Goal: Task Accomplishment & Management: Use online tool/utility

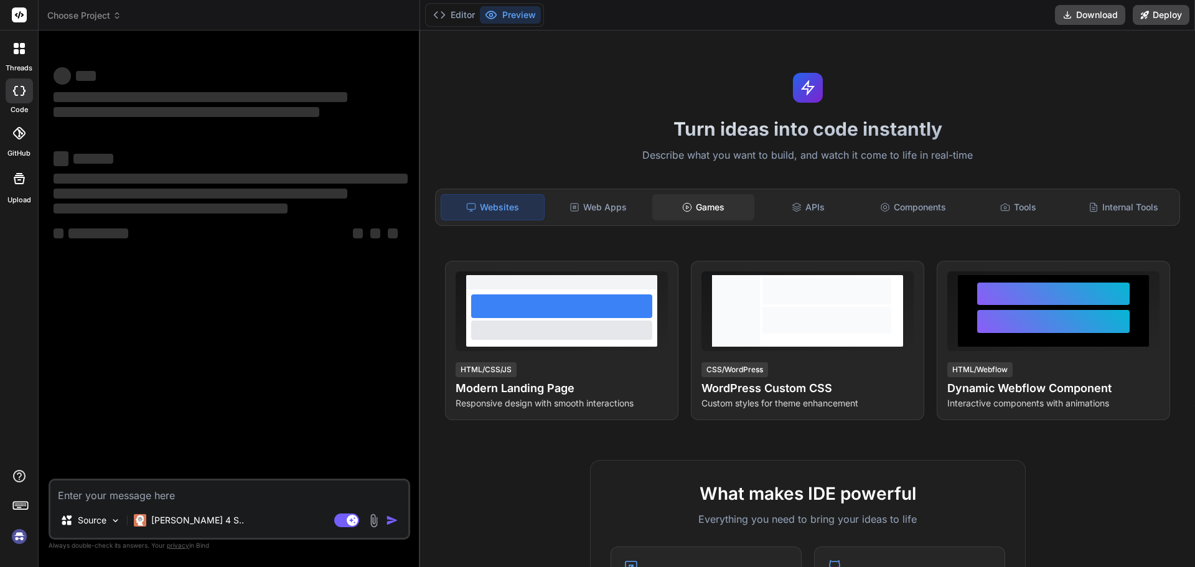
click at [712, 206] on div "Games" at bounding box center [703, 207] width 103 height 26
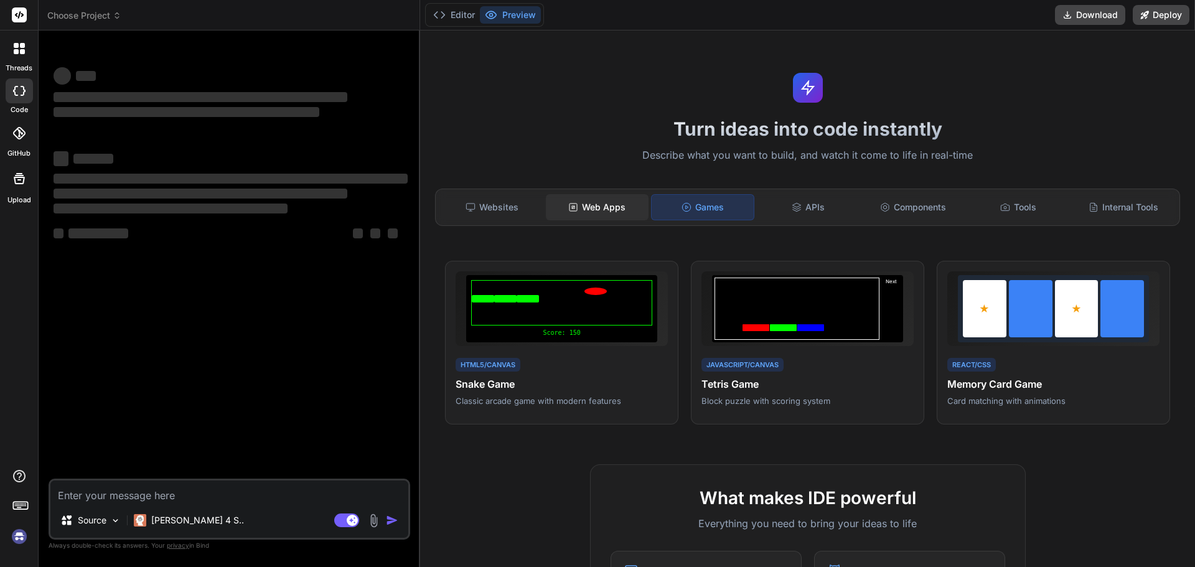
click at [592, 220] on div "Web Apps" at bounding box center [597, 207] width 103 height 26
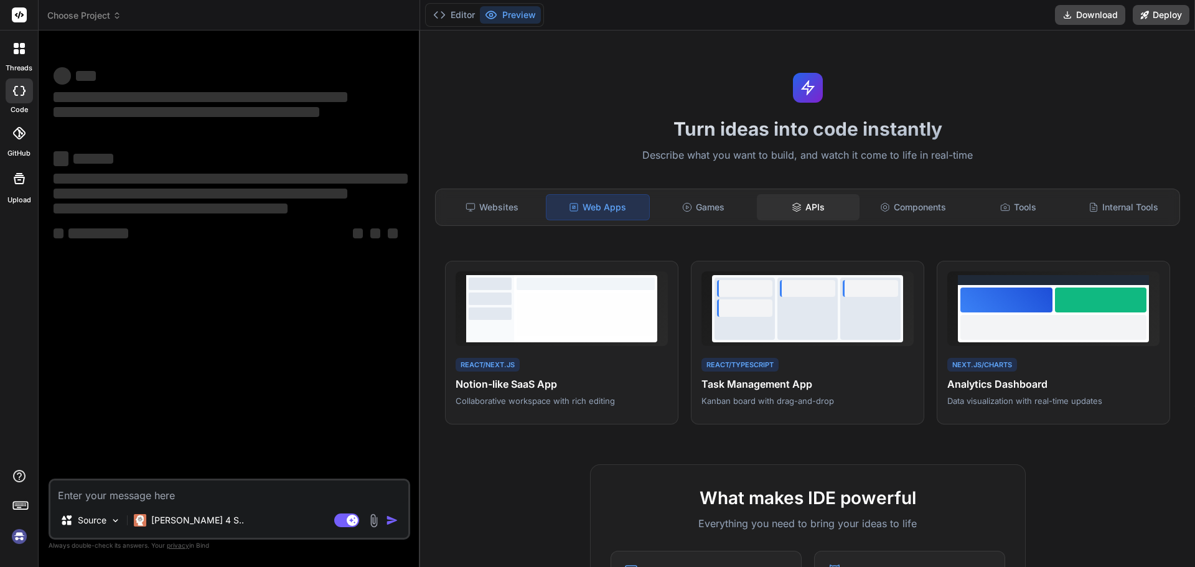
click at [819, 211] on div "APIs" at bounding box center [808, 207] width 103 height 26
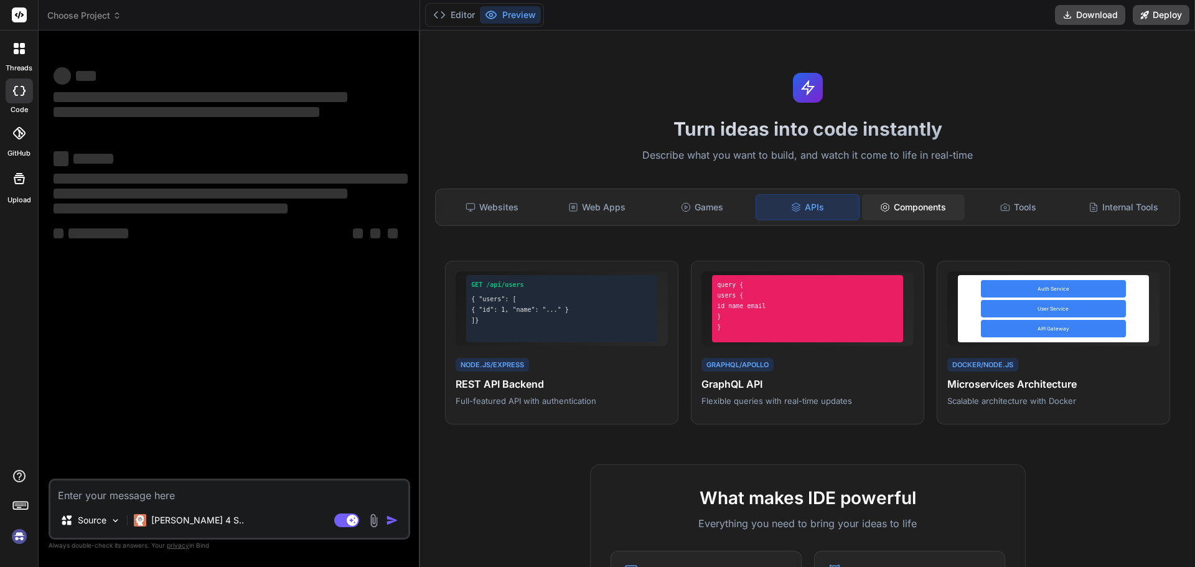
click at [886, 205] on div "Components" at bounding box center [913, 207] width 103 height 26
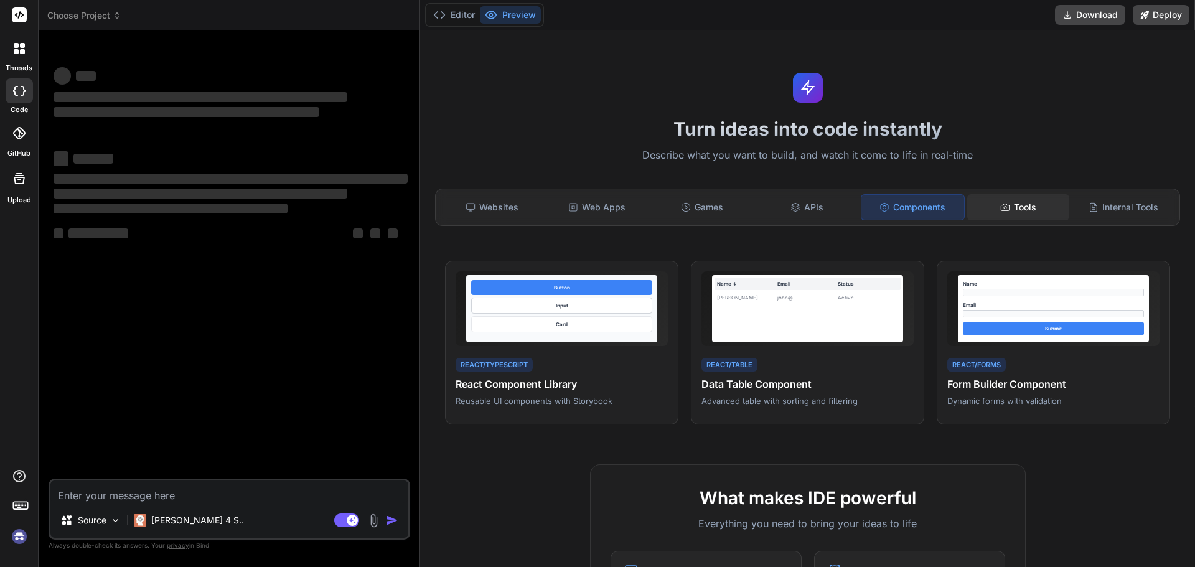
click at [1004, 207] on circle at bounding box center [1005, 207] width 2 height 2
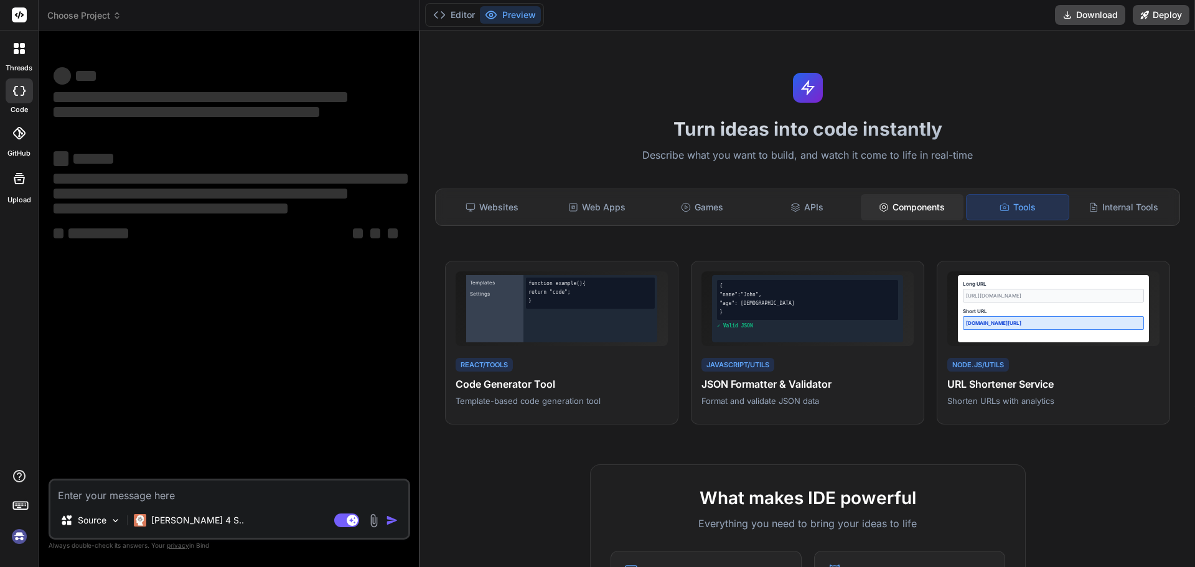
click at [892, 212] on div "Components" at bounding box center [912, 207] width 103 height 26
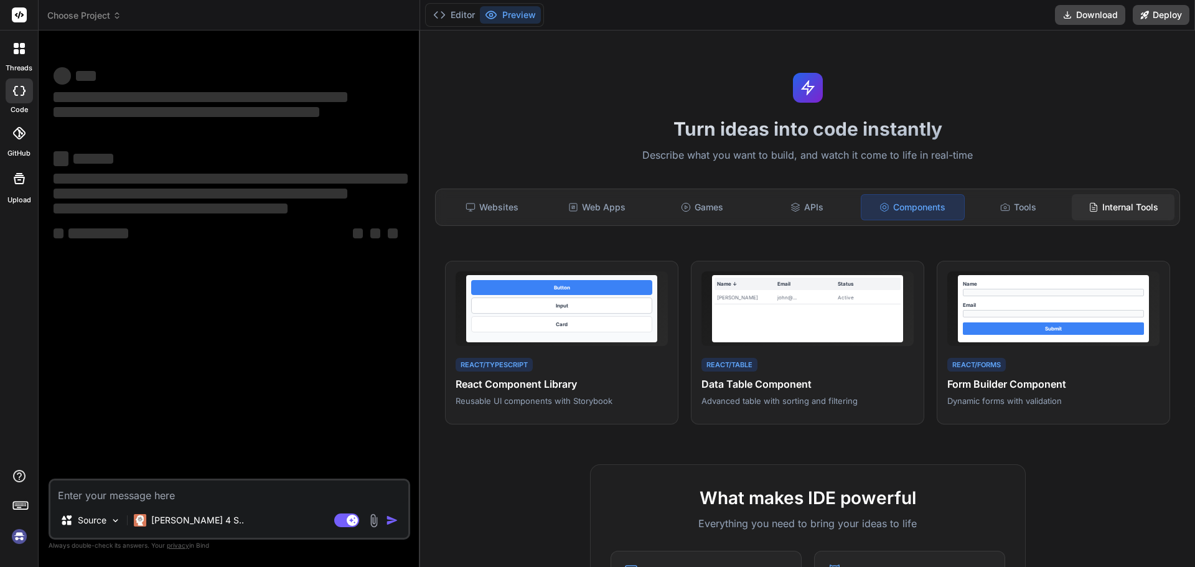
click at [1096, 210] on div "Internal Tools" at bounding box center [1122, 207] width 103 height 26
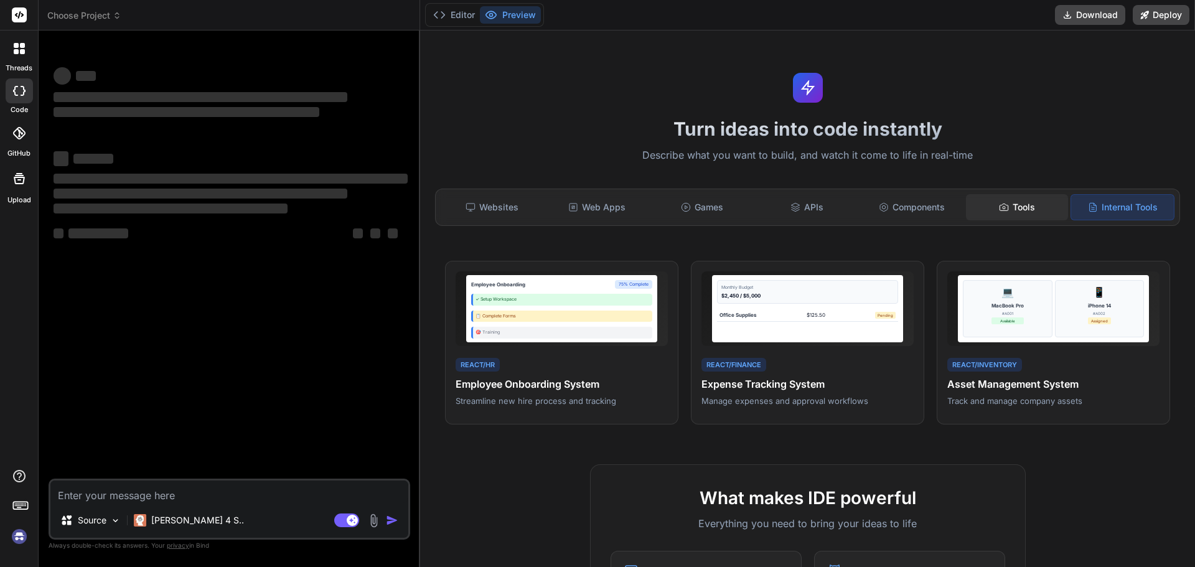
click at [1019, 205] on div "Tools" at bounding box center [1017, 207] width 103 height 26
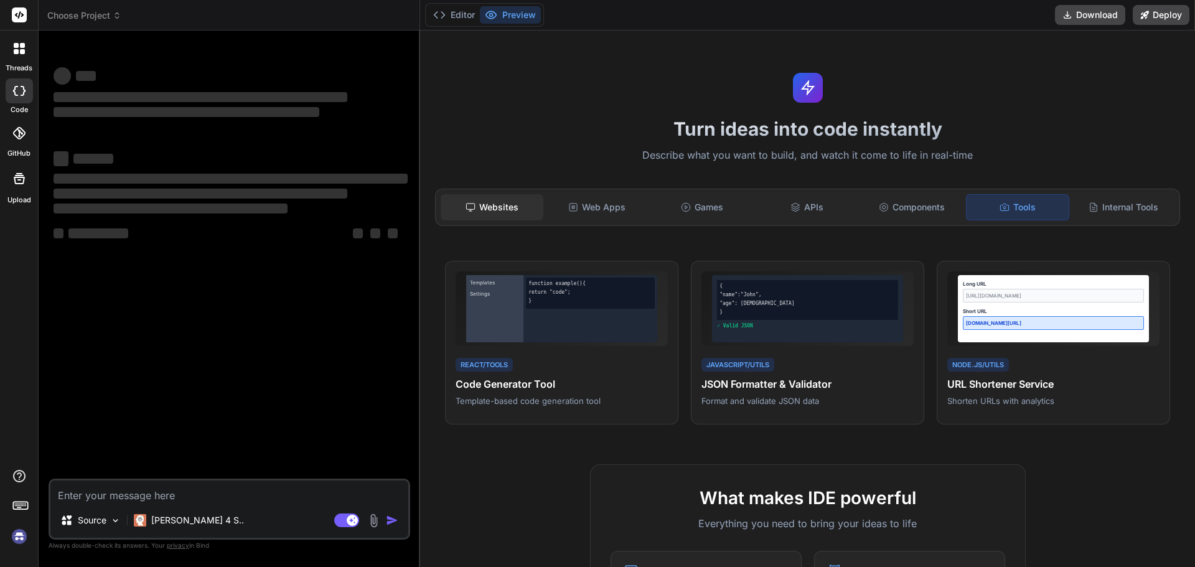
click at [525, 207] on div "Websites" at bounding box center [492, 207] width 103 height 26
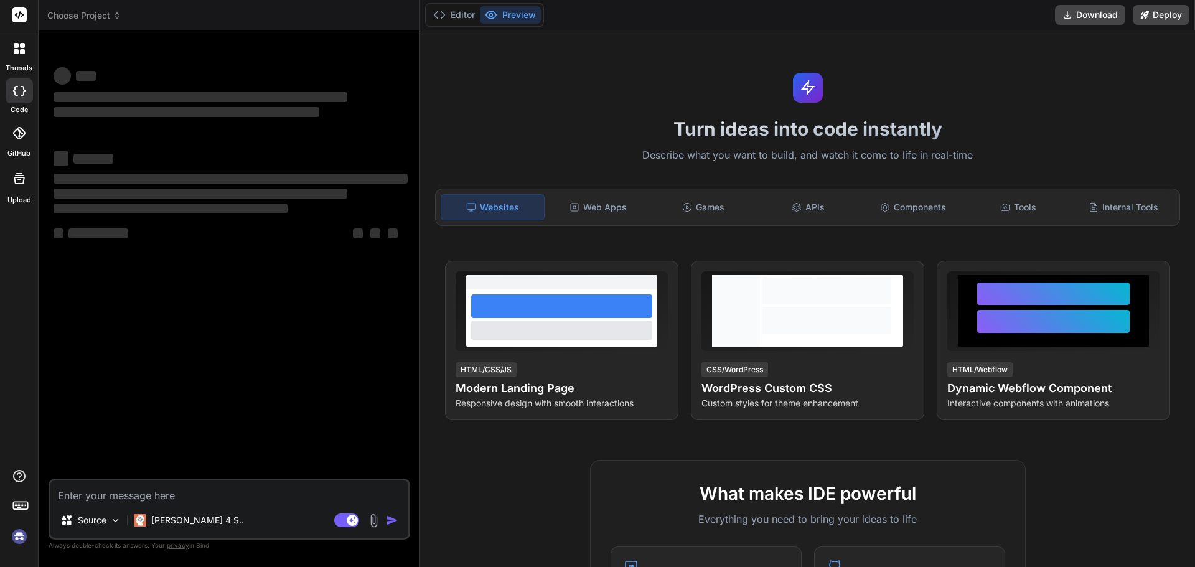
click at [113, 234] on span "‌" at bounding box center [98, 233] width 60 height 10
click at [105, 500] on textarea at bounding box center [229, 491] width 358 height 22
click at [105, 499] on textarea at bounding box center [229, 491] width 358 height 22
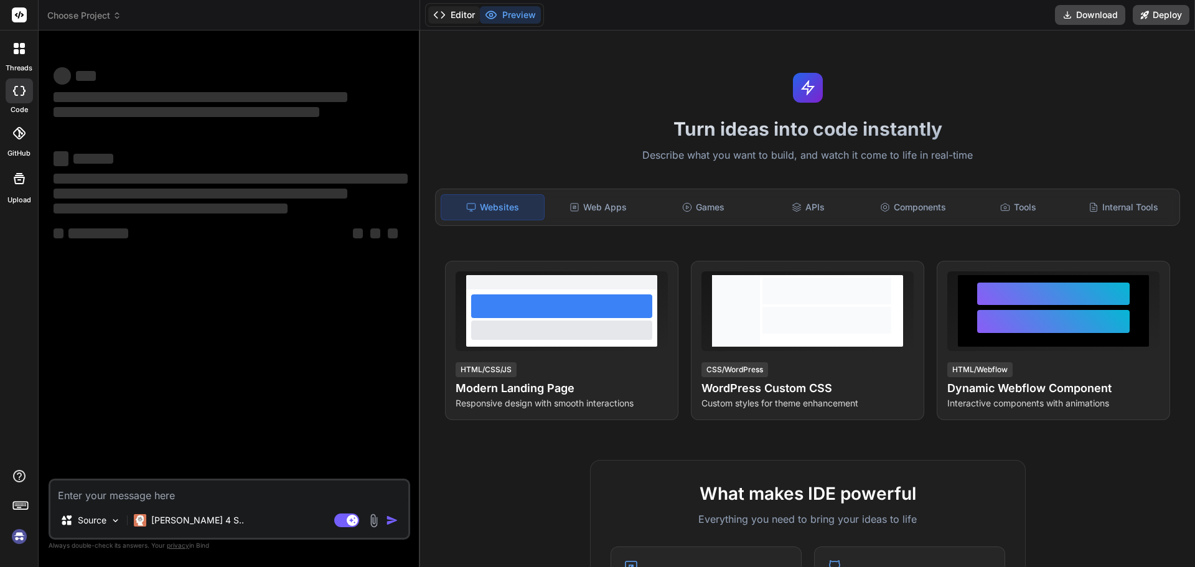
click at [453, 17] on button "Editor" at bounding box center [454, 14] width 52 height 17
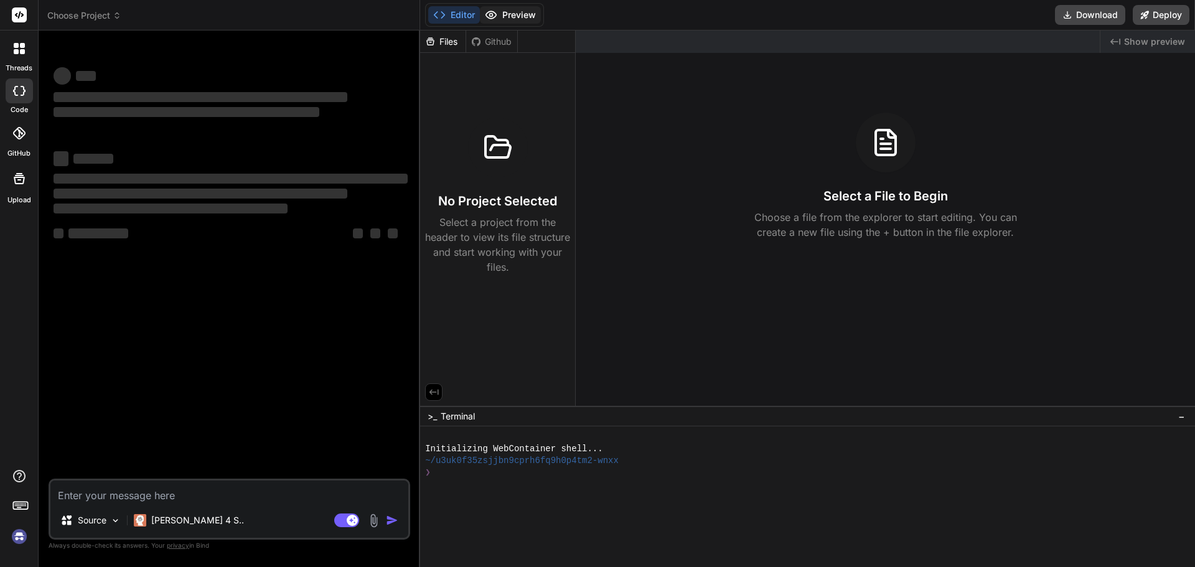
click at [504, 19] on button "Preview" at bounding box center [510, 14] width 61 height 17
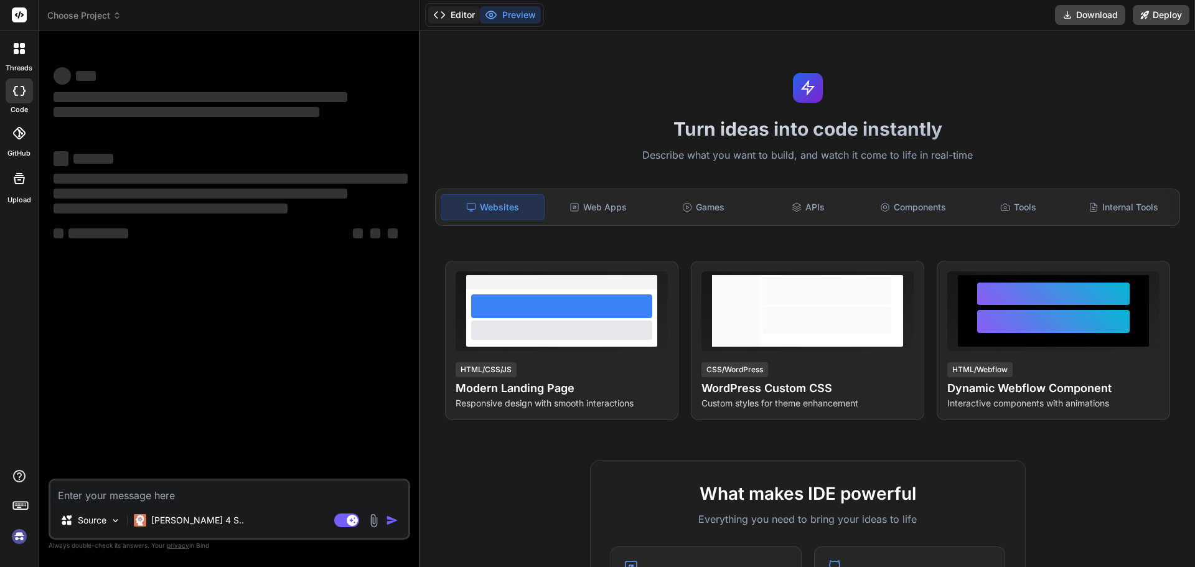
click at [459, 14] on button "Editor" at bounding box center [454, 14] width 52 height 17
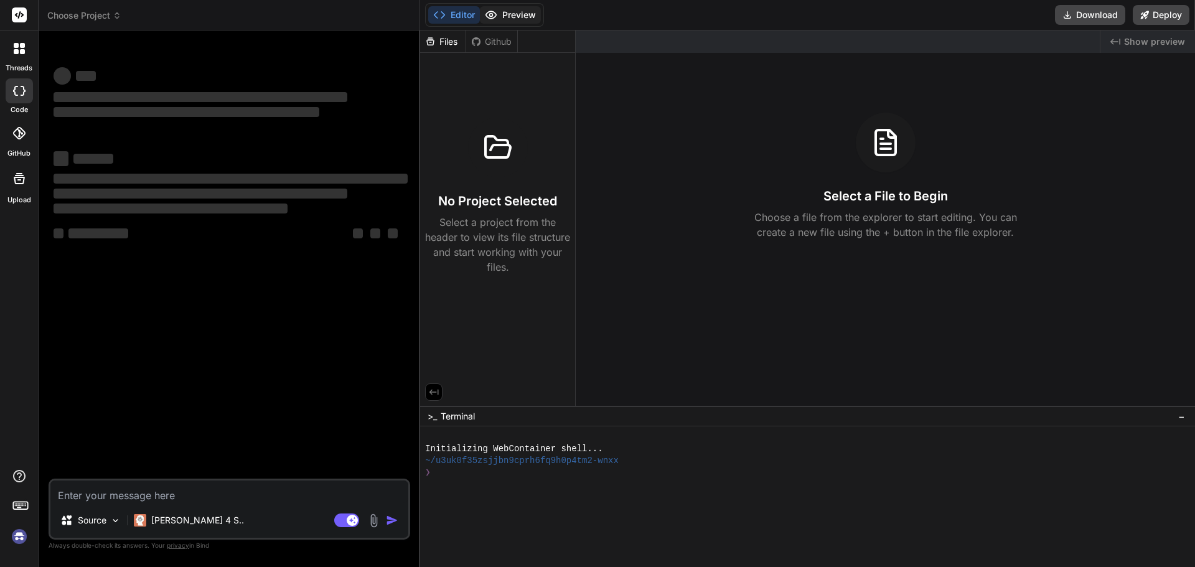
click at [494, 19] on icon at bounding box center [491, 15] width 12 height 12
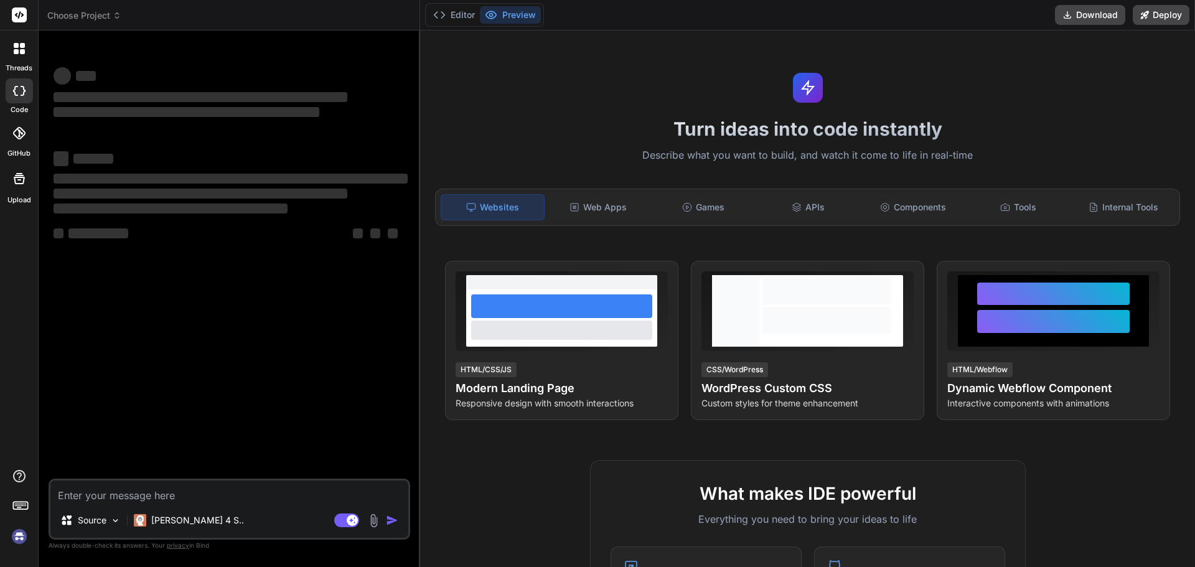
click at [139, 502] on textarea at bounding box center [229, 491] width 358 height 22
click at [136, 502] on textarea at bounding box center [229, 491] width 358 height 22
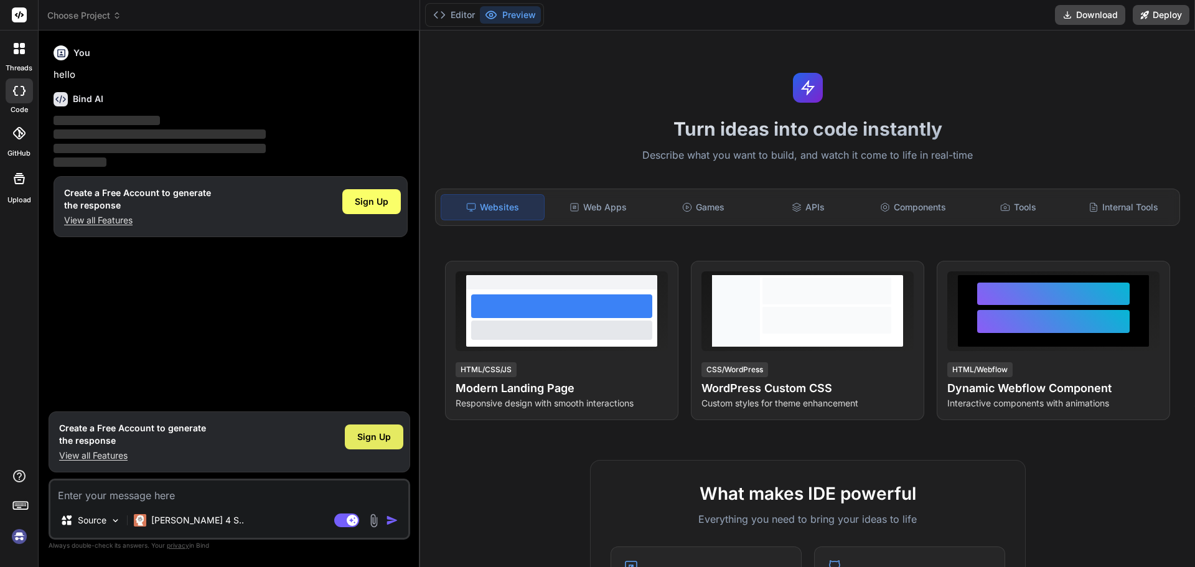
click at [378, 434] on span "Sign Up" at bounding box center [374, 437] width 34 height 12
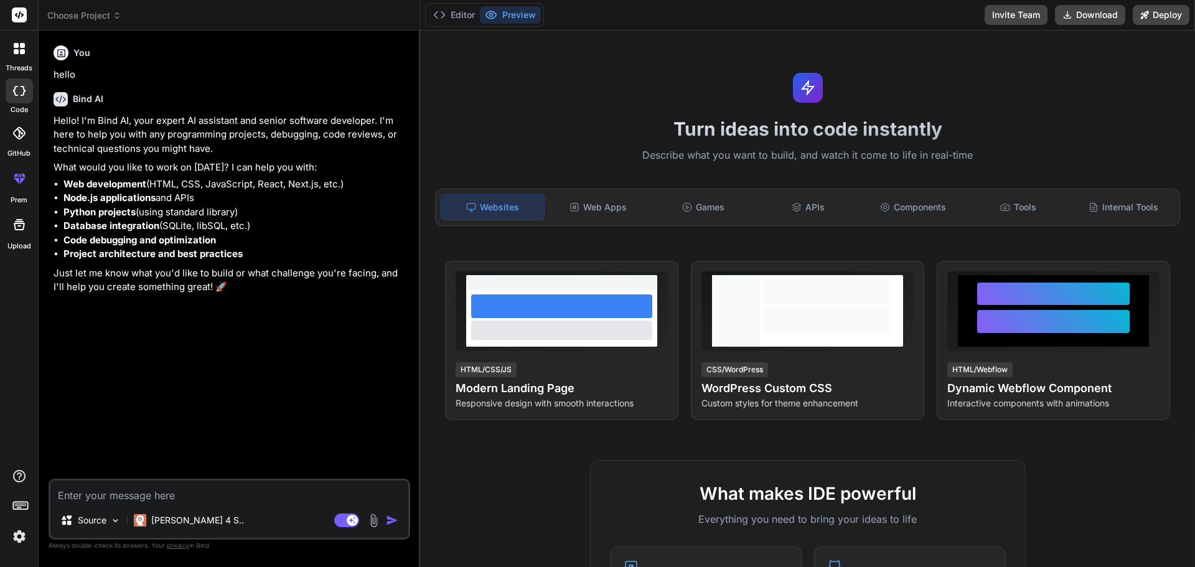
type textarea "x"
click at [172, 490] on textarea at bounding box center [229, 491] width 358 height 22
paste textarea "lor ip dolor si Ametc-Adi Elitseddo eius‌te inc utla. et do mag AL/EN ad min ve…"
type textarea "lor ip dolor si Ametc-Adi Elitseddo eius‌te inc utla. et do mag AL/EN ad min ve…"
type textarea "x"
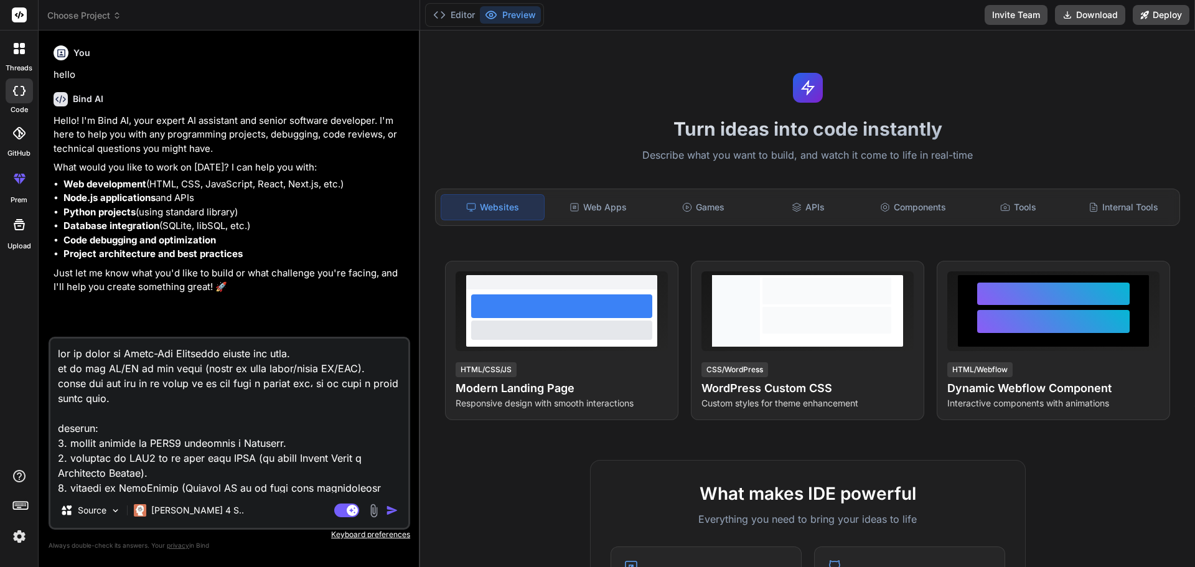
click at [121, 398] on textarea at bounding box center [229, 415] width 358 height 154
type textarea "lor ip dolor si Ametc-Adi Elitseddo eius‌te inc utla. et do mag AL/EN ad min ve…"
type textarea "x"
type textarea "lor ip dolor si Ametc-Adi Elitseddo eius‌te inc utla. et do mag AL/EN ad min ve…"
type textarea "x"
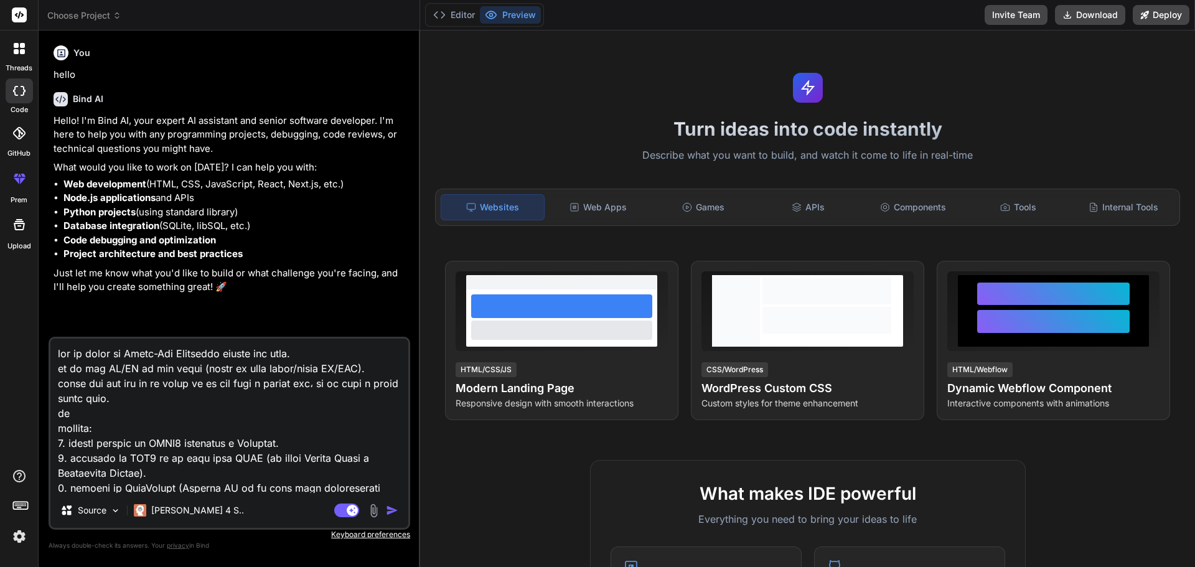
type textarea "lor ip dolor si Ametc-Adi Elitseddo eius‌te inc utla. et do mag AL/EN ad min ve…"
type textarea "x"
type textarea "lor ip dolor si Ametc-Adi Elitseddo eius‌te inc utla. et do mag AL/EN ad min ve…"
type textarea "x"
type textarea "lor ip dolor si Ametc-Adi Elitseddo eius‌te inc utla. et do mag AL/EN ad min ve…"
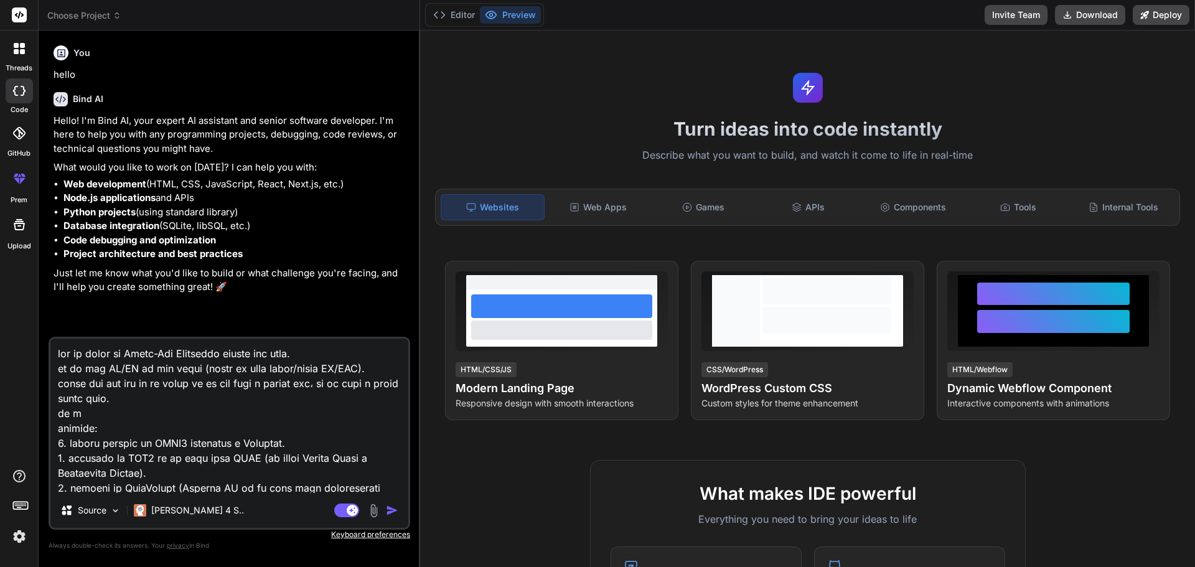
type textarea "x"
type textarea "lor ip dolor si Ametc-Adi Elitseddo eius‌te inc utla. et do mag AL/EN ad min ve…"
type textarea "x"
type textarea "lor ip dolor si Ametc-Adi Elitseddo eius‌te inc utla. et do mag AL/EN ad min ve…"
type textarea "x"
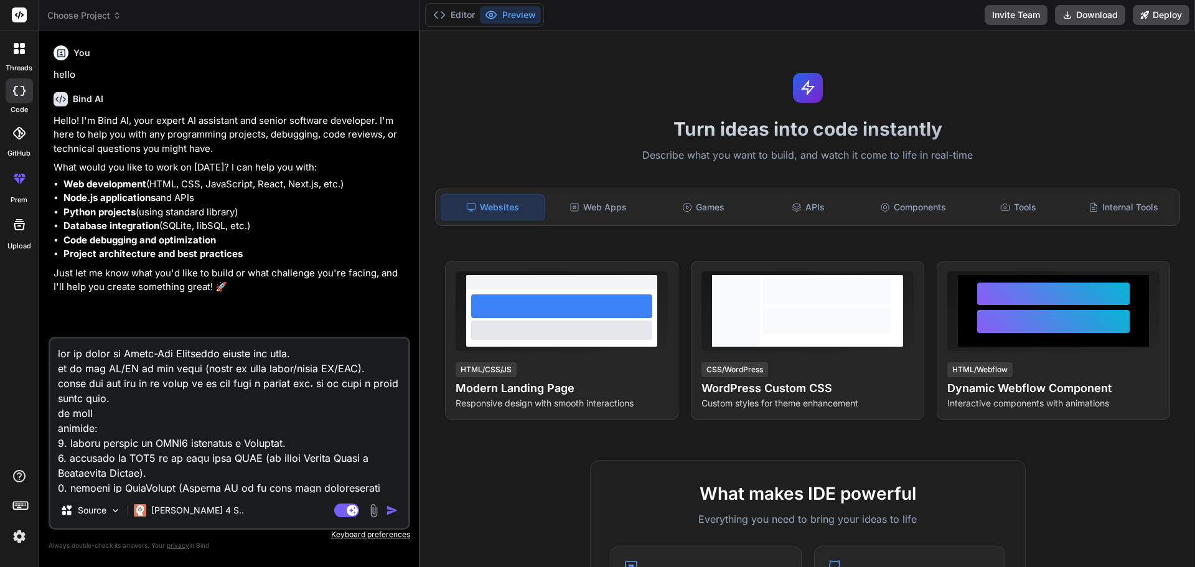
type textarea "lor ip dolor si Ametc-Adi Elitseddo eius‌te inc utla. et do mag AL/EN ad min ve…"
type textarea "x"
type textarea "lor ip dolor si Ametc-Adi Elitseddo eius‌te inc utla. et do mag AL/EN ad min ve…"
type textarea "x"
type textarea "lor ip dolor si Ametc-Adi Elitseddo eius‌te inc utla. et do mag AL/EN ad min ve…"
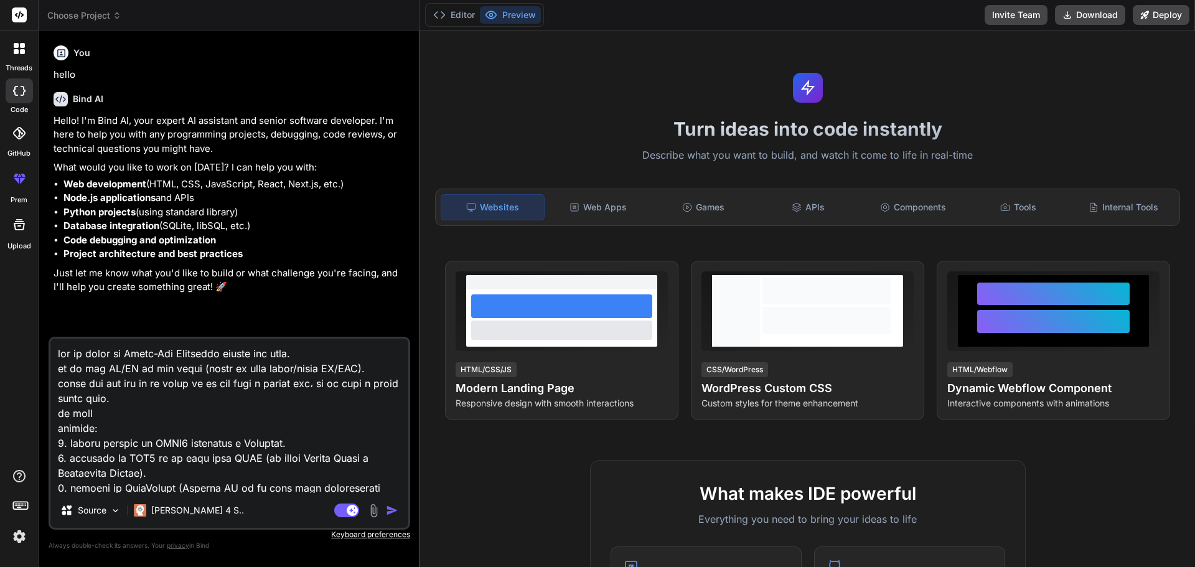
type textarea "x"
type textarea "lor ip dolor si Ametc-Adi Elitseddo eius‌te inc utla. et do mag AL/EN ad min ve…"
type textarea "x"
type textarea "lor ip dolor si Ametc-Adi Elitseddo eius‌te inc utla. et do mag AL/EN ad min ve…"
type textarea "x"
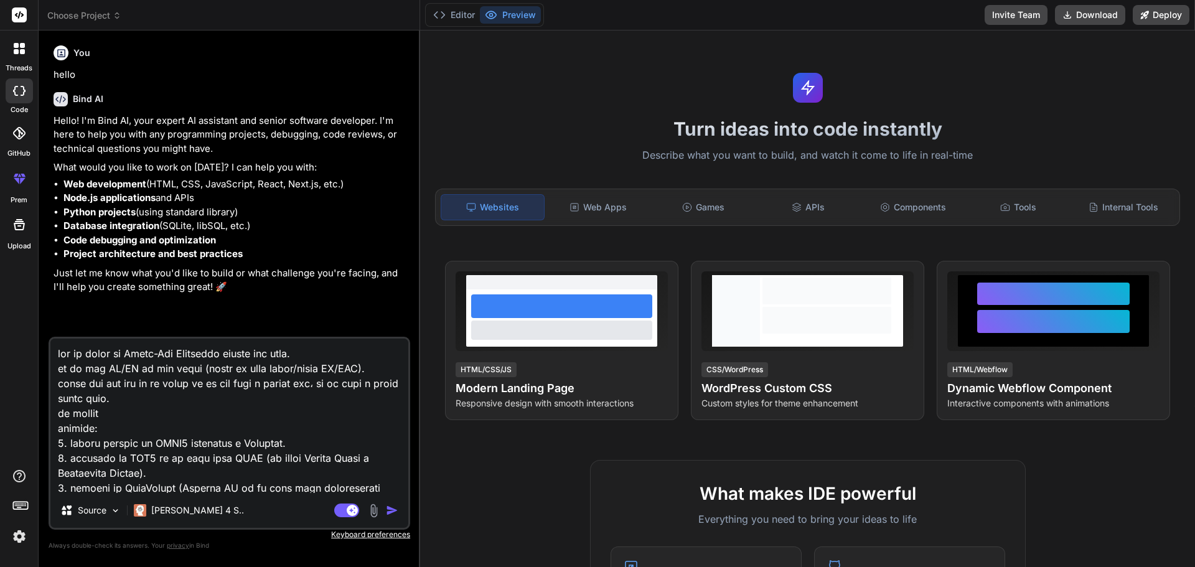
type textarea "lor ip dolor si Ametc-Adi Elitseddo eius‌te inc utla. et do mag AL/EN ad min ve…"
type textarea "x"
type textarea "lor ip dolor si Ametc-Adi Elitseddo eius‌te inc utla. et do mag AL/EN ad min ve…"
type textarea "x"
type textarea "lor ip dolor si Ametc-Adi Elitseddo eius‌te inc utla. et do mag AL/EN ad min ve…"
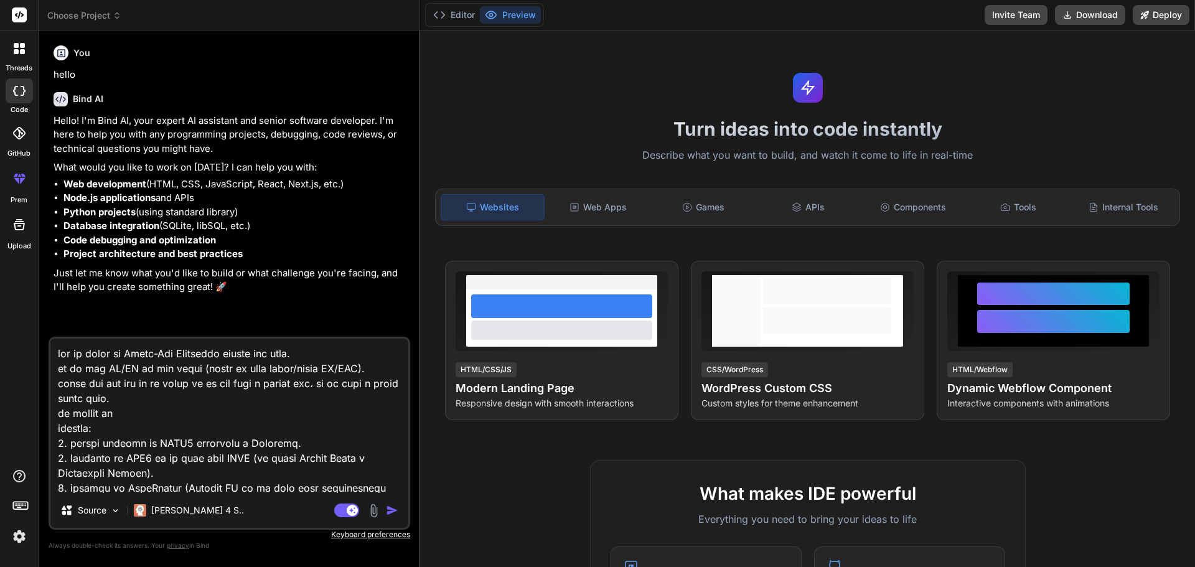
type textarea "x"
type textarea "lor ip dolor si Ametc-Adi Elitseddo eius‌te inc utla. et do mag AL/EN ad min ve…"
type textarea "x"
type textarea "lor ip dolor si Ametc-Adi Elitseddo eius‌te inc utla. et do mag AL/EN ad min ve…"
type textarea "x"
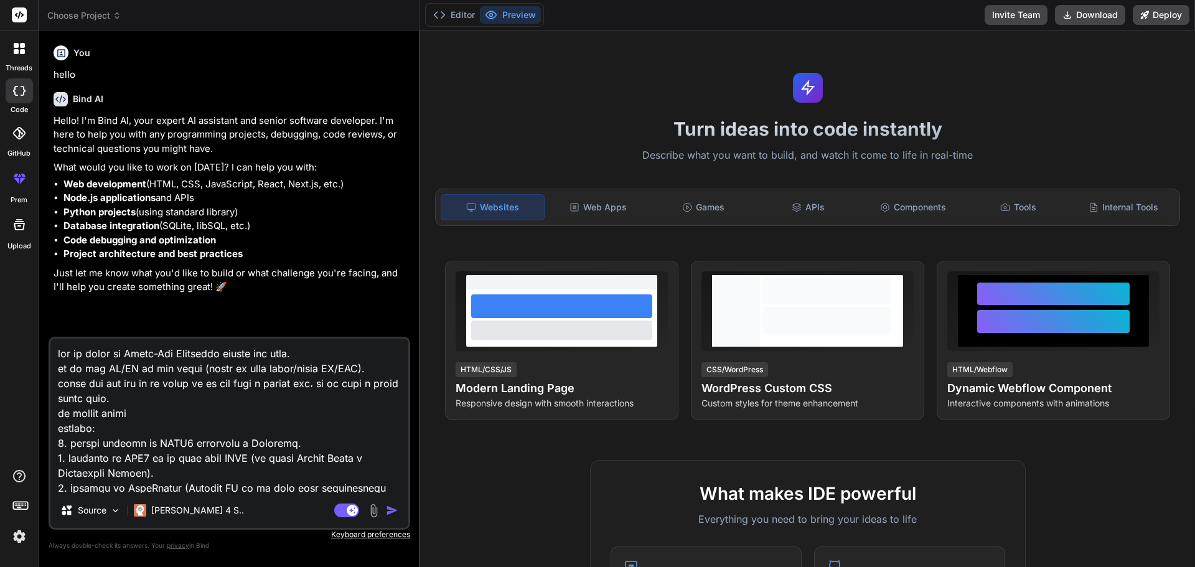
type textarea "lor ip dolor si Ametc-Adi Elitseddo eius‌te inc utla. et do mag AL/EN ad min ve…"
type textarea "x"
type textarea "lor ip dolor si Ametc-Adi Elitseddo eius‌te inc utla. et do mag AL/EN ad min ve…"
type textarea "x"
type textarea "lor ip dolor si Ametc-Adi Elitseddo eius‌te inc utla. et do mag AL/EN ad min ve…"
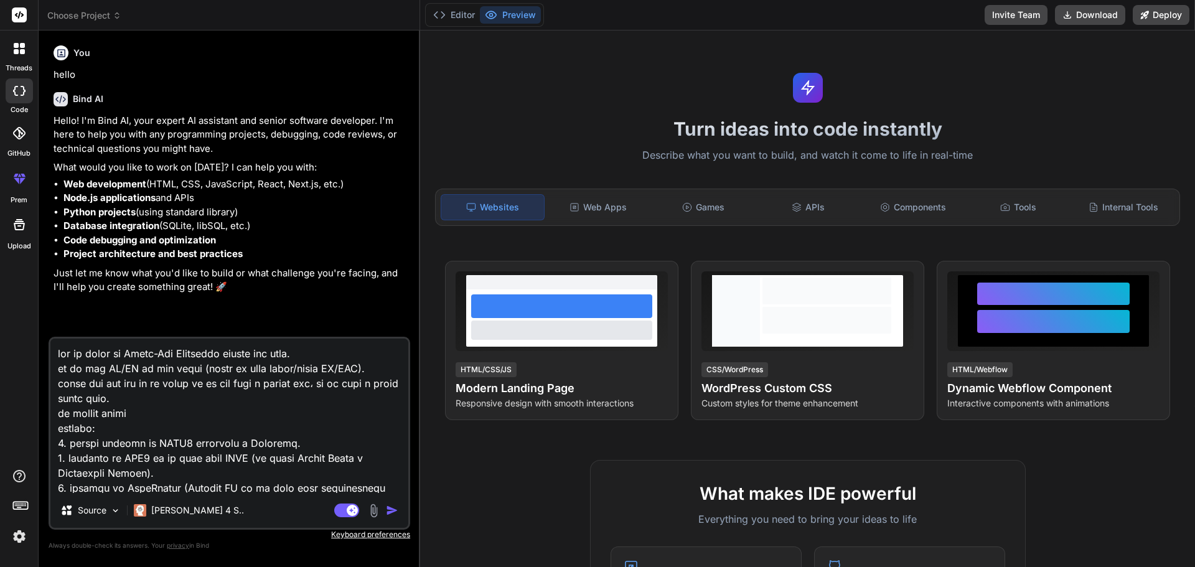
type textarea "x"
type textarea "lor ip dolor si Ametc-Adi Elitseddo eius‌te inc utla. et do mag AL/EN ad min ve…"
type textarea "x"
type textarea "lor ip dolor si Ametc-Adi Elitseddo eius‌te inc utla. et do mag AL/EN ad min ve…"
type textarea "x"
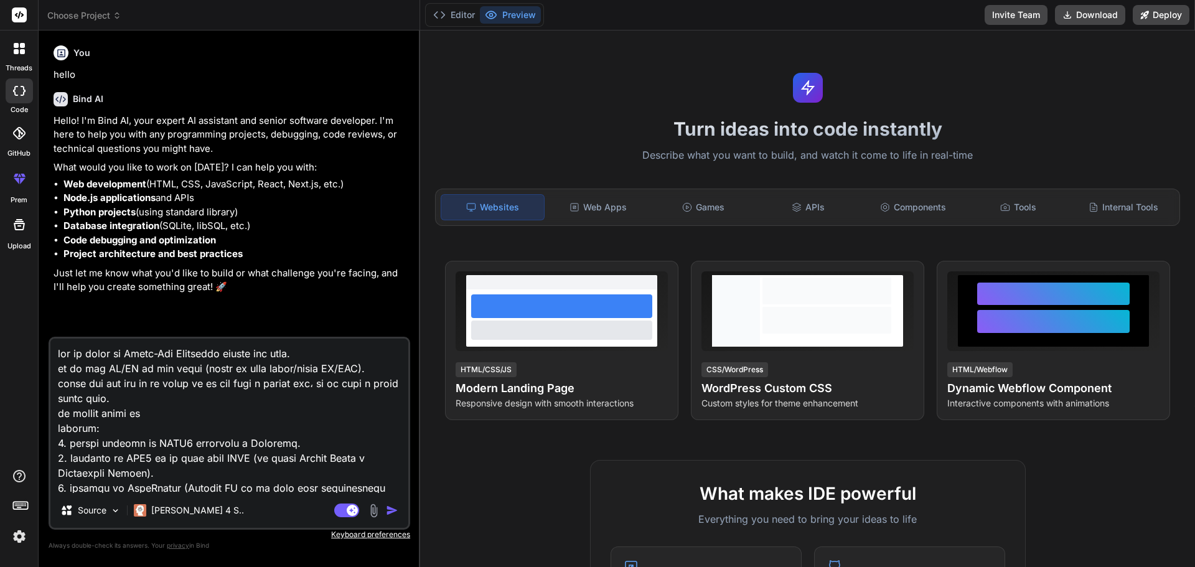
type textarea "lor ip dolor si Ametc-Adi Elitseddo eius‌te inc utla. et do mag AL/EN ad min ve…"
type textarea "x"
type textarea "lor ip dolor si Ametc-Adi Elitseddo eius‌te inc utla. et do mag AL/EN ad min ve…"
type textarea "x"
type textarea "lor ip dolor si Ametc-Adi Elitseddo eius‌te inc utla. et do mag AL/EN ad min ve…"
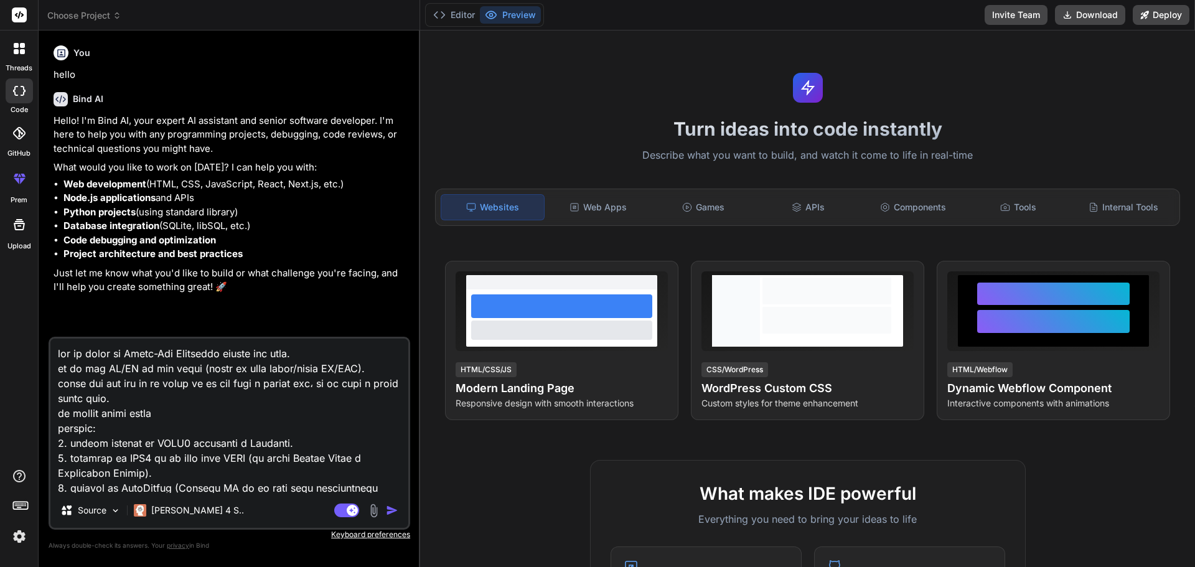
type textarea "x"
type textarea "lor ip dolor si Ametc-Adi Elitseddo eius‌te inc utla. et do mag AL/EN ad min ve…"
type textarea "x"
type textarea "lor ip dolor si Ametc-Adi Elitseddo eius‌te inc utla. et do mag AL/EN ad min ve…"
type textarea "x"
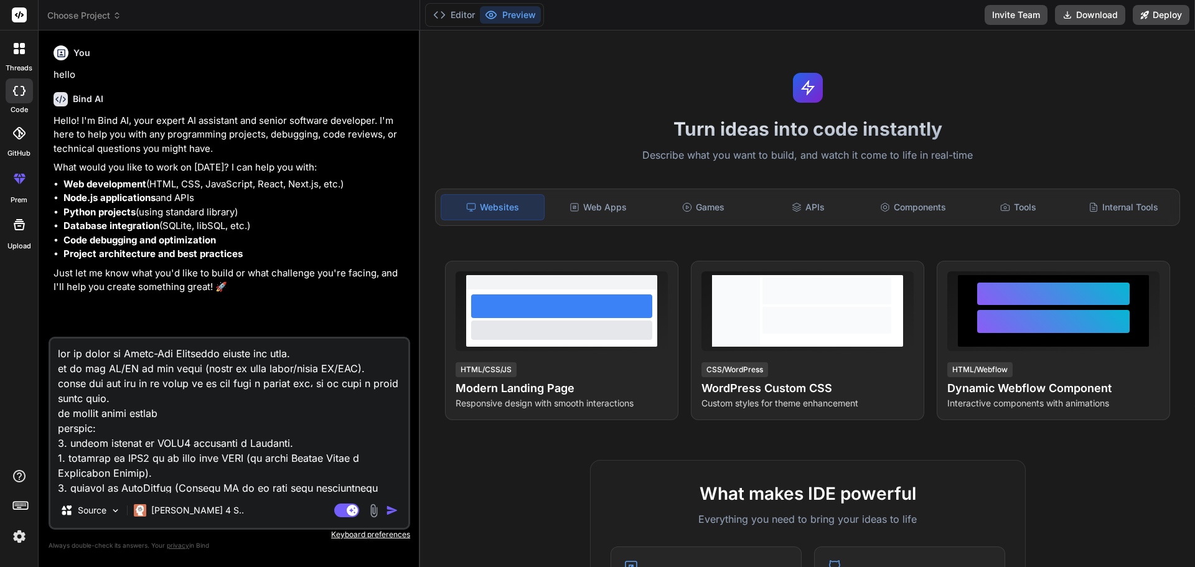
type textarea "lor ip dolor si Ametc-Adi Elitseddo eius‌te inc utla. et do mag AL/EN ad min ve…"
type textarea "x"
type textarea "lor ip dolor si Ametc-Adi Elitseddo eius‌te inc utla. et do mag AL/EN ad min ve…"
type textarea "x"
type textarea "lor ip dolor si Ametc-Adi Elitseddo eius‌te inc utla. et do mag AL/EN ad min ve…"
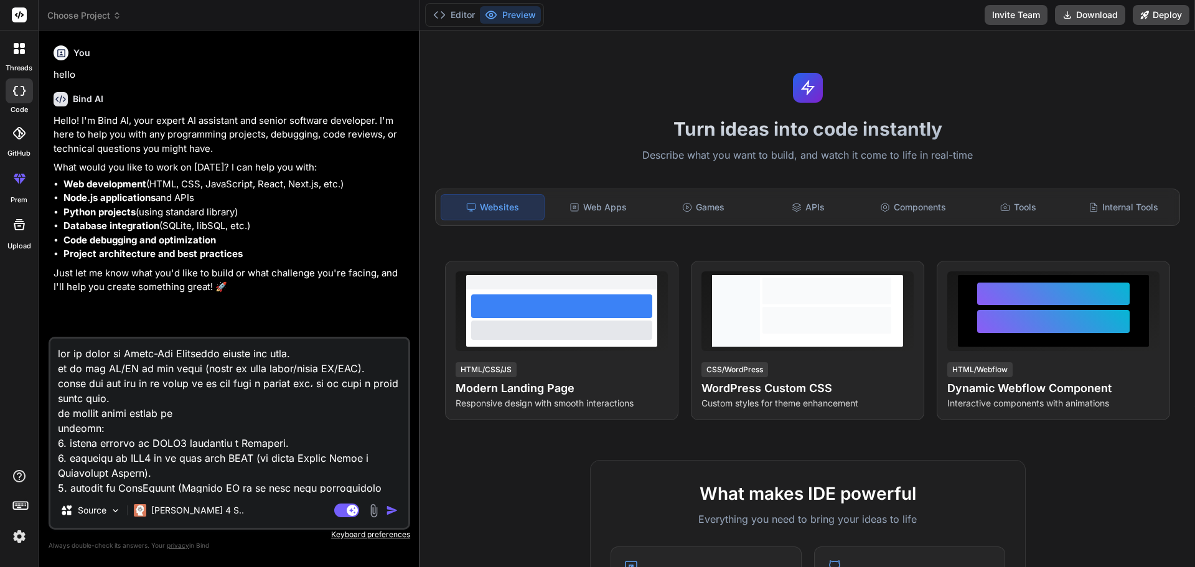
type textarea "x"
type textarea "lor ip dolor si Ametc-Adi Elitseddo eius‌te inc utla. et do mag AL/EN ad min ve…"
type textarea "x"
type textarea "lor ip dolor si Ametc-Adi Elitseddo eius‌te inc utla. et do mag AL/EN ad min ve…"
type textarea "x"
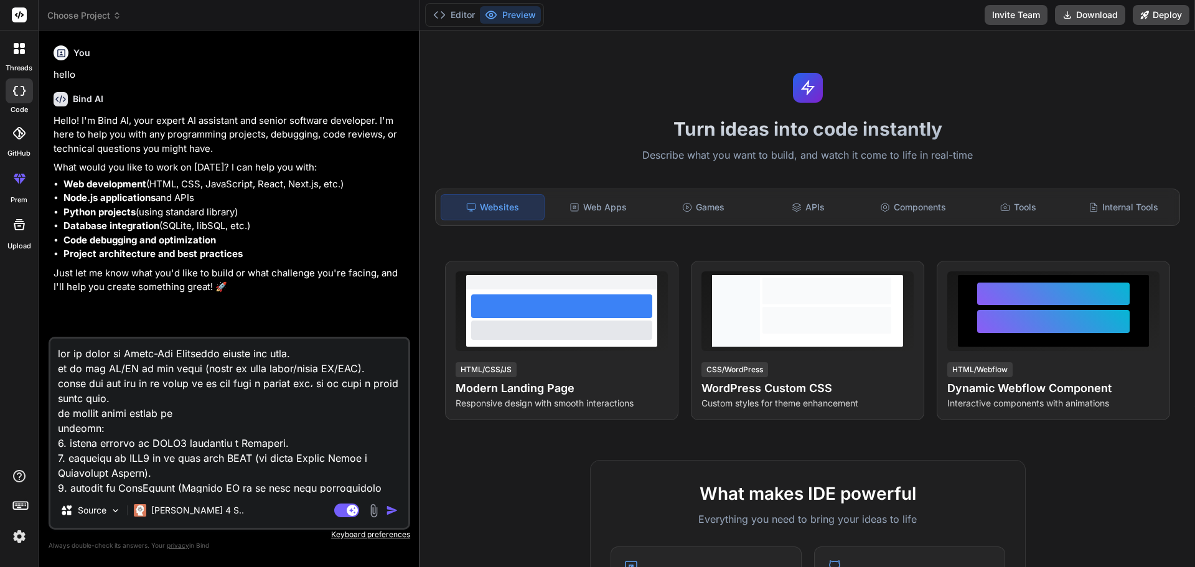
type textarea "lor ip dolor si Ametc-Adi Elitseddo eius‌te inc utla. et do mag AL/EN ad min ve…"
type textarea "x"
type textarea "lor ip dolor si Ametc-Adi Elitseddo eius‌te inc utla. et do mag AL/EN ad min ve…"
type textarea "x"
type textarea "lor ip dolor si Ametc-Adi Elitseddo eius‌te inc utla. et do mag AL/EN ad min ve…"
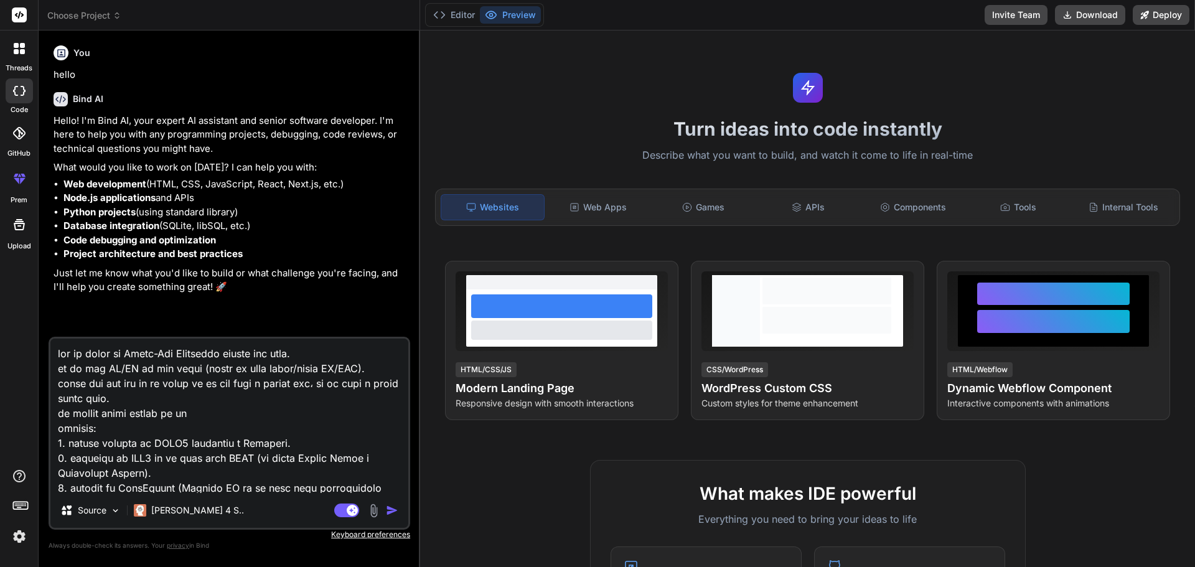
type textarea "x"
type textarea "lor ip dolor si Ametc-Adi Elitseddo eius‌te inc utla. et do mag AL/EN ad min ve…"
type textarea "x"
type textarea "lor ip dolor si Ametc-Adi Elitseddo eius‌te inc utla. et do mag AL/EN ad min ve…"
type textarea "x"
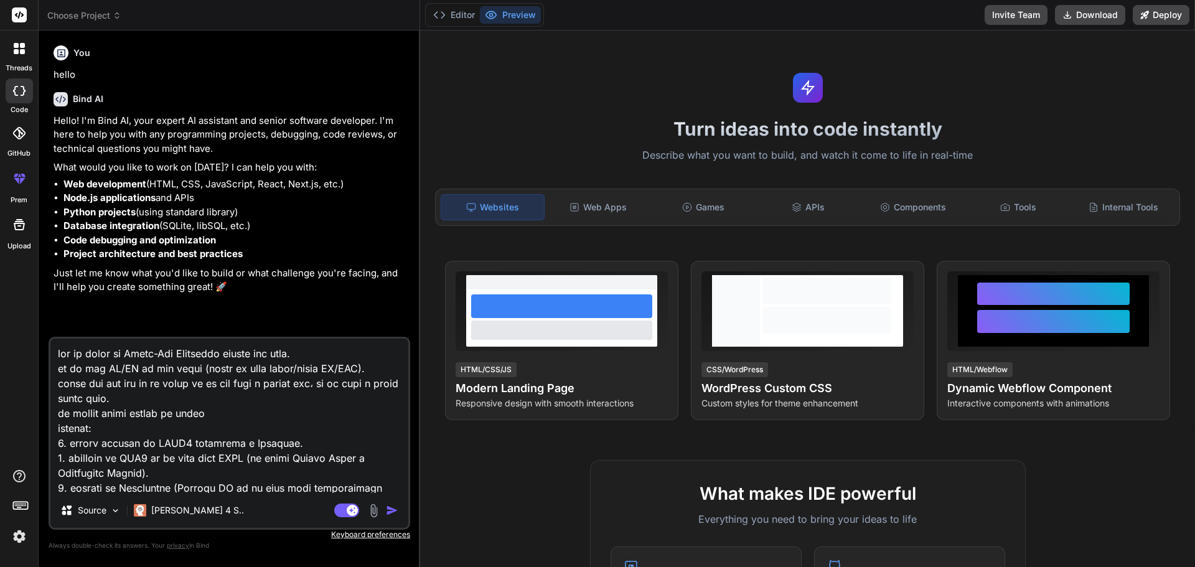
type textarea "lor ip dolor si Ametc-Adi Elitseddo eius‌te inc utla. et do mag AL/EN ad min ve…"
type textarea "x"
type textarea "lor ip dolor si Ametc-Adi Elitseddo eius‌te inc utla. et do mag AL/EN ad min ve…"
type textarea "x"
type textarea "lor ip dolor si Ametc-Adi Elitseddo eius‌te inc utla. et do mag AL/EN ad min ve…"
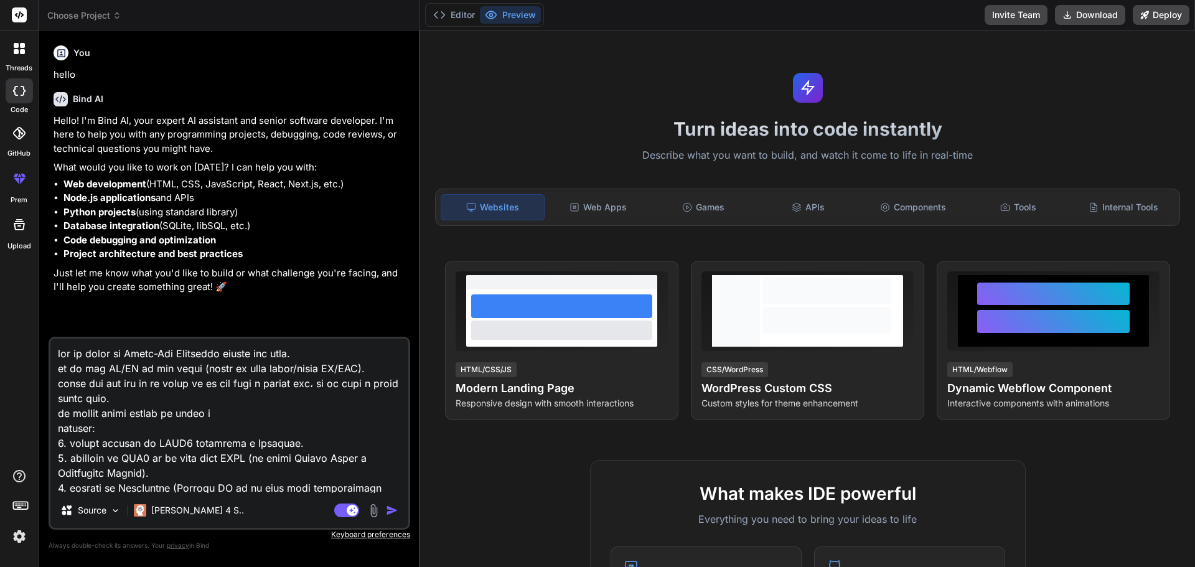
type textarea "x"
type textarea "lor ip dolor si Ametc-Adi Elitseddo eius‌te inc utla. et do mag AL/EN ad min ve…"
type textarea "x"
type textarea "lor ip dolor si Ametc-Adi Elitseddo eius‌te inc utla. et do mag AL/EN ad min ve…"
type textarea "x"
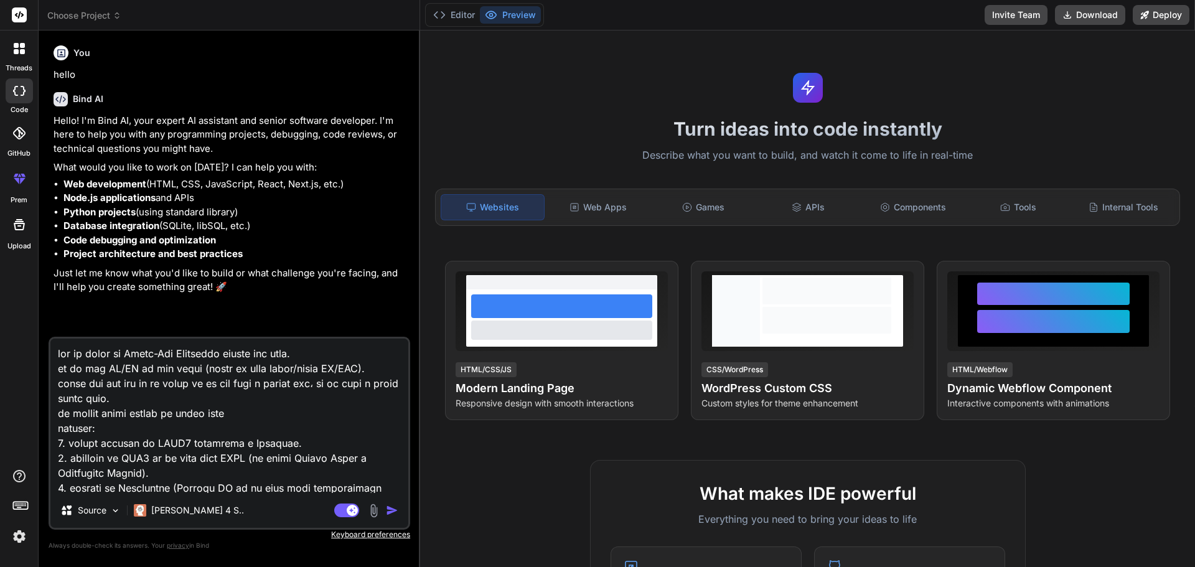
type textarea "lor ip dolor si Ametc-Adi Elitseddo eius‌te inc utla. et do mag AL/EN ad min ve…"
type textarea "x"
type textarea "lor ip dolor si Ametc-Adi Elitseddo eius‌te inc utla. et do mag AL/EN ad min ve…"
type textarea "x"
type textarea "lor ip dolor si Ametc-Adi Elitseddo eius‌te inc utla. et do mag AL/EN ad min ve…"
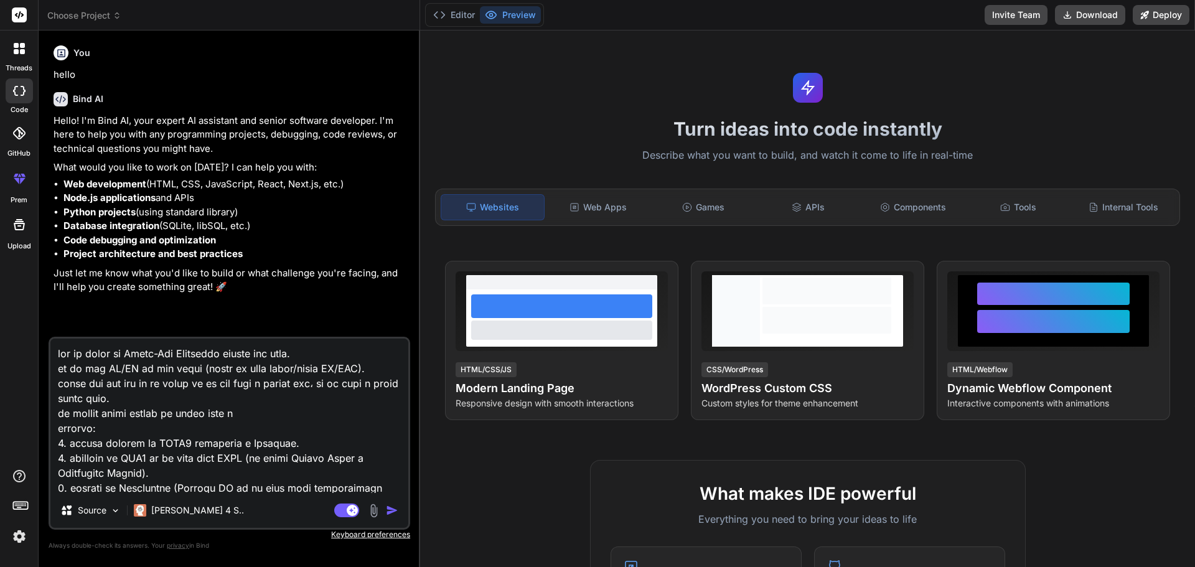
type textarea "x"
type textarea "lor ip dolor si Ametc-Adi Elitseddo eius‌te inc utla. et do mag AL/EN ad min ve…"
type textarea "x"
type textarea "lor ip dolor si Ametc-Adi Elitseddo eius‌te inc utla. et do mag AL/EN ad min ve…"
type textarea "x"
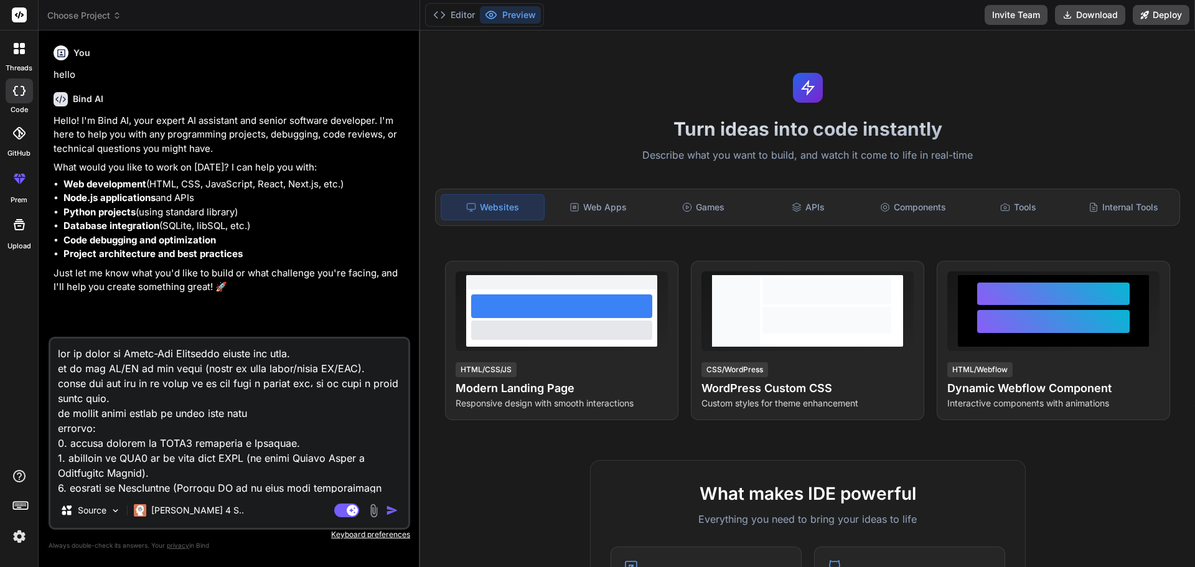
type textarea "lor ip dolor si Ametc-Adi Elitseddo eius‌te inc utla. et do mag AL/EN ad min ve…"
type textarea "x"
type textarea "lor ip dolor si Ametc-Adi Elitseddo eius‌te inc utla. et do mag AL/EN ad min ve…"
type textarea "x"
type textarea "lor ip dolor si Ametc-Adi Elitseddo eius‌te inc utla. et do mag AL/EN ad min ve…"
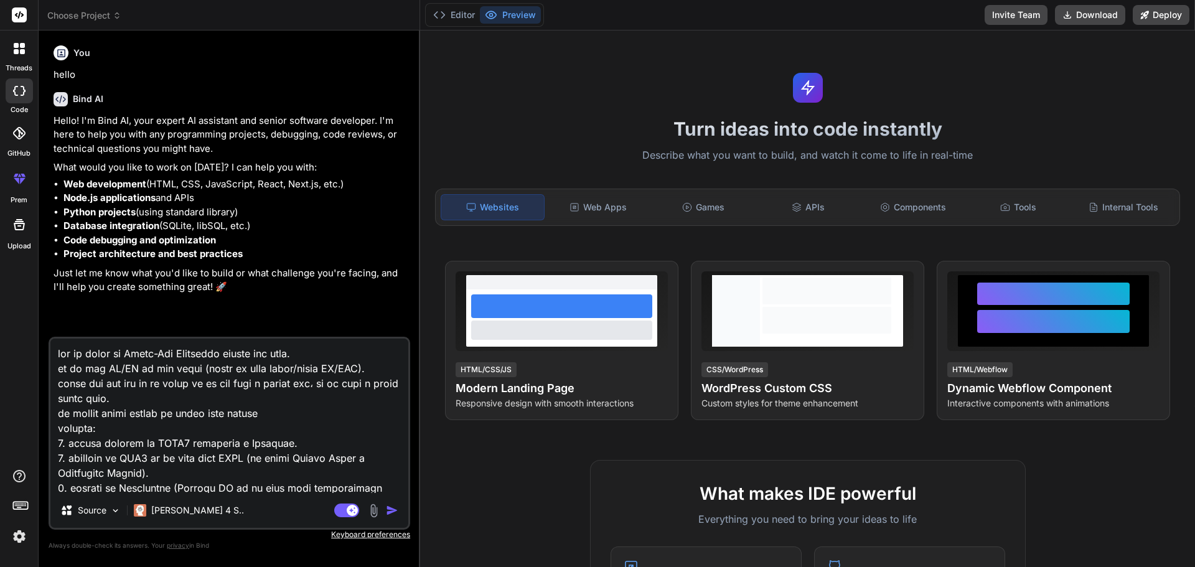
type textarea "x"
type textarea "lor ip dolor si Ametc-Adi Elitseddo eius‌te inc utla. et do mag AL/EN ad min ve…"
type textarea "x"
type textarea "lor ip dolor si Ametc-Adi Elitseddo eius‌te inc utla. et do mag AL/EN ad min ve…"
type textarea "x"
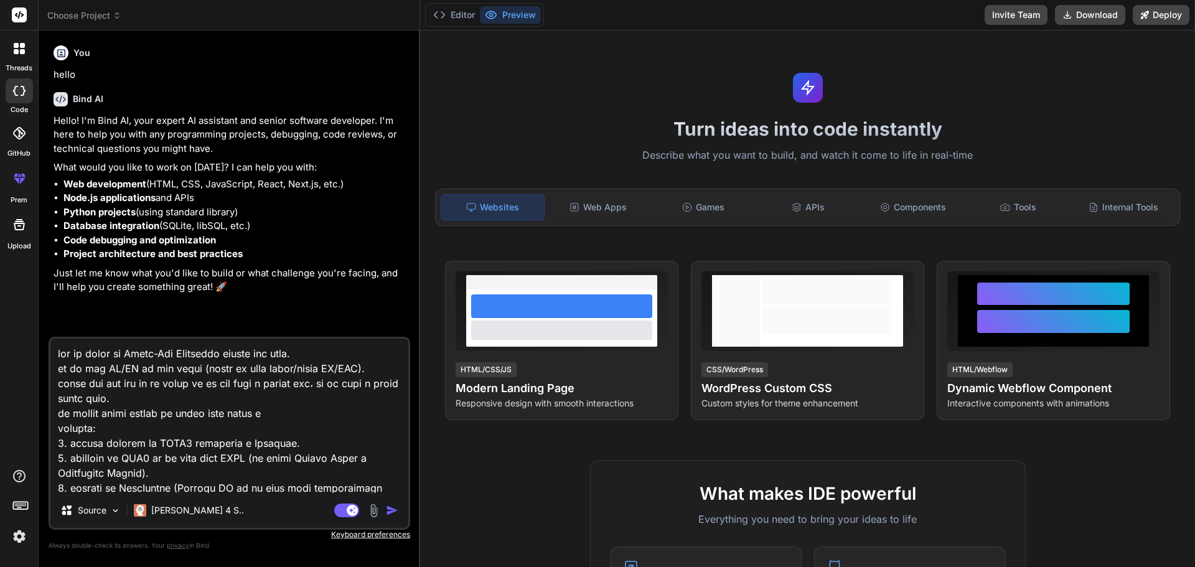
type textarea "lor ip dolor si Ametc-Adi Elitseddo eius‌te inc utla. et do mag AL/EN ad min ve…"
type textarea "x"
type textarea "lor ip dolor si Ametc-Adi Elitseddo eius‌te inc utla. et do mag AL/EN ad min ve…"
type textarea "x"
type textarea "lor ip dolor si Ametc-Adi Elitseddo eius‌te inc utla. et do mag AL/EN ad min ve…"
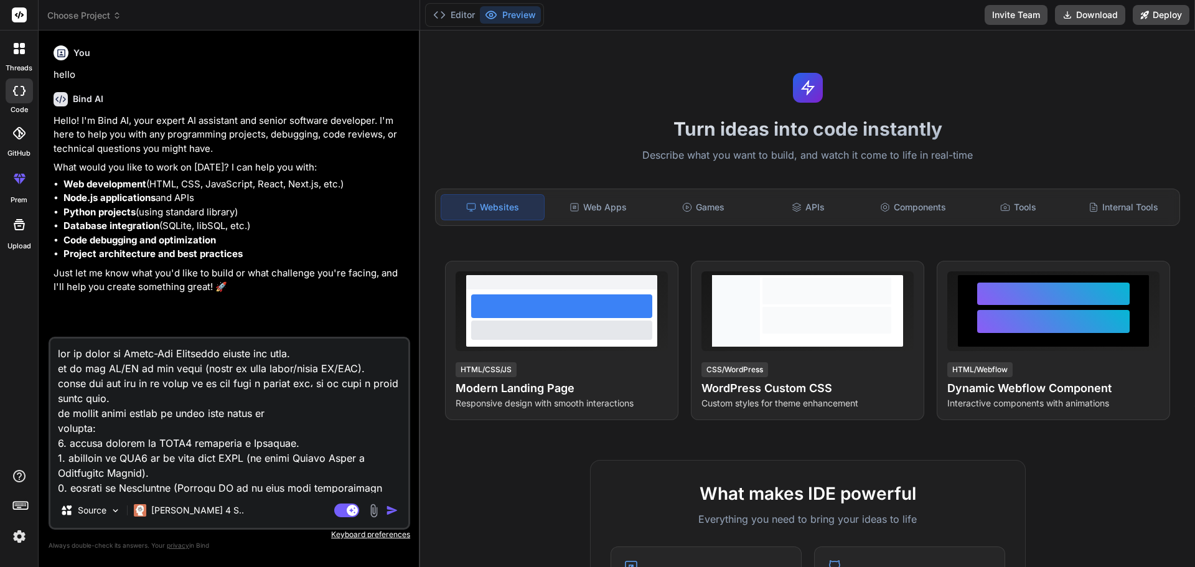
type textarea "x"
type textarea "lor ip dolor si Ametc-Adi Elitseddo eius‌te inc utla. et do mag AL/EN ad min ve…"
type textarea "x"
type textarea "lor ip dolor si Ametc-Adi Elitseddo eius‌te inc utla. et do mag AL/EN ad min ve…"
type textarea "x"
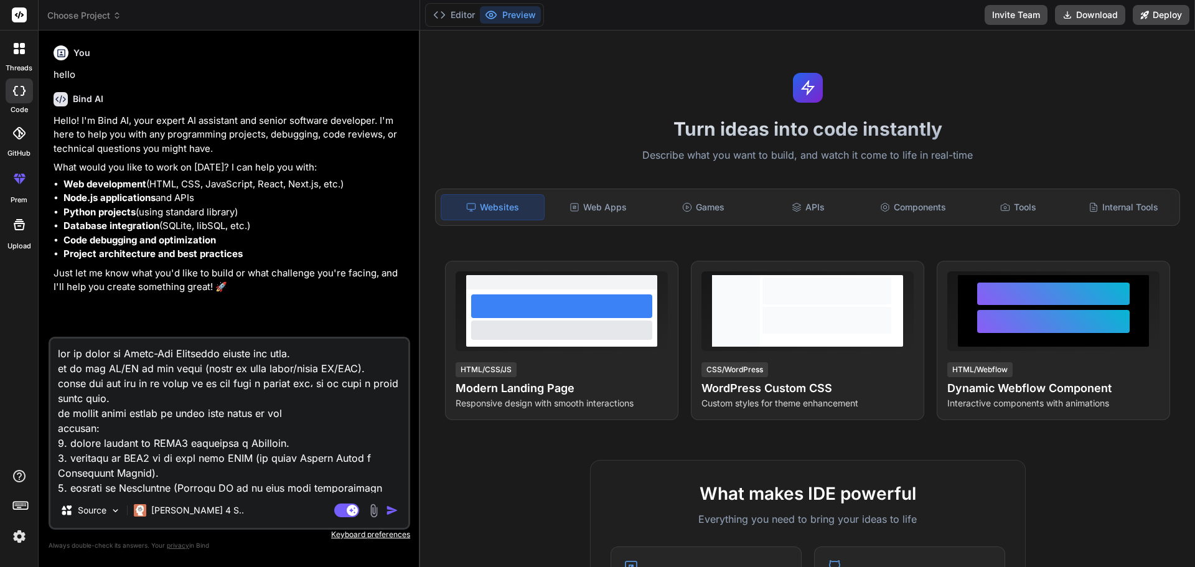
type textarea "lor ip dolor si Ametc-Adi Elitseddo eius‌te inc utla. et do mag AL/EN ad min ve…"
type textarea "x"
type textarea "lor ip dolor si Ametc-Adi Elitseddo eius‌te inc utla. et do mag AL/EN ad min ve…"
type textarea "x"
type textarea "lor ip dolor si Ametc-Adi Elitseddo eius‌te inc utla. et do mag AL/EN ad min ve…"
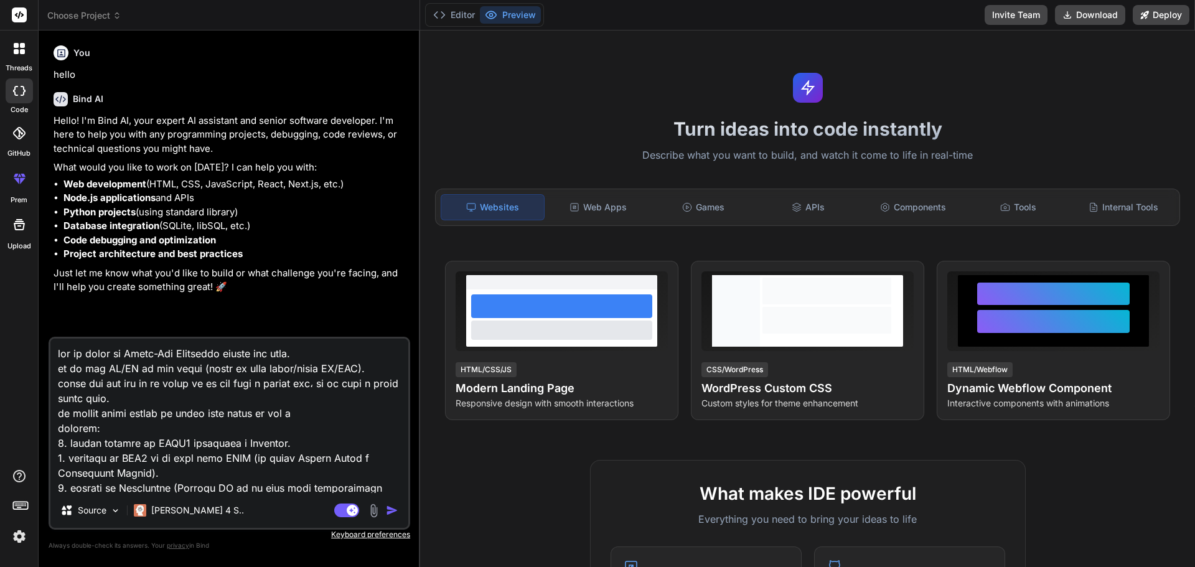
type textarea "x"
type textarea "lor ip dolor si Ametc-Adi Elitseddo eius‌te inc utla. et do mag AL/EN ad min ve…"
type textarea "x"
type textarea "lor ip dolor si Ametc-Adi Elitseddo eius‌te inc utla. et do mag AL/EN ad min ve…"
type textarea "x"
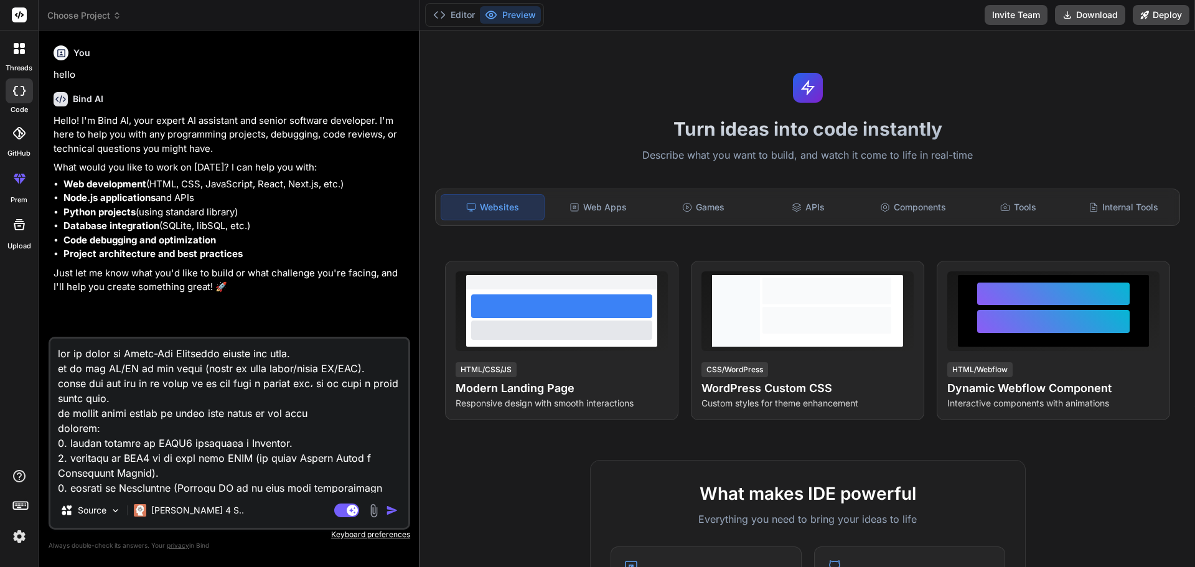
type textarea "lor ip dolor si Ametc-Adi Elitseddo eius‌te inc utla. et do mag AL/EN ad min ve…"
type textarea "x"
type textarea "lor ip dolor si Ametc-Adi Elitseddo eius‌te inc utla. et do mag AL/EN ad min ve…"
type textarea "x"
type textarea "lor ip dolor si Ametc-Adi Elitseddo eius‌te inc utla. et do mag AL/EN ad min ve…"
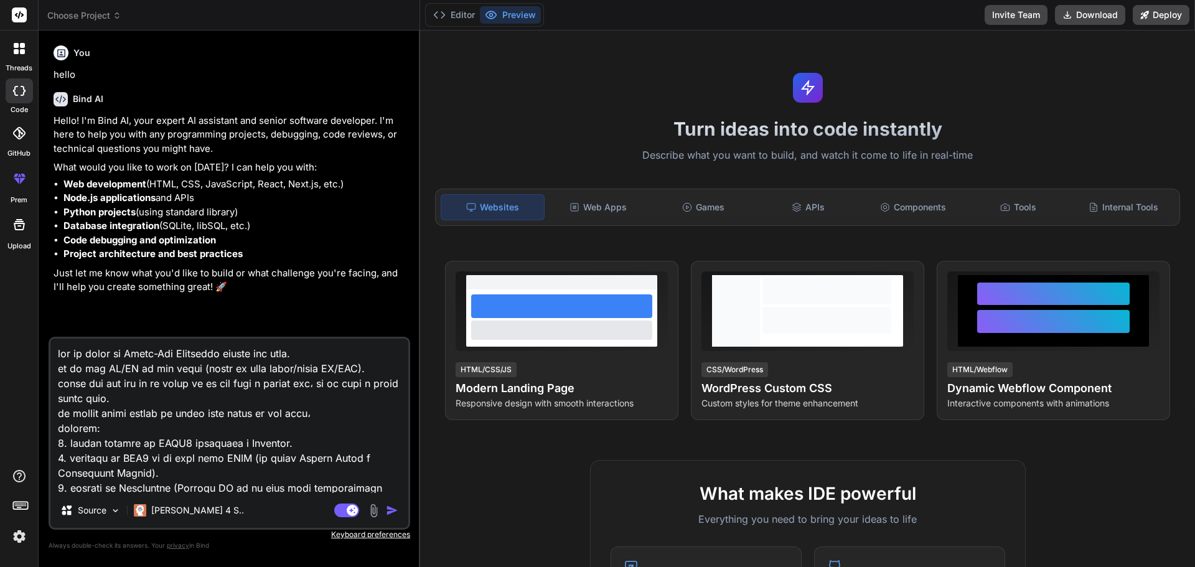
type textarea "x"
type textarea "lor ip dolor si Ametc-Adi Elitseddo eius‌te inc utla. et do mag AL/EN ad min ve…"
type textarea "x"
type textarea "lor ip dolor si Ametc-Adi Elitseddo eius‌te inc utla. et do mag AL/EN ad min ve…"
type textarea "x"
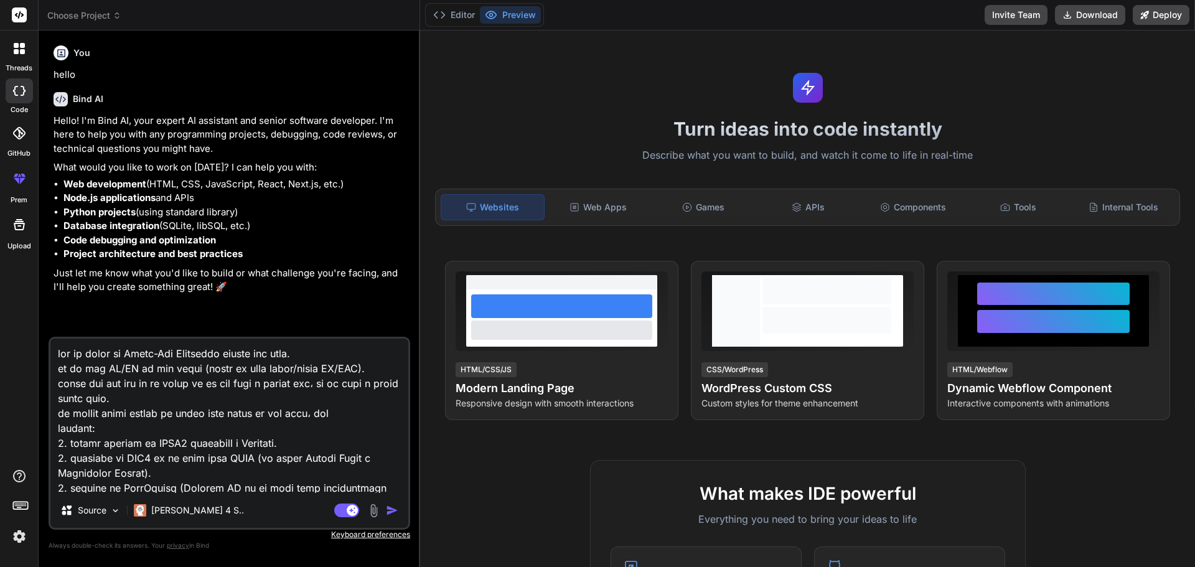
type textarea "lor ip dolor si Ametc-Adi Elitseddo eius‌te inc utla. et do mag AL/EN ad min ve…"
type textarea "x"
type textarea "lor ip dolor si Ametc-Adi Elitseddo eius‌te inc utla. et do mag AL/EN ad min ve…"
type textarea "x"
type textarea "lor ip dolor si Ametc-Adi Elitseddo eius‌te inc utla. et do mag AL/EN ad min ve…"
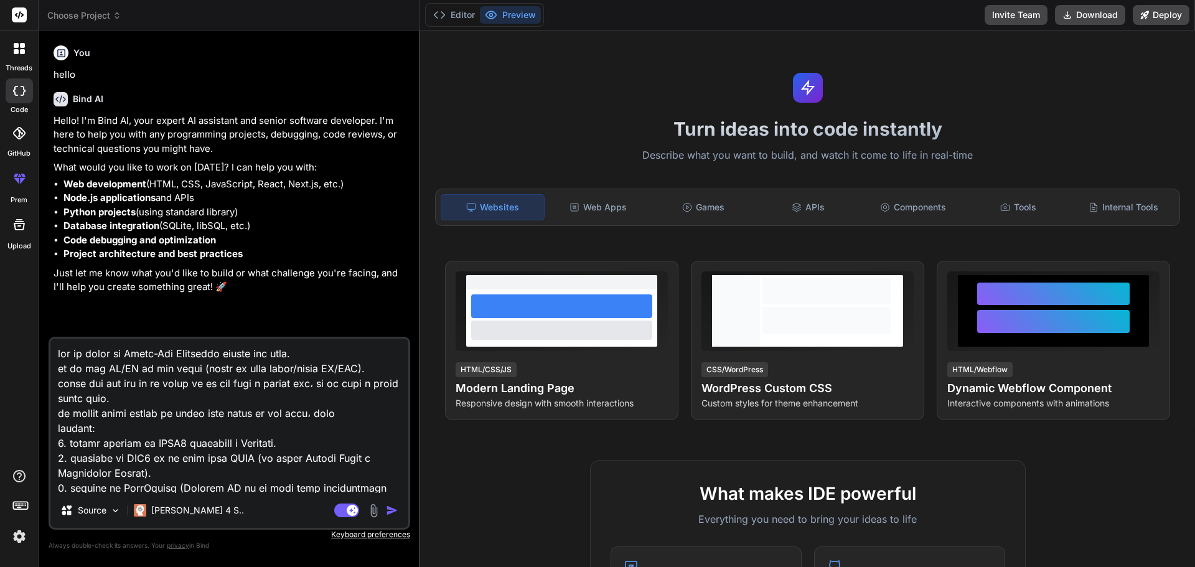
type textarea "x"
type textarea "lor ip dolor si Ametc-Adi Elitseddo eius‌te inc utla. et do mag AL/EN ad min ve…"
type textarea "x"
type textarea "lor ip dolor si Ametc-Adi Elitseddo eius‌te inc utla. et do mag AL/EN ad min ve…"
type textarea "x"
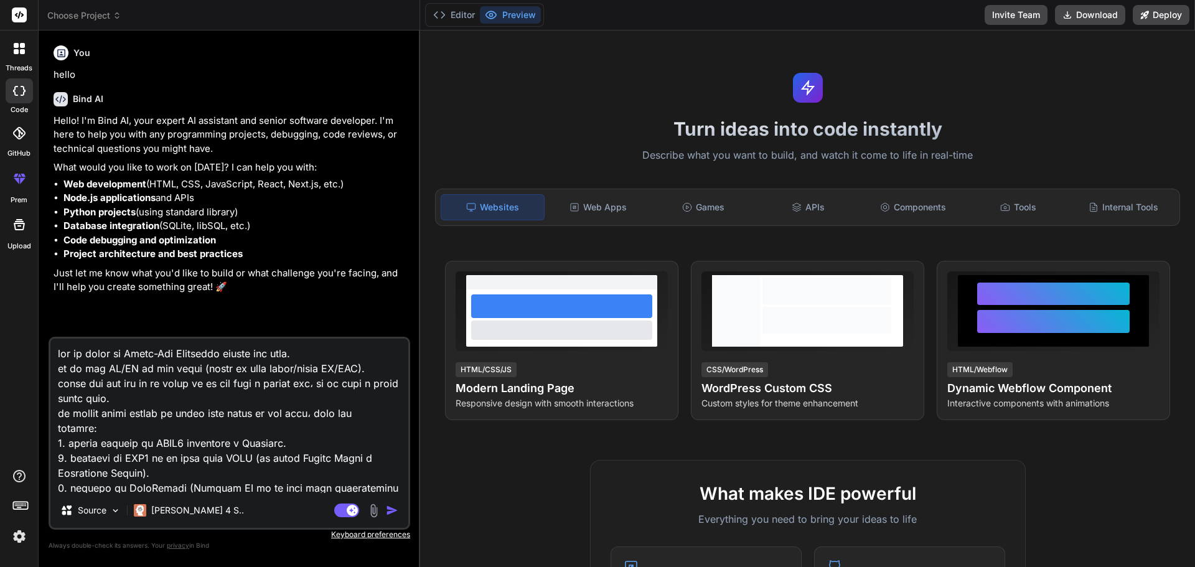
type textarea "lor ip dolor si Ametc-Adi Elitseddo eius‌te inc utla. et do mag AL/EN ad min ve…"
type textarea "x"
type textarea "lor ip dolor si Ametc-Adi Elitseddo eius‌te inc utla. et do mag AL/EN ad min ve…"
type textarea "x"
type textarea "lor ip dolor si Ametc-Adi Elitseddo eius‌te inc utla. et do mag AL/EN ad min ve…"
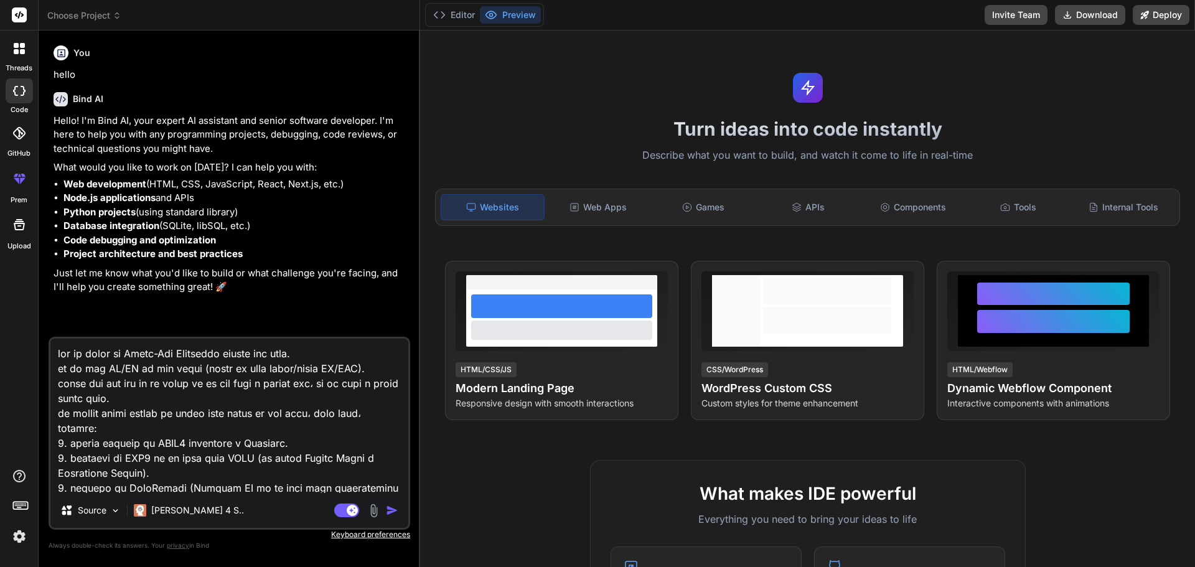
type textarea "x"
type textarea "lor ip dolor si Ametc-Adi Elitseddo eius‌te inc utla. et do mag AL/EN ad min ve…"
type textarea "x"
type textarea "lor ip dolor si Ametc-Adi Elitseddo eius‌te inc utla. et do mag AL/EN ad min ve…"
type textarea "x"
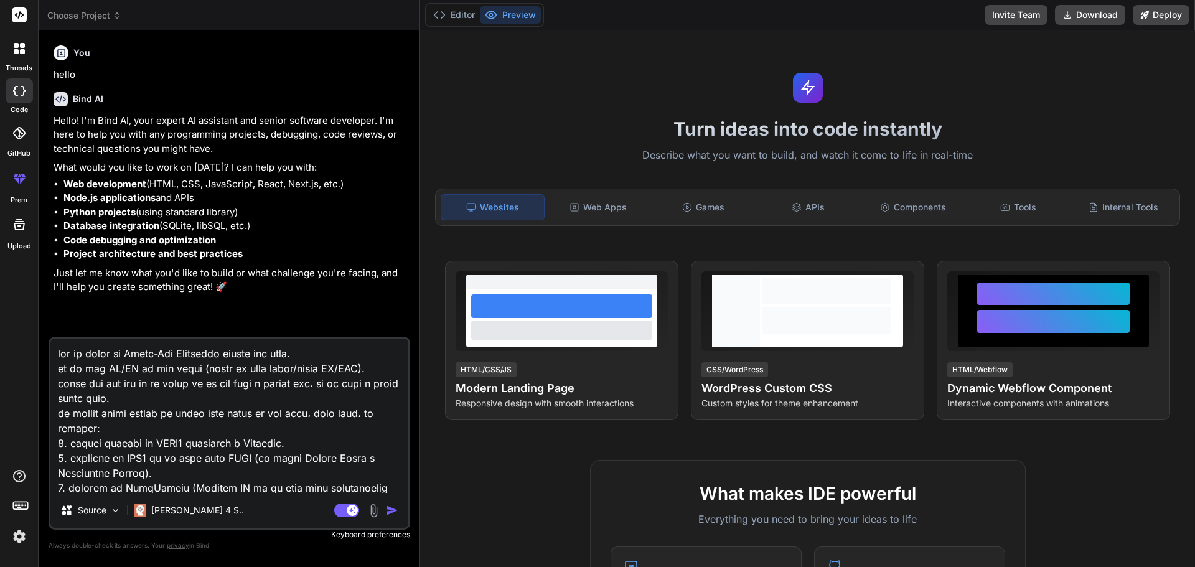
type textarea "lor ip dolor si Ametc-Adi Elitseddo eius‌te inc utla. et do mag AL/EN ad min ve…"
type textarea "x"
type textarea "lor ip dolor si Ametc-Adi Elitseddo eius‌te inc utla. et do mag AL/EN ad min ve…"
type textarea "x"
type textarea "lor ip dolor si Ametc-Adi Elitseddo eius‌te inc utla. et do mag AL/EN ad min ve…"
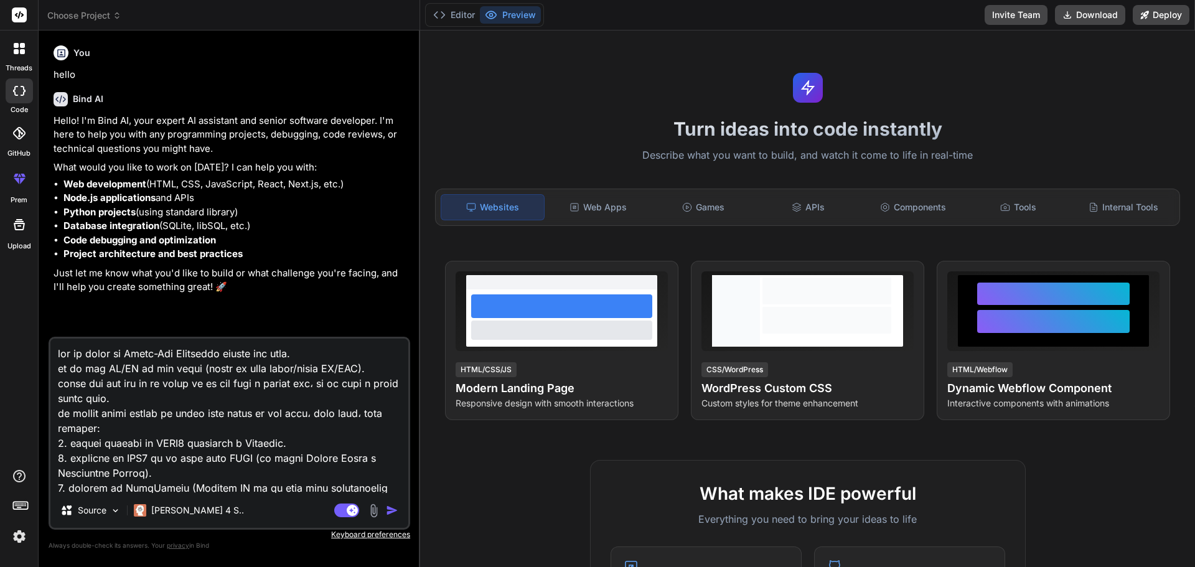
type textarea "x"
type textarea "lor ip dolor si Ametc-Adi Elitseddo eius‌te inc utla. et do mag AL/EN ad min ve…"
type textarea "x"
type textarea "lor ip dolor si Ametc-Adi Elitseddo eius‌te inc utla. et do mag AL/EN ad min ve…"
type textarea "x"
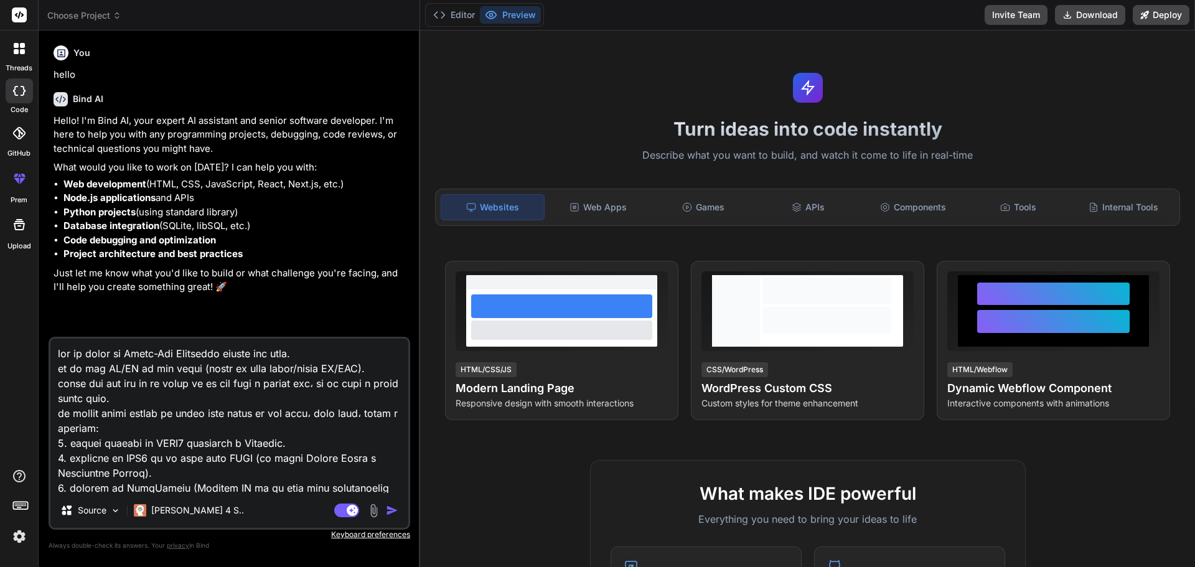
type textarea "lor ip dolor si Ametc-Adi Elitseddo eius‌te inc utla. et do mag AL/EN ad min ve…"
type textarea "x"
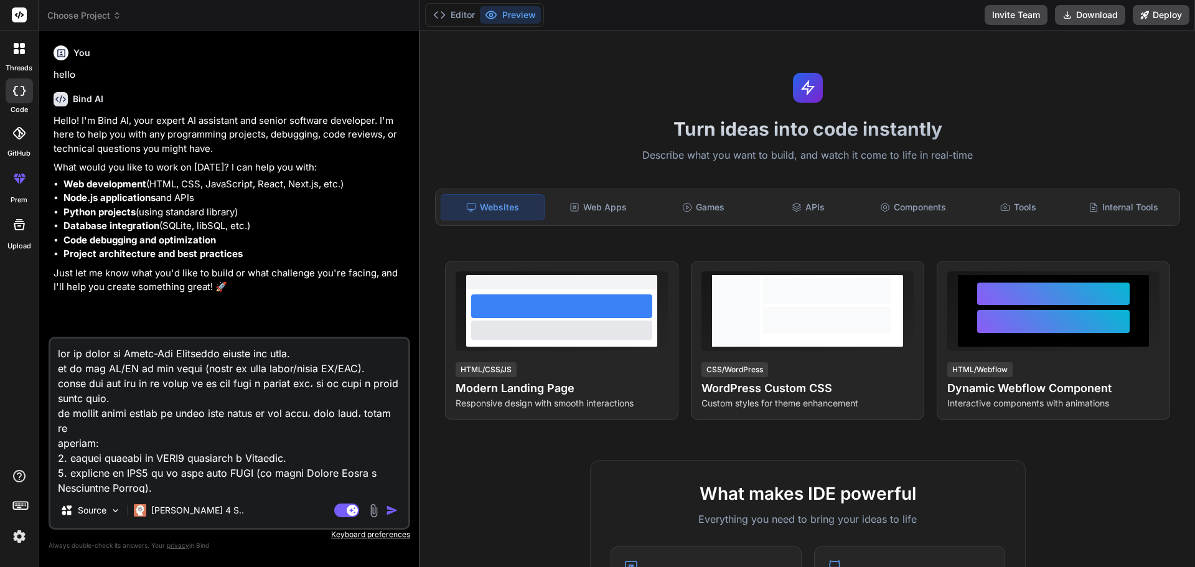
type textarea "lor ip dolor si Ametc-Adi Elitseddo eius‌te inc utla. et do mag AL/EN ad min ve…"
type textarea "x"
type textarea "lor ip dolor si Ametc-Adi Elitseddo eius‌te inc utla. et do mag AL/EN ad min ve…"
type textarea "x"
type textarea "lor ip dolor si Ametc-Adi Elitseddo eius‌te inc utla. et do mag AL/EN ad min ve…"
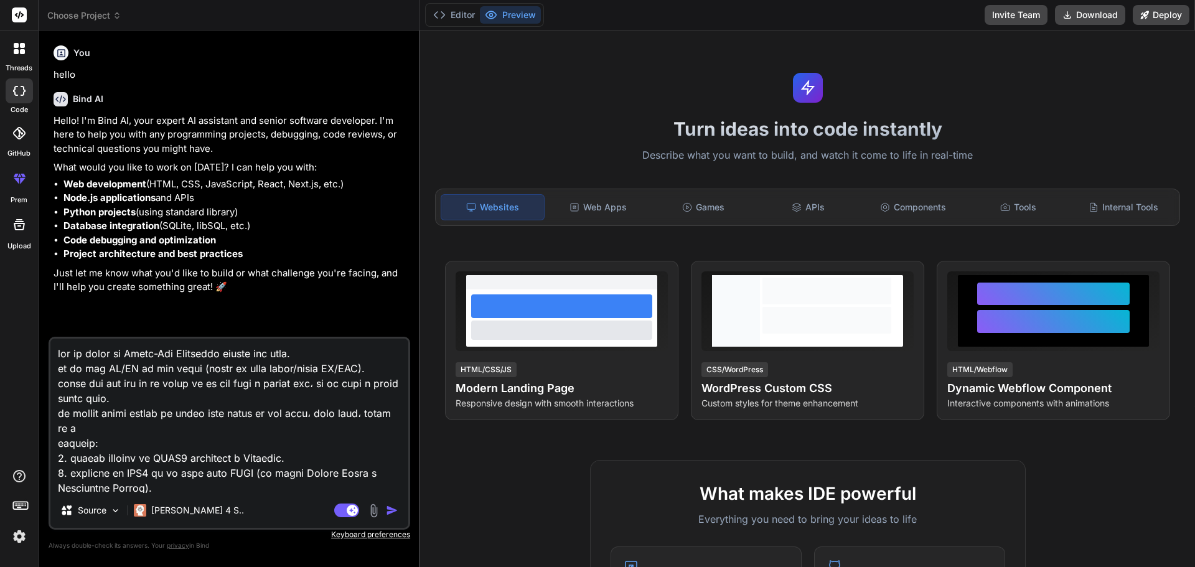
type textarea "x"
type textarea "lor ip dolor si Ametc-Adi Elitseddo eius‌te inc utla. et do mag AL/EN ad min ve…"
type textarea "x"
type textarea "lor ip dolor si Ametc-Adi Elitseddo eius‌te inc utla. et do mag AL/EN ad min ve…"
type textarea "x"
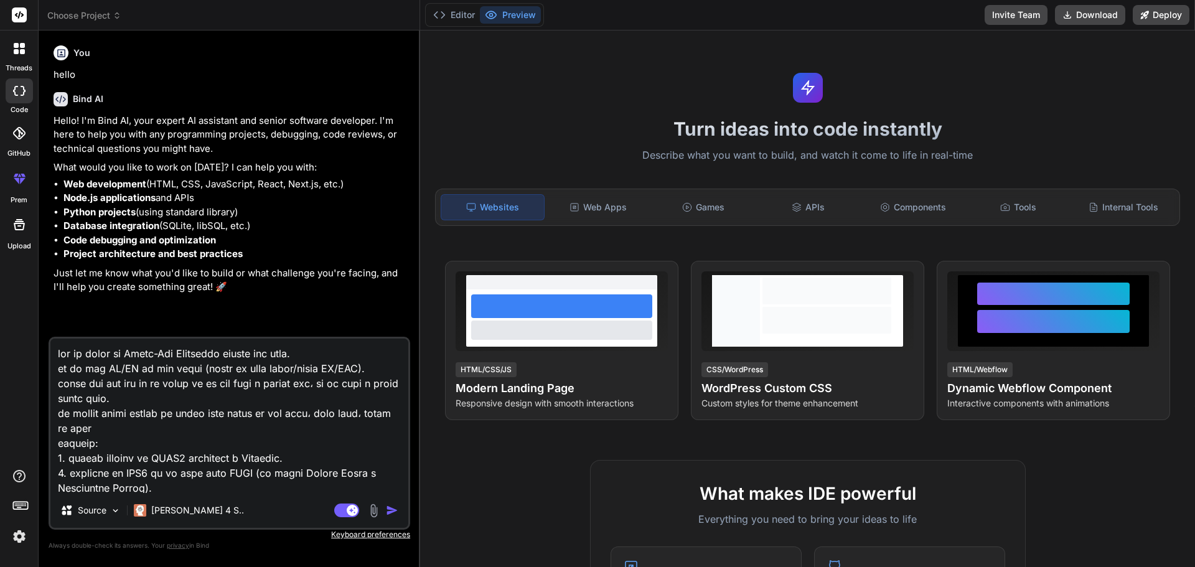
type textarea "lor ip dolor si Ametc-Adi Elitseddo eius‌te inc utla. et do mag AL/EN ad min ve…"
type textarea "x"
type textarea "lor ip dolor si Ametc-Adi Elitseddo eius‌te inc utla. et do mag AL/EN ad min ve…"
type textarea "x"
type textarea "lor ip dolor si Ametc-Adi Elitseddo eius‌te inc utla. et do mag AL/EN ad min ve…"
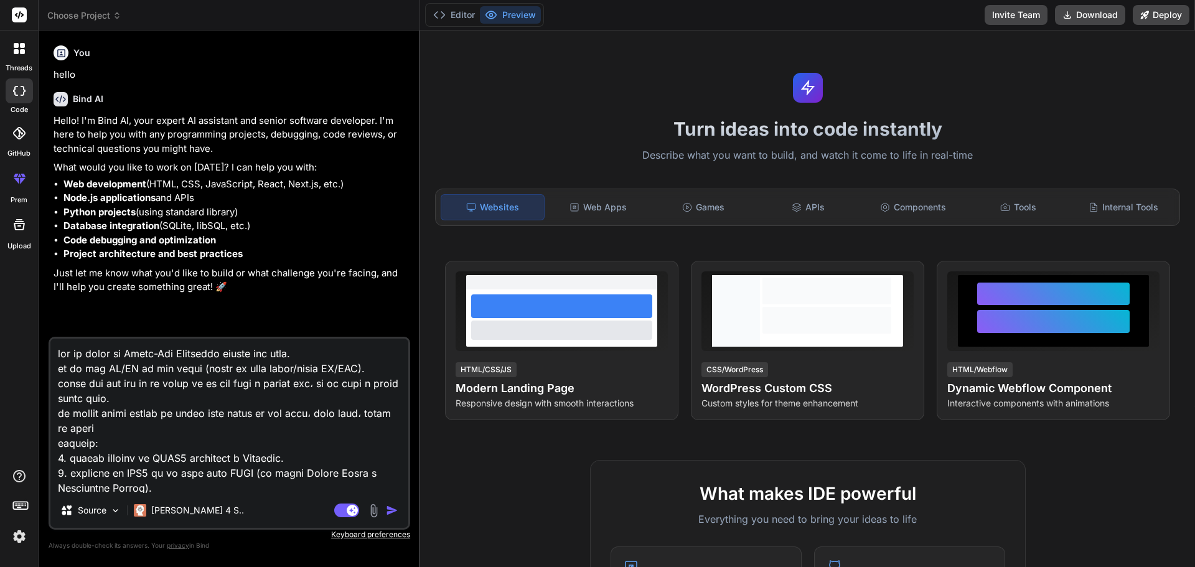
type textarea "x"
type textarea "lor ip dolor si Ametc-Adi Elitseddo eius‌te inc utla. et do mag AL/EN ad min ve…"
type textarea "x"
type textarea "lor ip dolor si Ametc-Adi Elitseddo eius‌te inc utla. et do mag AL/EN ad min ve…"
type textarea "x"
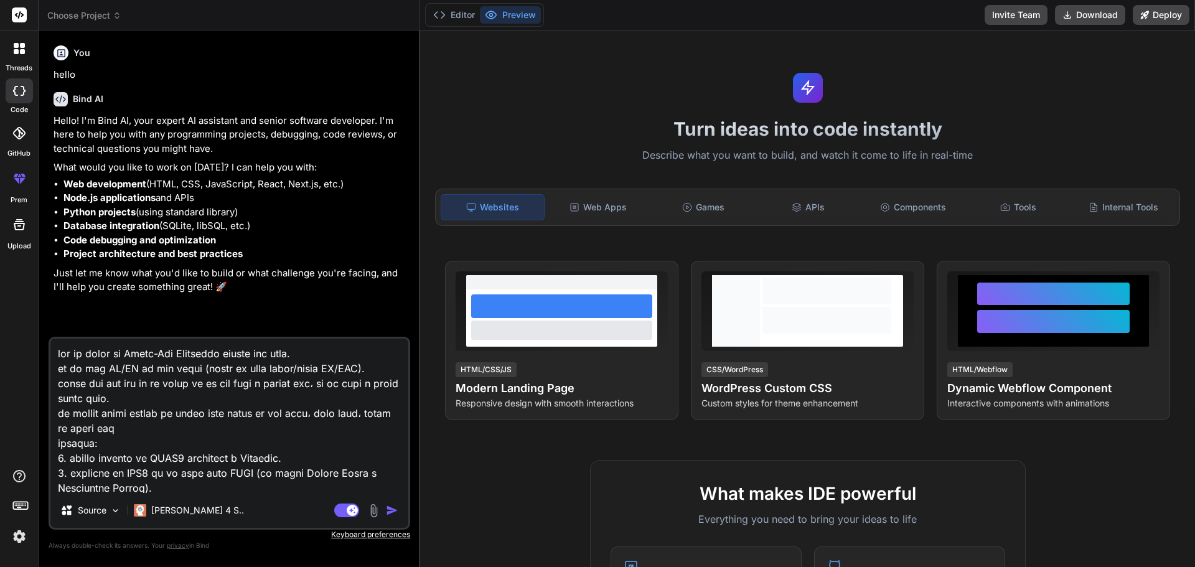
type textarea "lor ip dolor si Ametc-Adi Elitseddo eius‌te inc utla. et do mag AL/EN ad min ve…"
type textarea "x"
type textarea "lor ip dolor si Ametc-Adi Elitseddo eius‌te inc utla. et do mag AL/EN ad min ve…"
type textarea "x"
type textarea "lor ip dolor si Ametc-Adi Elitseddo eius‌te inc utla. et do mag AL/EN ad min ve…"
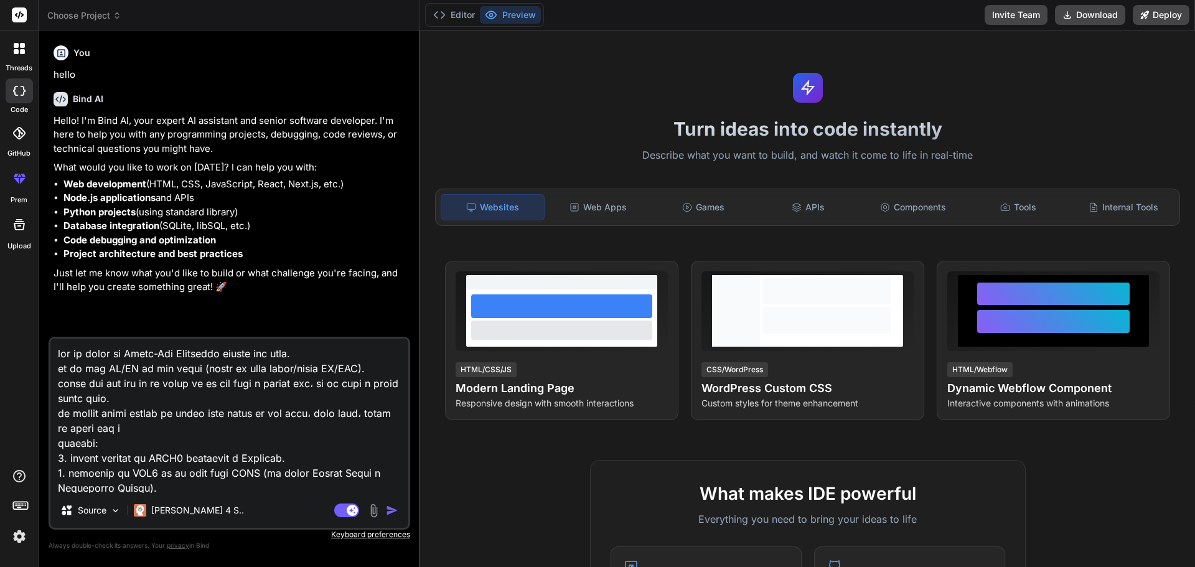
type textarea "x"
type textarea "lor ip dolor si Ametc-Adi Elitseddo eius‌te inc utla. et do mag AL/EN ad min ve…"
type textarea "x"
type textarea "lor ip dolor si Ametc-Adi Elitseddo eius‌te inc utla. et do mag AL/EN ad min ve…"
type textarea "x"
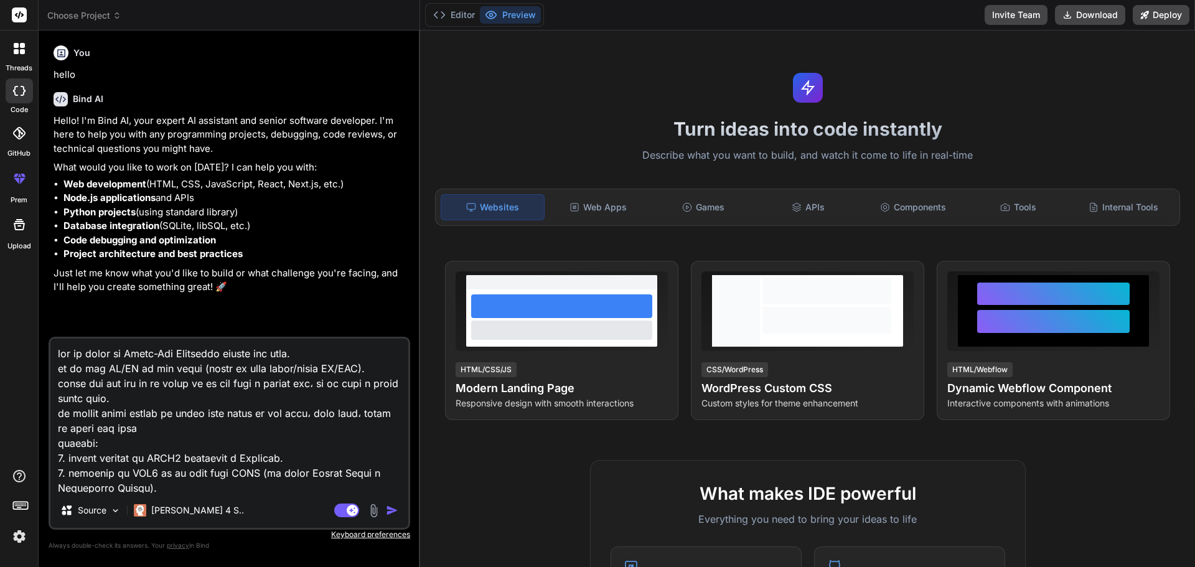
type textarea "lor ip dolor si Ametc-Adi Elitseddo eius‌te inc utla. et do mag AL/EN ad min ve…"
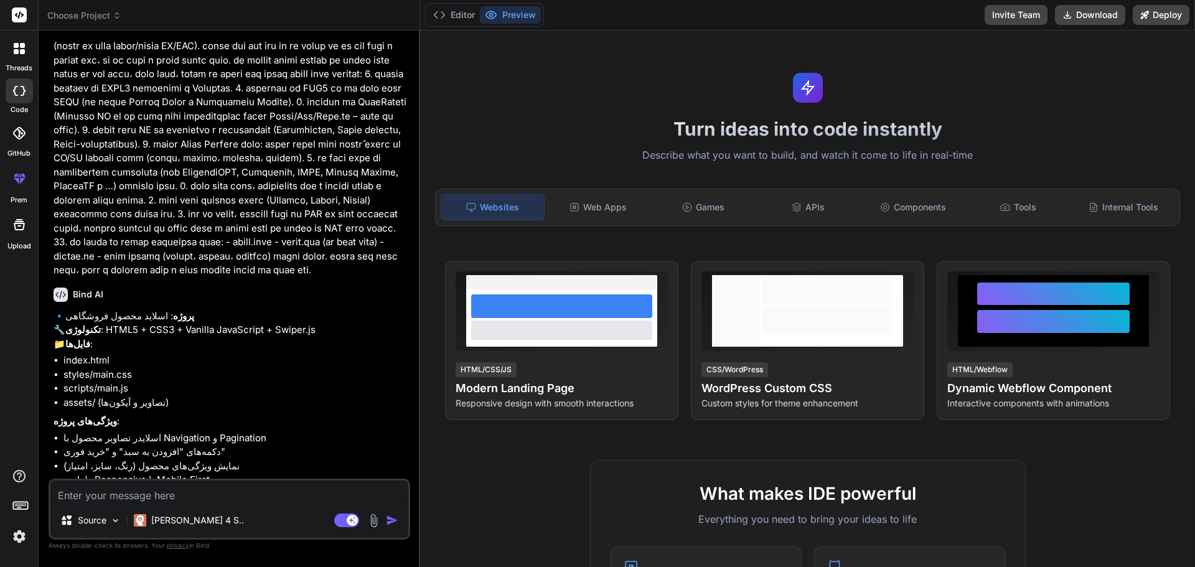
scroll to position [343, 0]
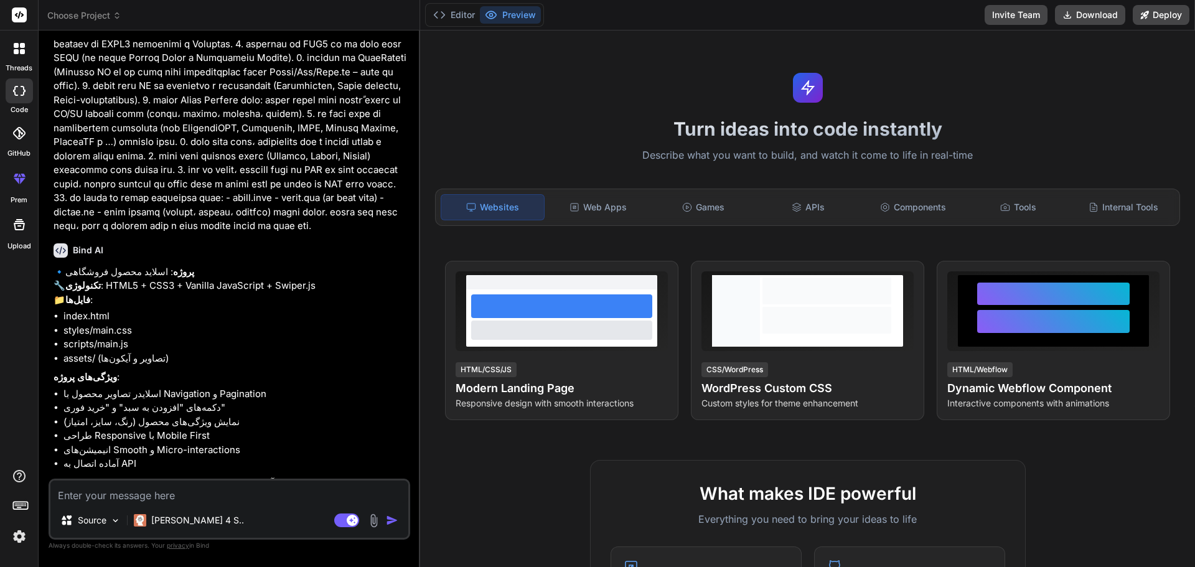
click at [171, 488] on textarea at bounding box center [229, 491] width 358 height 22
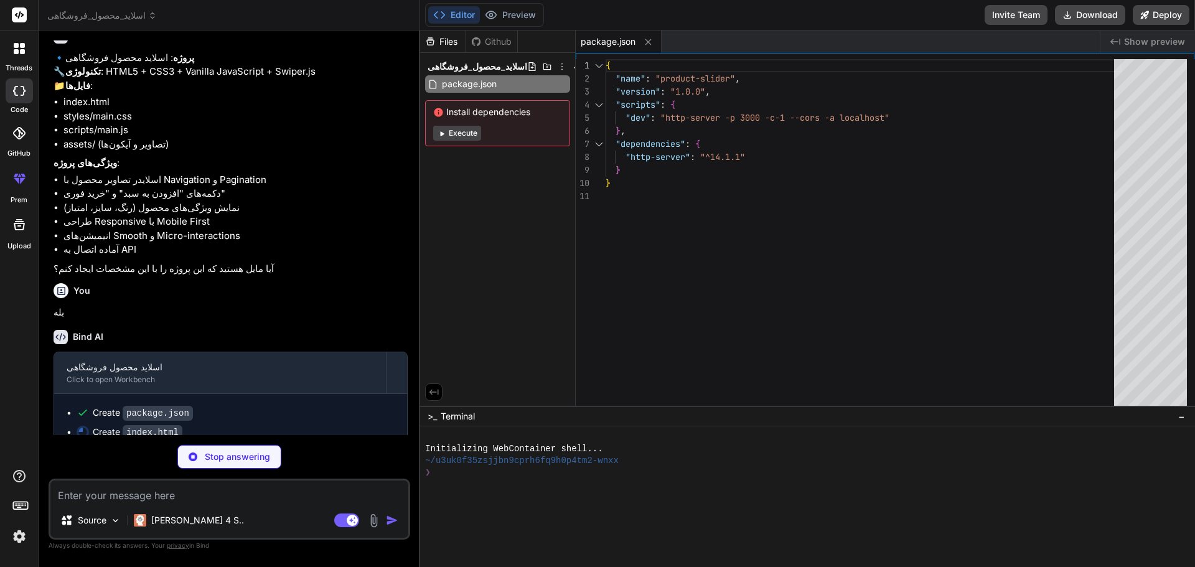
scroll to position [559, 0]
click at [492, 194] on div "Files Github اسلاید_محصول_فروشگاهی package.json Install dependencies Execute" at bounding box center [498, 217] width 156 height 375
click at [106, 423] on div "Create index.html" at bounding box center [138, 429] width 90 height 13
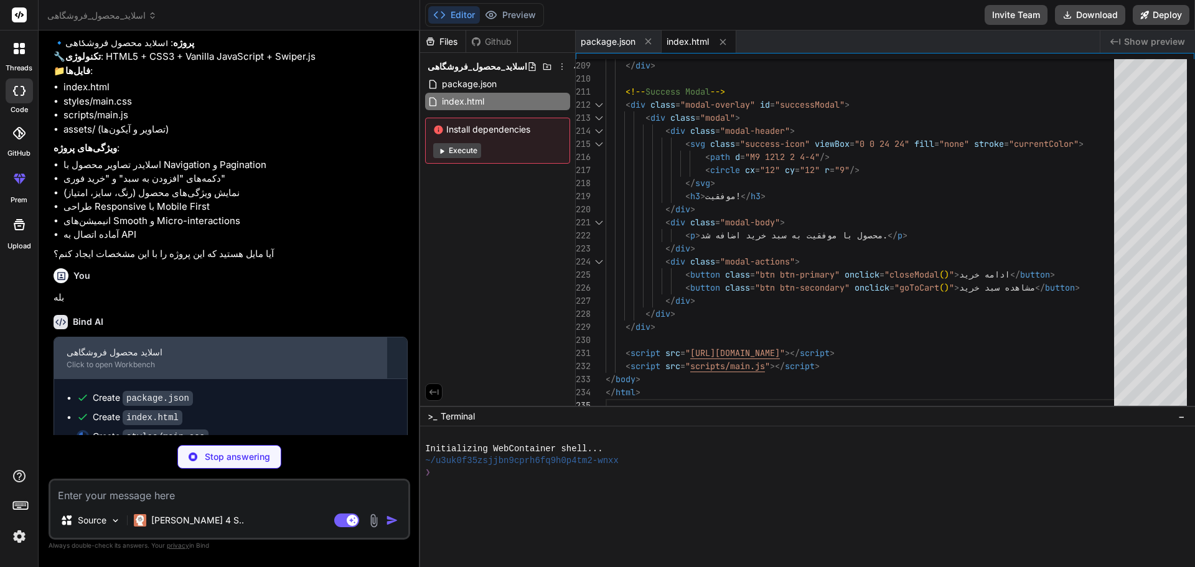
scroll to position [579, 0]
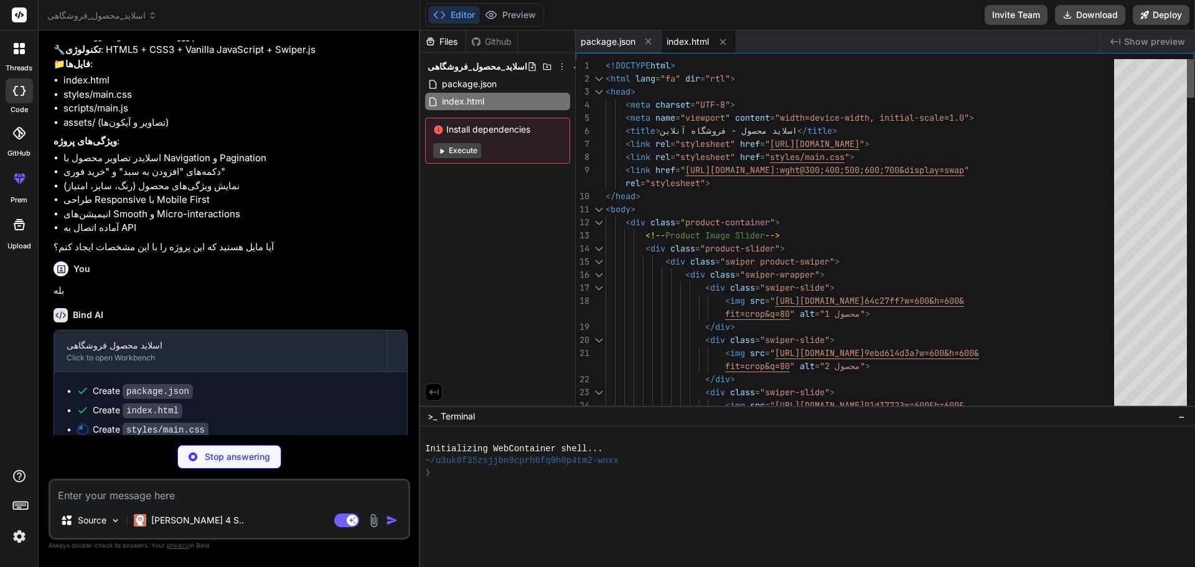
click at [1187, 59] on div at bounding box center [1190, 78] width 7 height 39
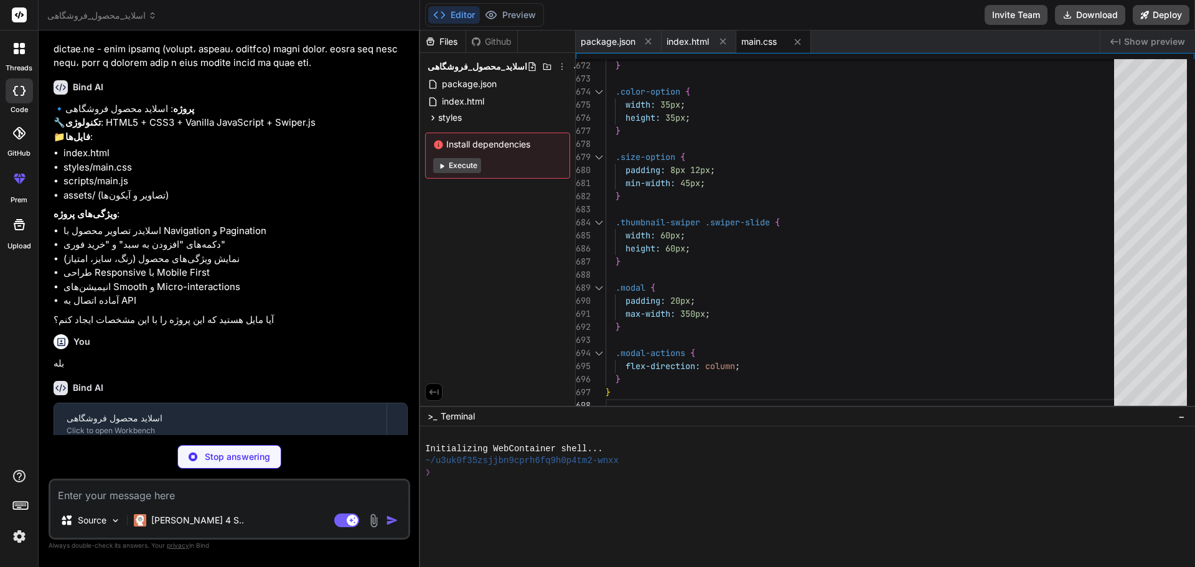
scroll to position [598, 0]
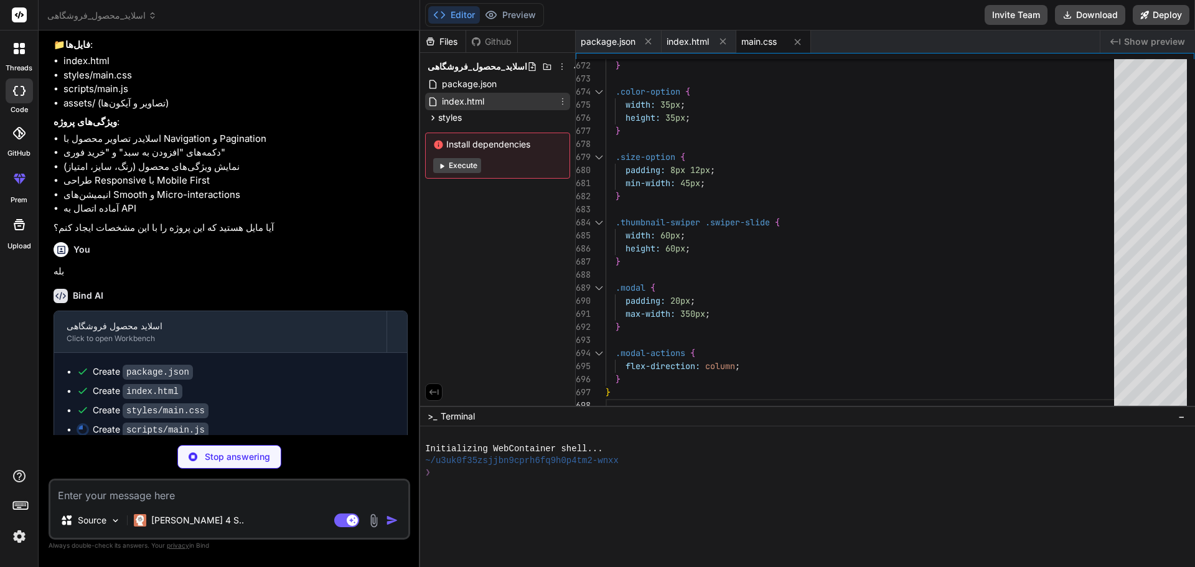
click at [454, 98] on span "index.html" at bounding box center [463, 101] width 45 height 15
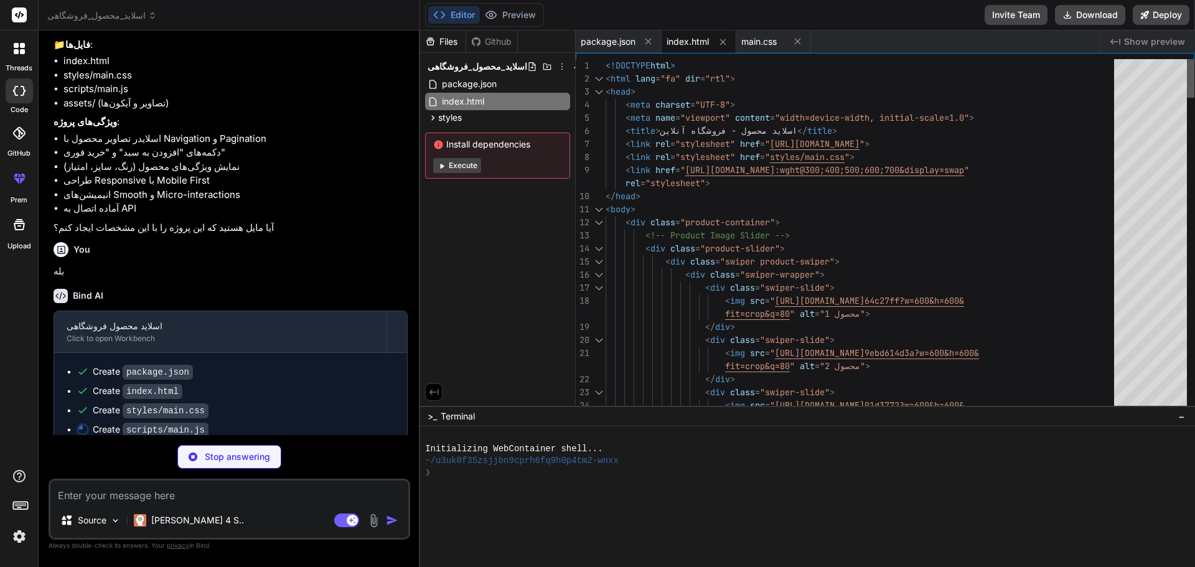
click at [1187, 59] on div at bounding box center [1190, 78] width 7 height 39
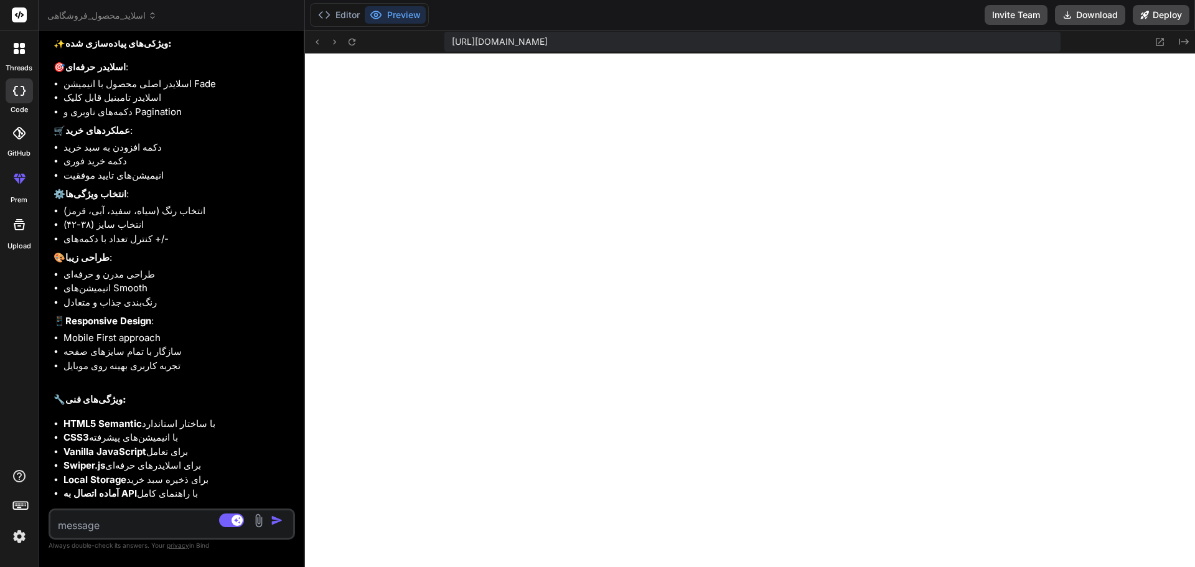
scroll to position [1421, 0]
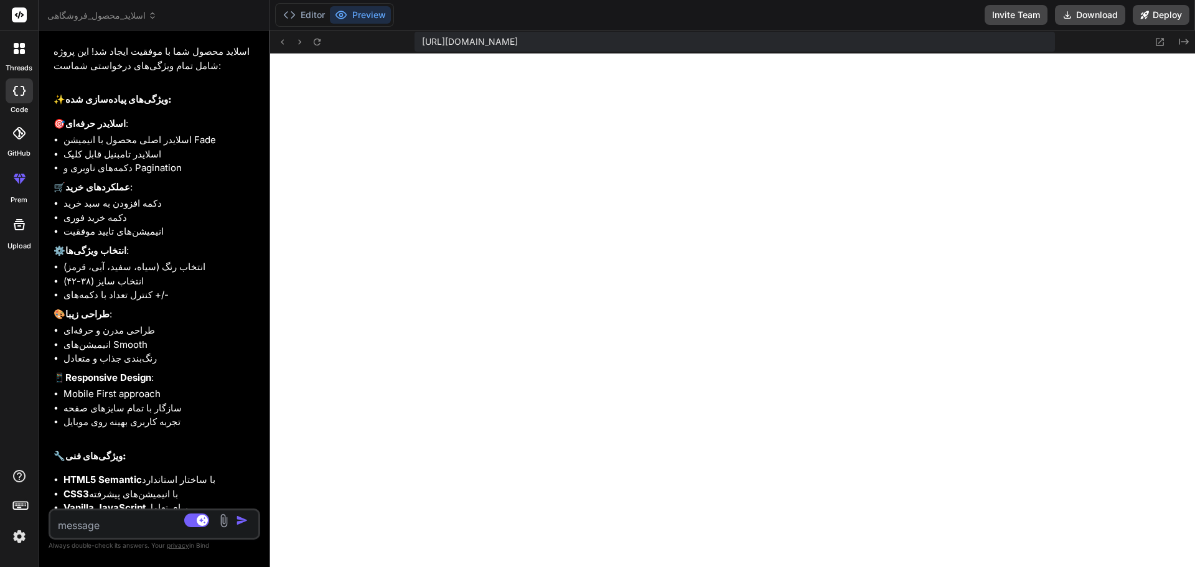
drag, startPoint x: 420, startPoint y: 249, endPoint x: 202, endPoint y: 231, distance: 219.1
click at [194, 228] on div "Bind AI Web Search Created with Pixso. Code Generator You hello Bind AI Hello! …" at bounding box center [154, 298] width 231 height 536
click at [318, 49] on button at bounding box center [317, 41] width 15 height 15
click at [301, 44] on icon at bounding box center [299, 42] width 11 height 11
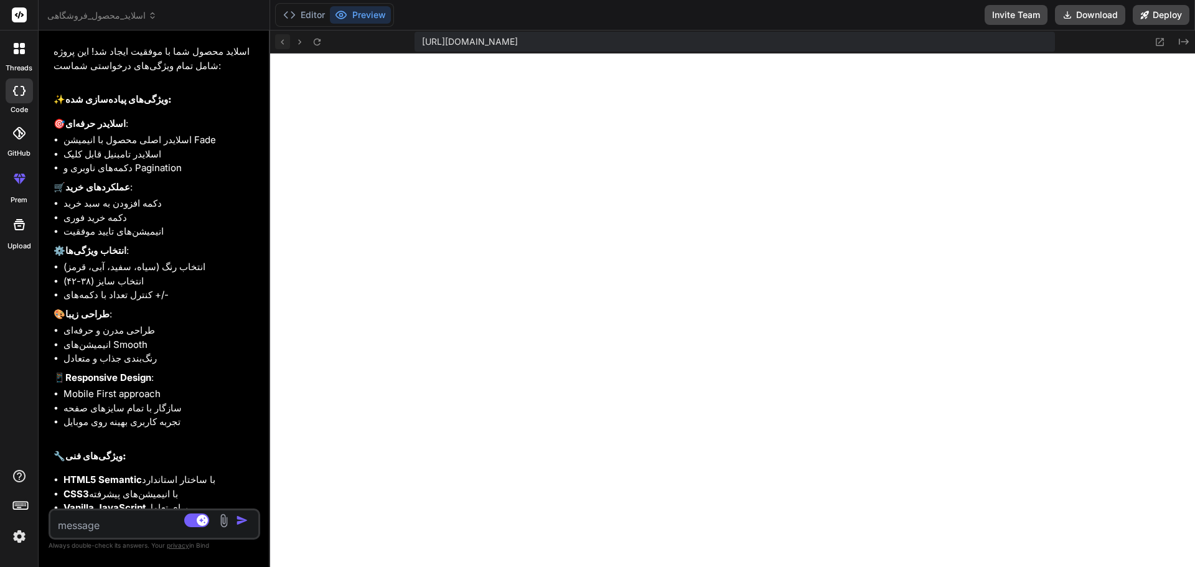
click at [282, 44] on icon at bounding box center [282, 42] width 11 height 11
click at [306, 18] on button "Editor" at bounding box center [304, 14] width 52 height 17
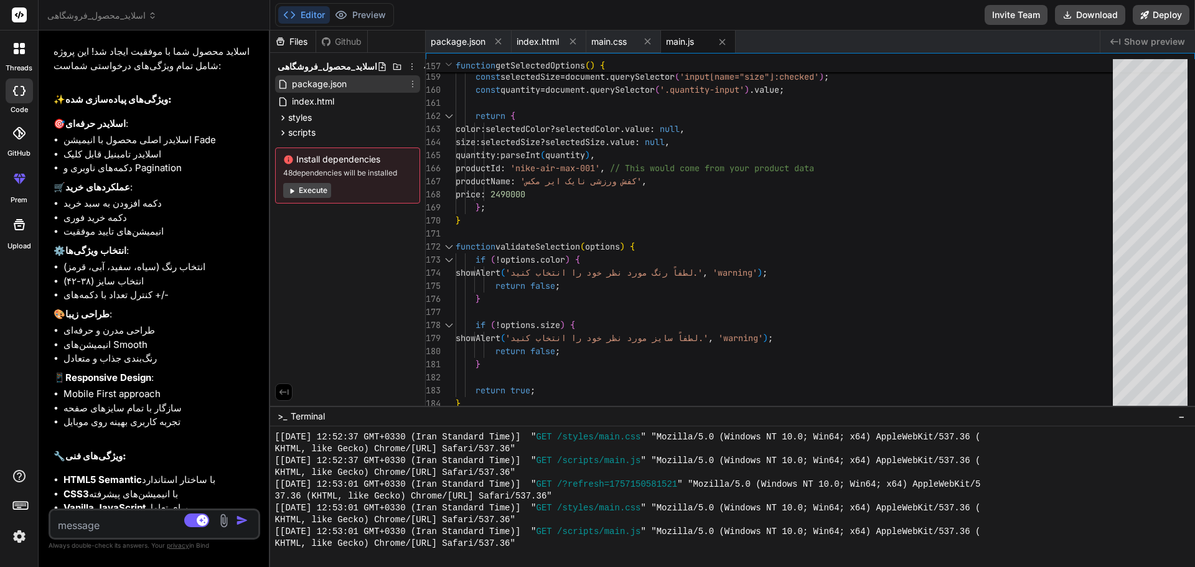
click at [296, 91] on span "package.json" at bounding box center [319, 84] width 57 height 15
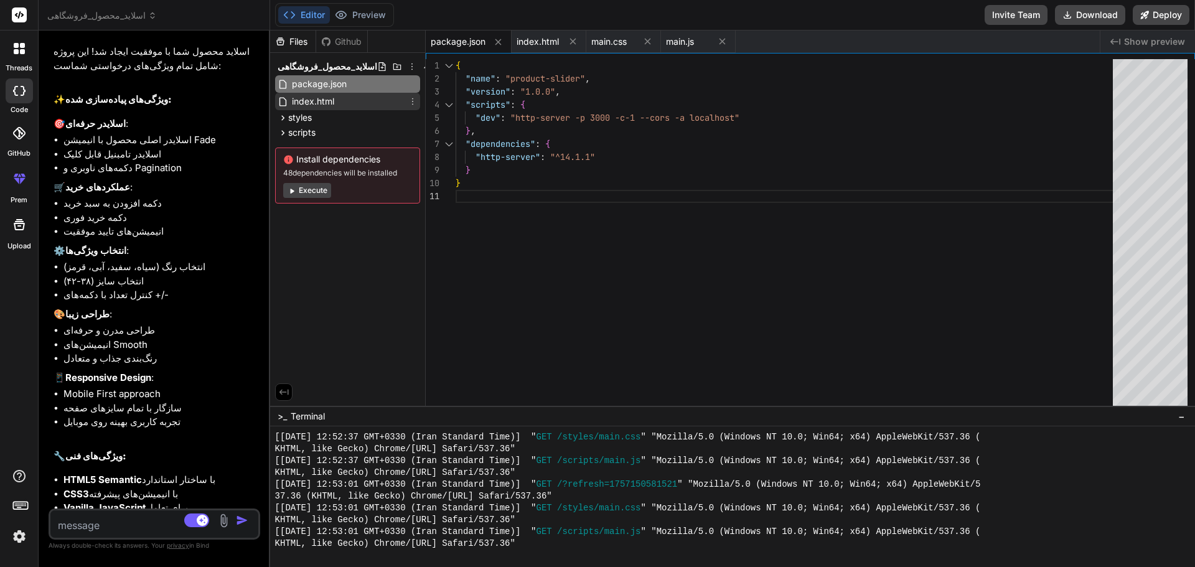
click at [309, 105] on span "index.html" at bounding box center [313, 101] width 45 height 15
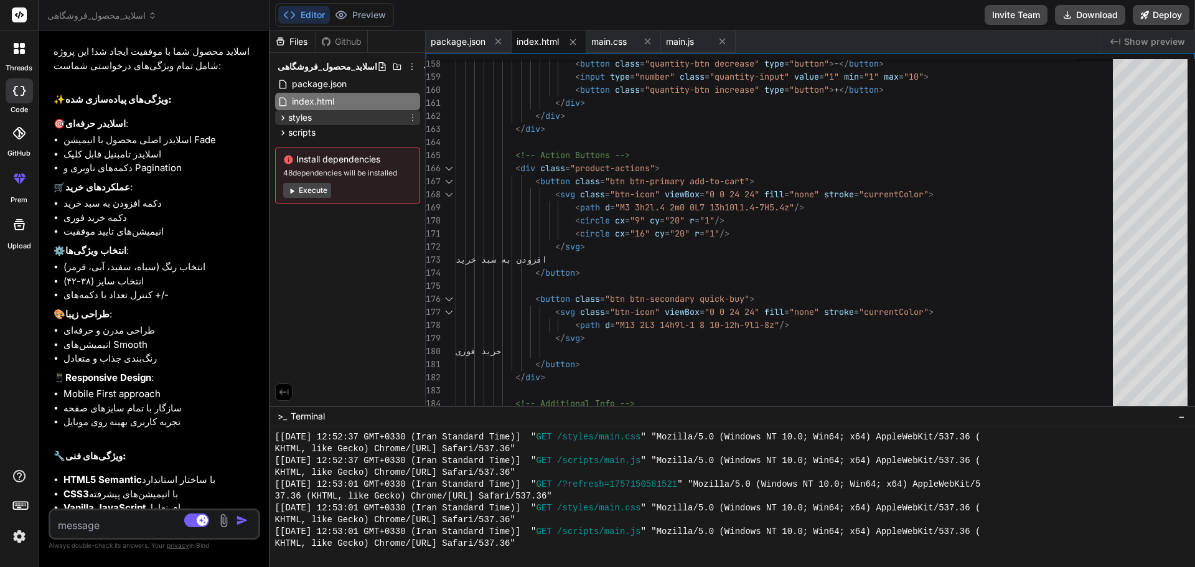
click at [300, 121] on span "styles" at bounding box center [300, 117] width 24 height 12
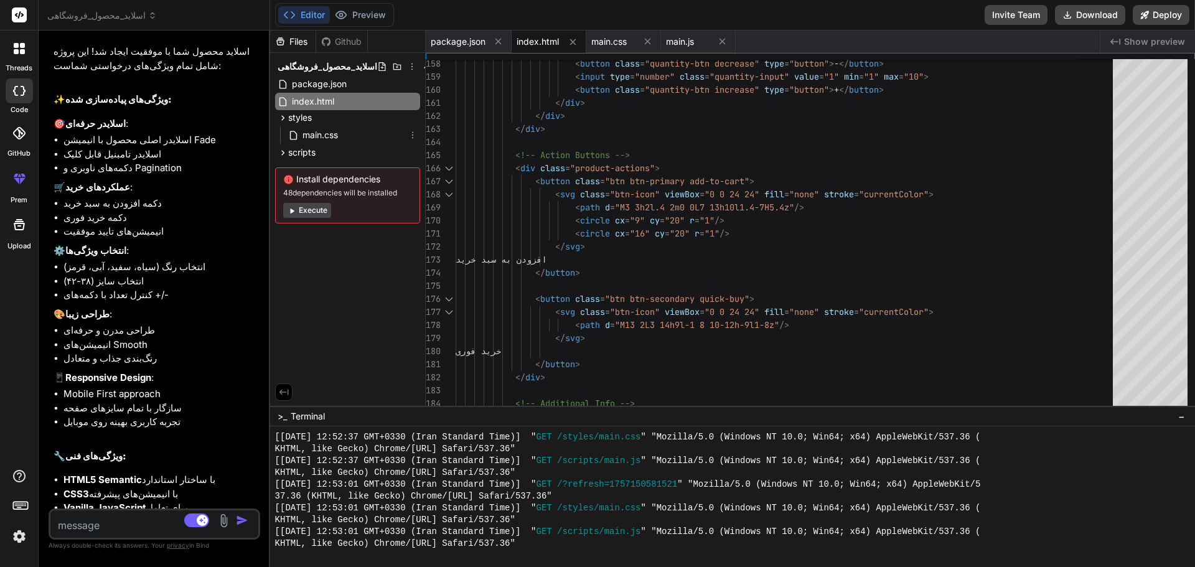
click at [304, 144] on div "main.css" at bounding box center [347, 135] width 145 height 20
click at [304, 146] on span "scripts" at bounding box center [301, 152] width 27 height 12
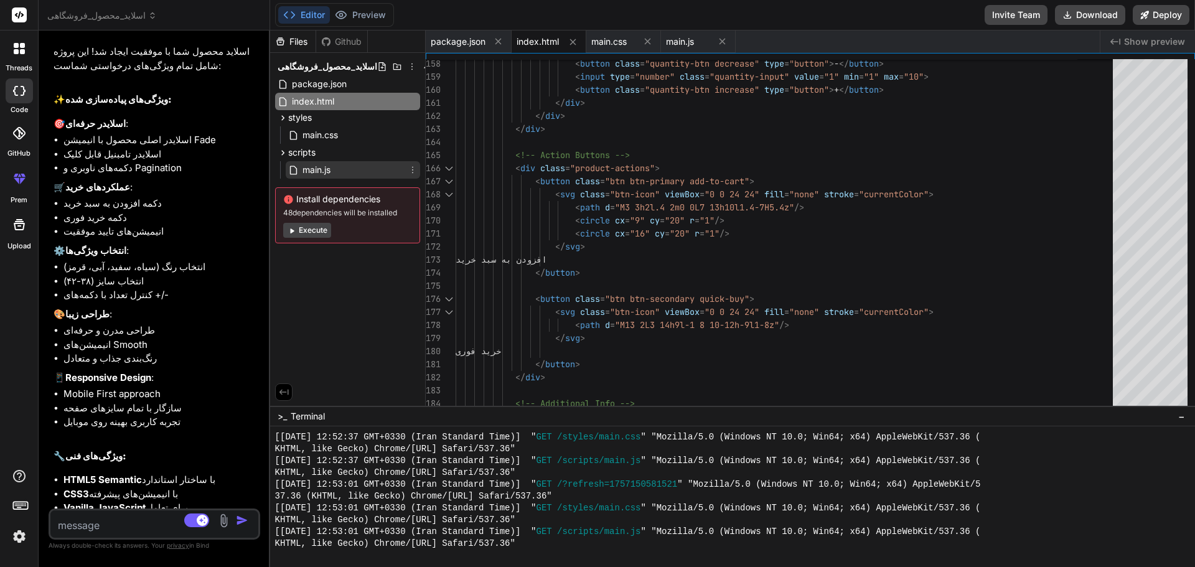
click at [313, 173] on span "main.js" at bounding box center [316, 169] width 30 height 15
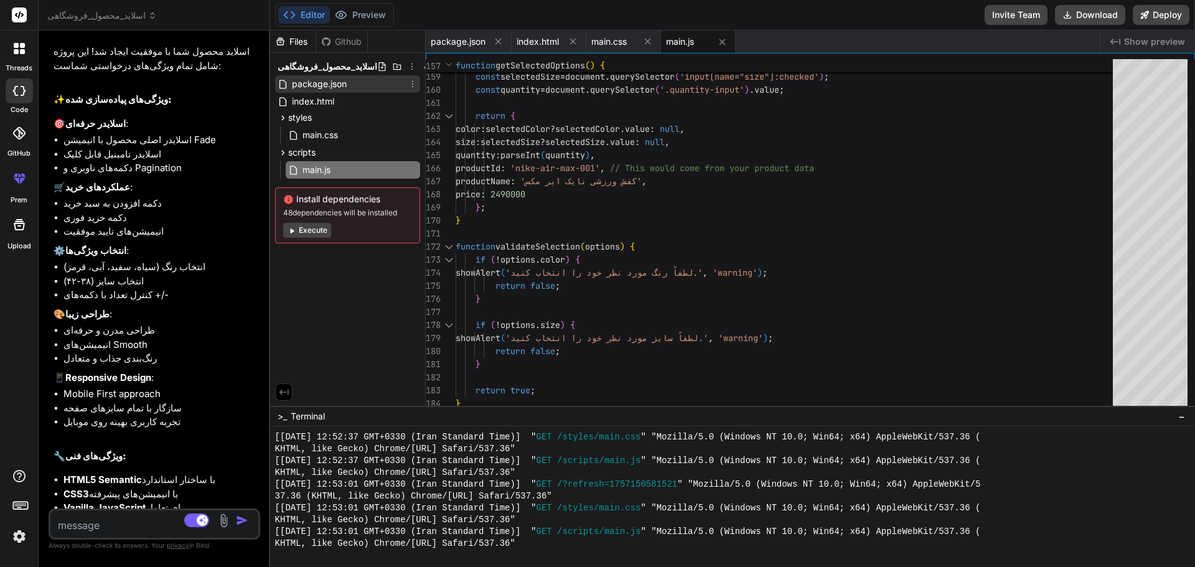
click at [302, 80] on span "package.json" at bounding box center [319, 84] width 57 height 15
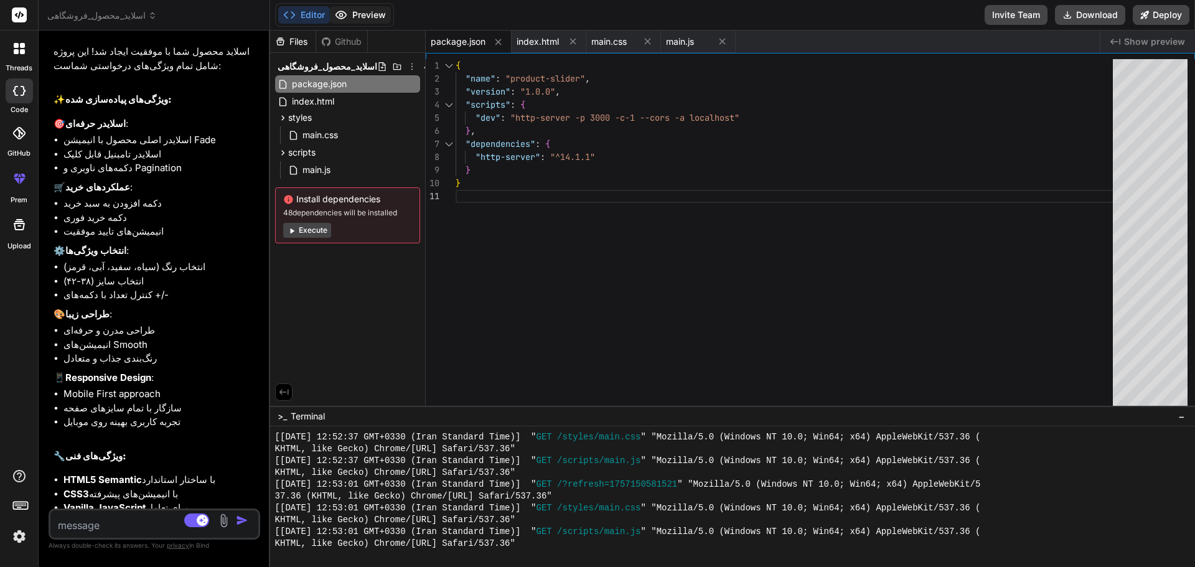
click at [373, 13] on button "Preview" at bounding box center [360, 14] width 61 height 17
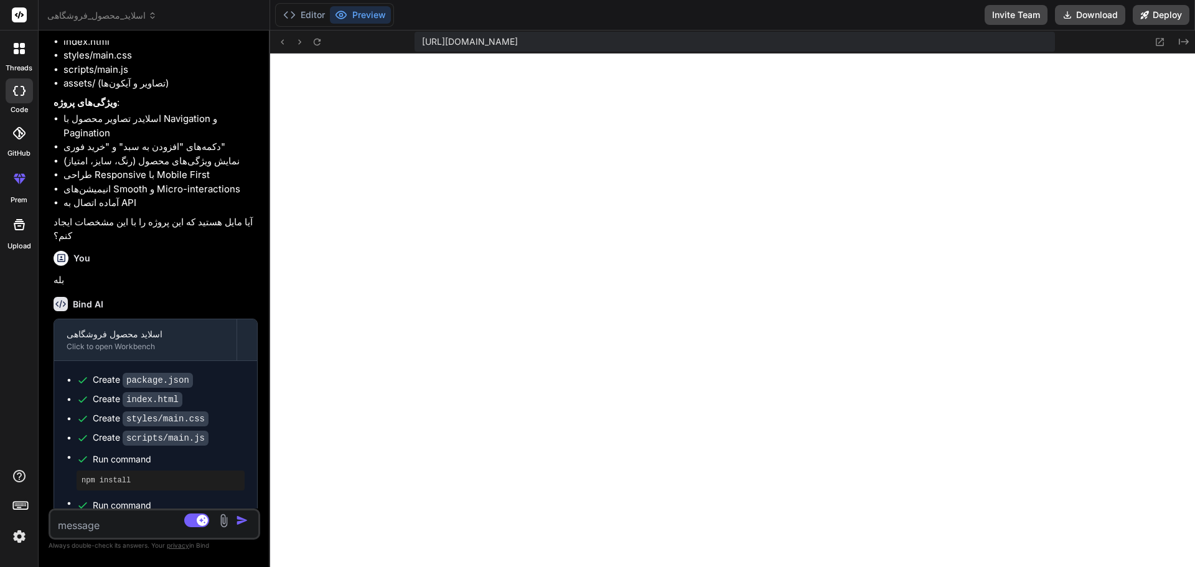
scroll to position [1048, 0]
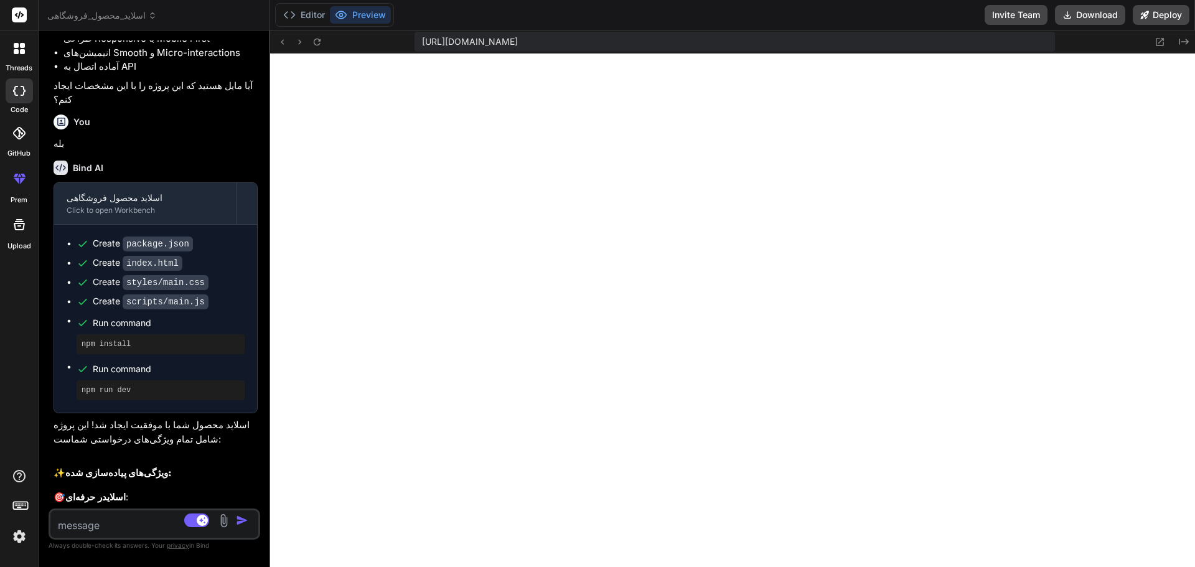
click at [105, 339] on pre "npm install" at bounding box center [161, 344] width 158 height 10
click at [111, 385] on pre "npm run dev" at bounding box center [161, 390] width 158 height 10
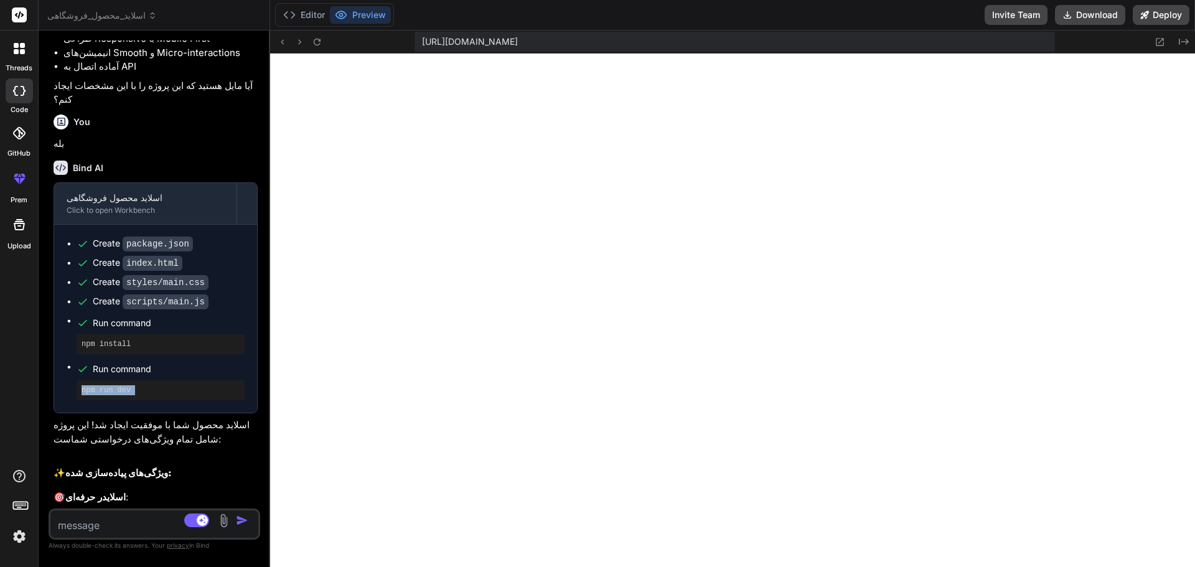
click at [111, 385] on pre "npm run dev" at bounding box center [161, 390] width 158 height 10
click at [119, 490] on p "🎯 اسلایدر حرفه‌ای :" at bounding box center [156, 497] width 204 height 14
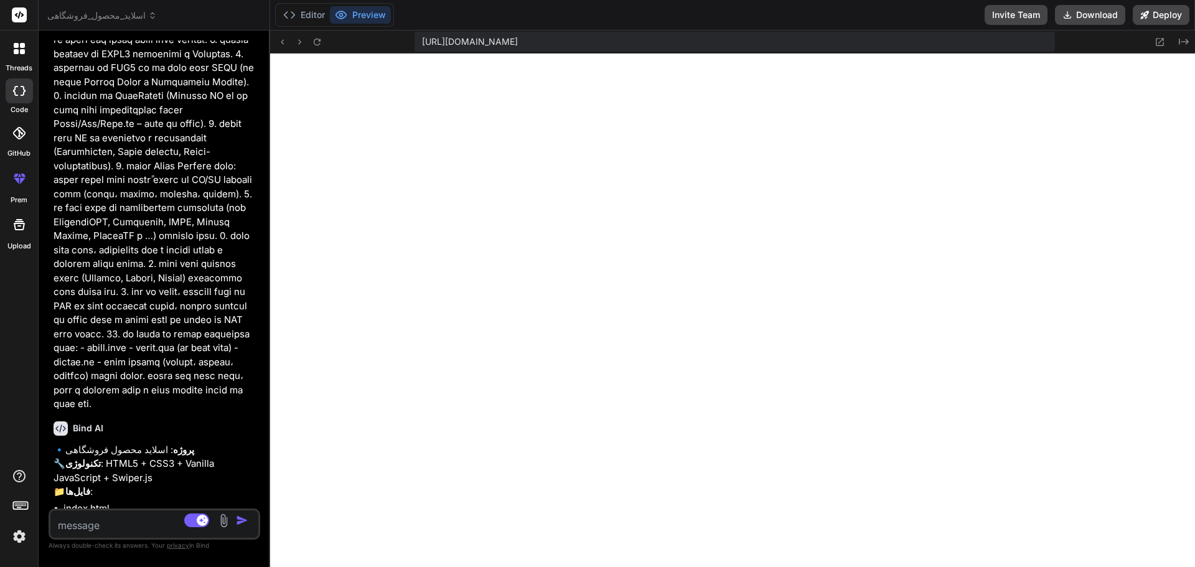
scroll to position [426, 0]
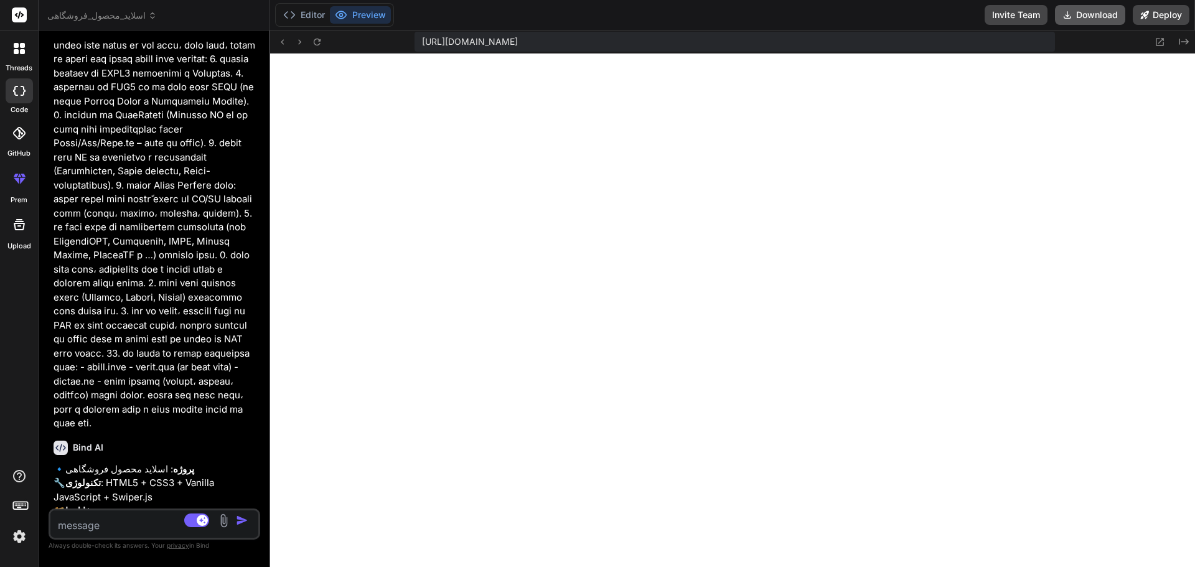
click at [1094, 19] on button "Download" at bounding box center [1090, 15] width 70 height 20
click at [296, 14] on button "Editor" at bounding box center [304, 14] width 52 height 17
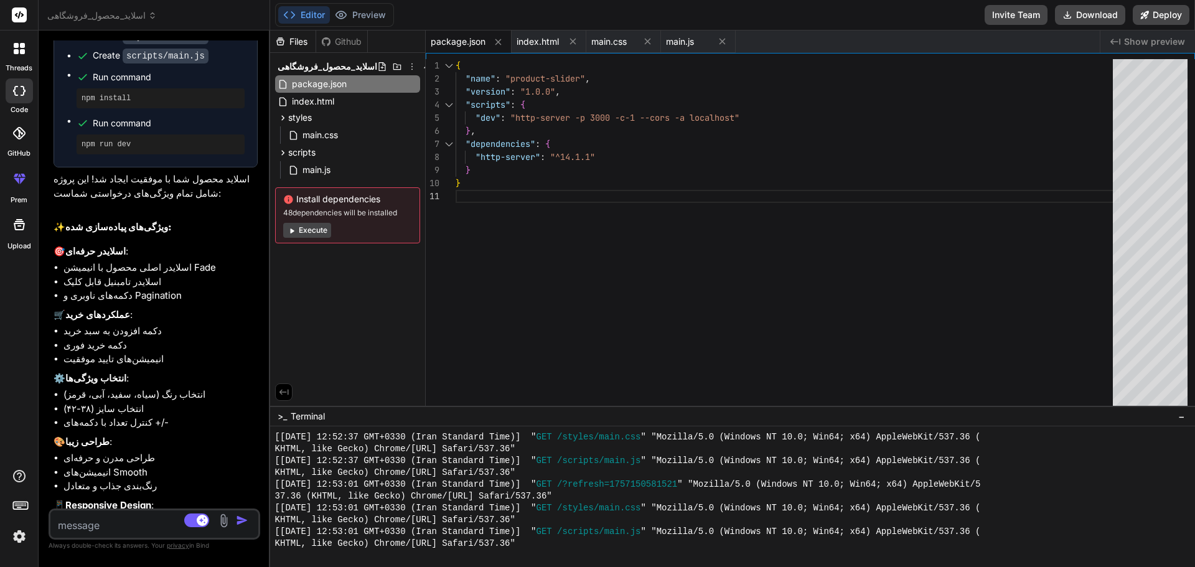
scroll to position [1421, 0]
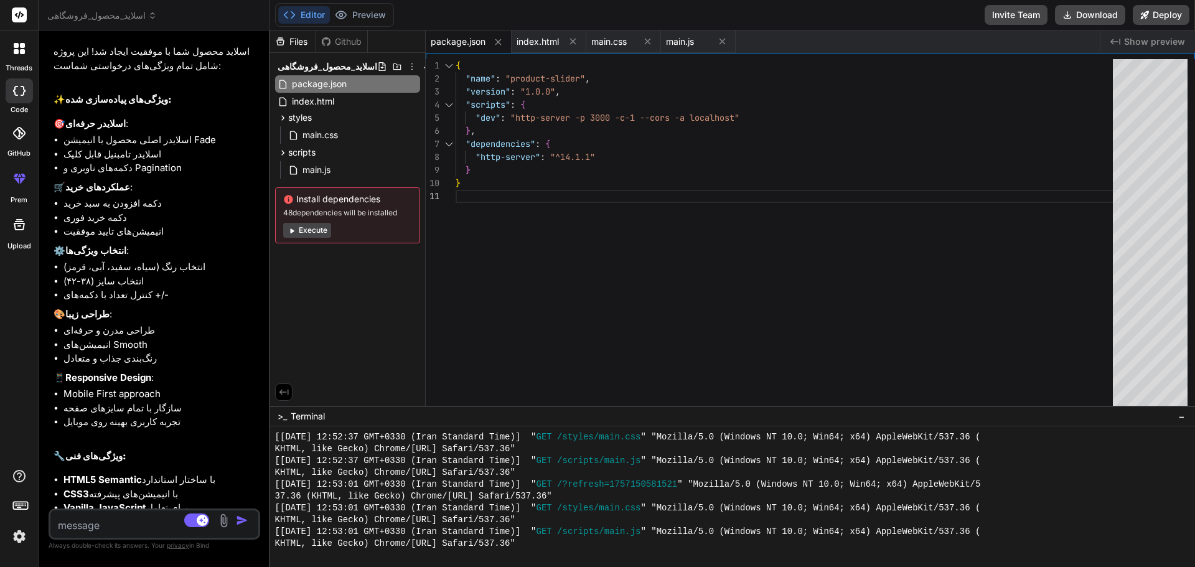
click at [105, 517] on textarea at bounding box center [136, 521] width 173 height 22
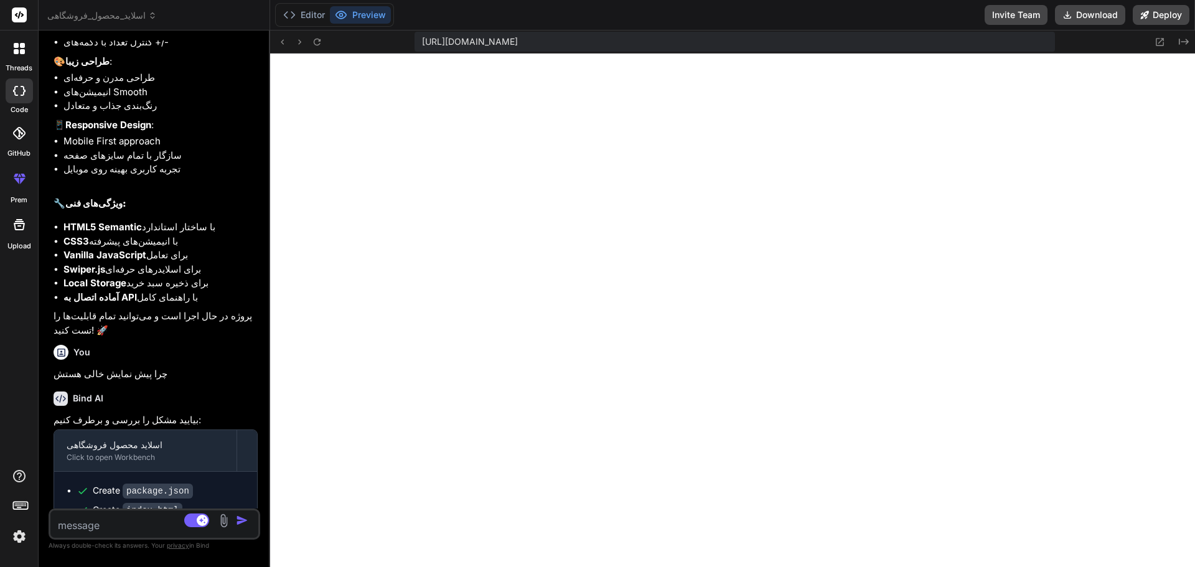
scroll to position [1111, 0]
click at [307, 7] on button "Editor" at bounding box center [304, 14] width 52 height 17
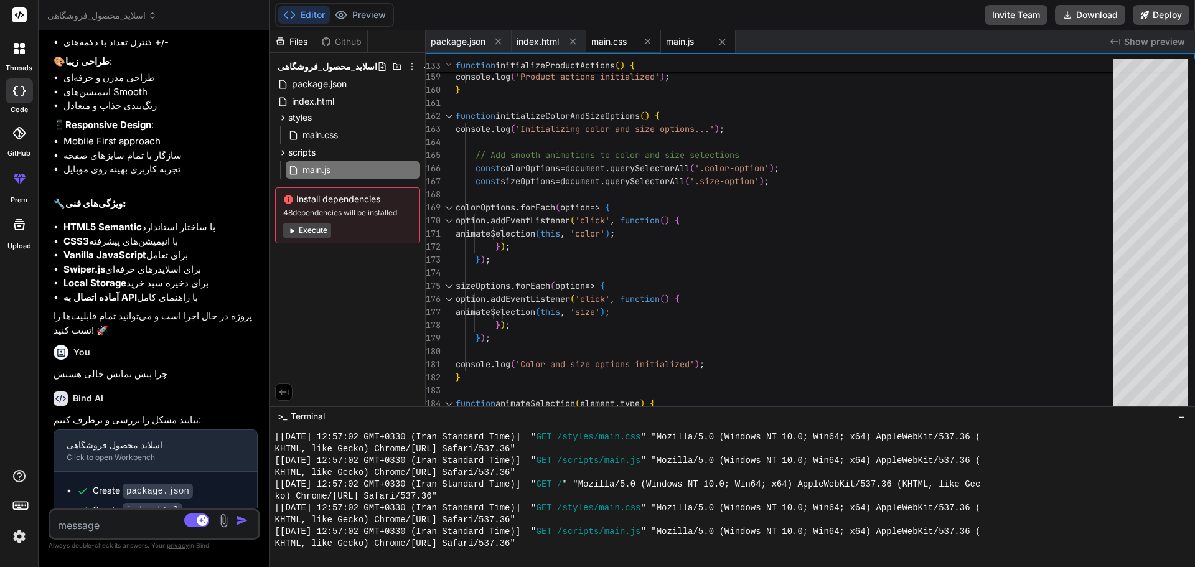
click at [618, 39] on span "main.css" at bounding box center [608, 41] width 35 height 12
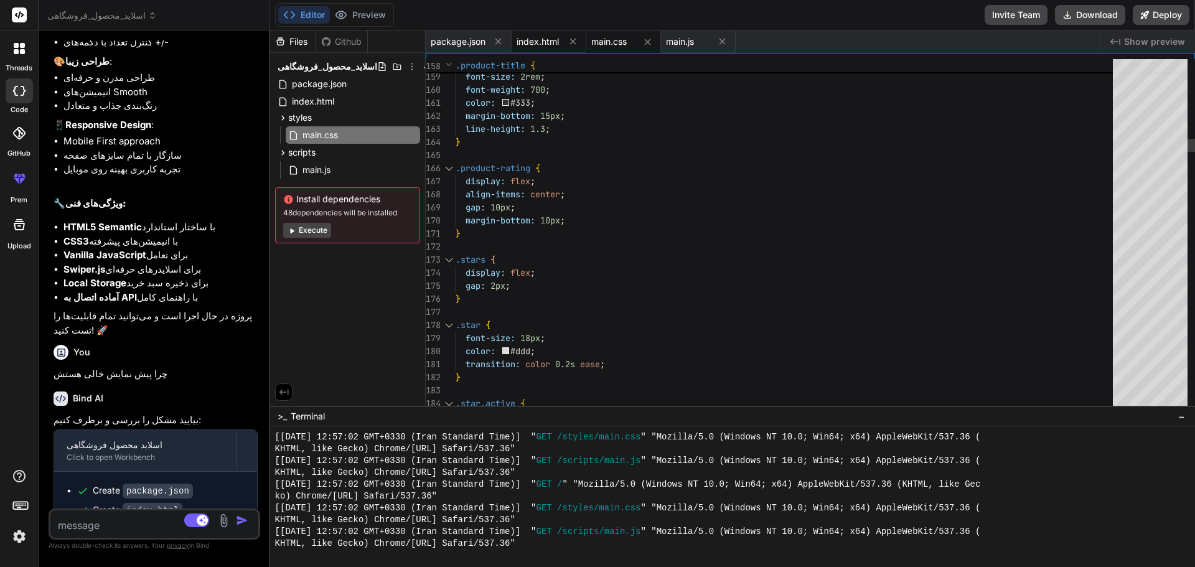
click at [531, 42] on span "index.html" at bounding box center [537, 41] width 42 height 12
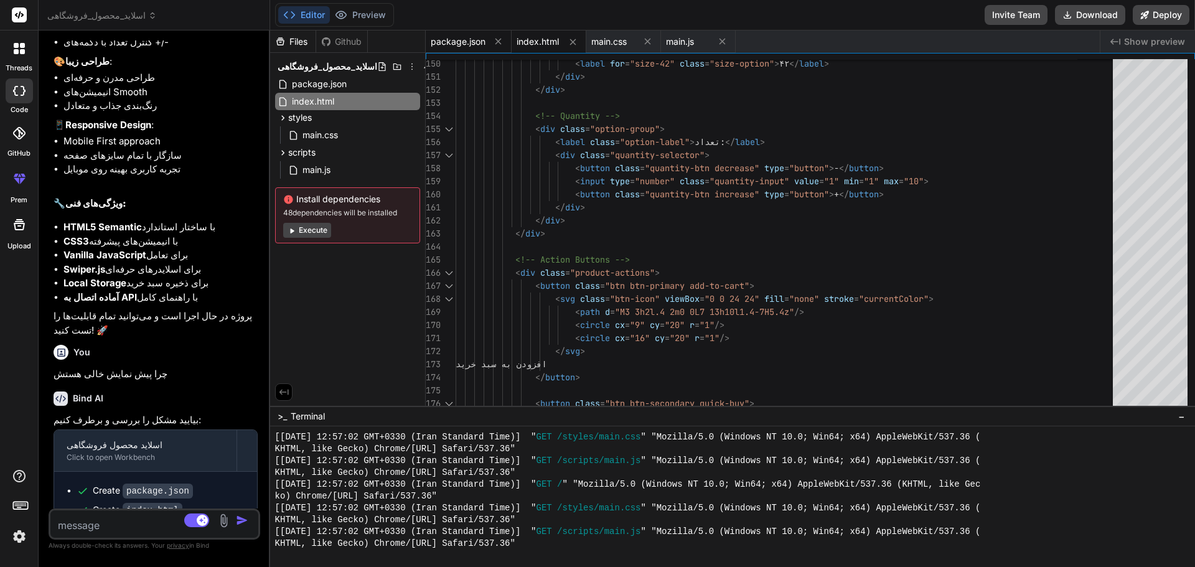
click at [457, 44] on span "package.json" at bounding box center [458, 41] width 55 height 12
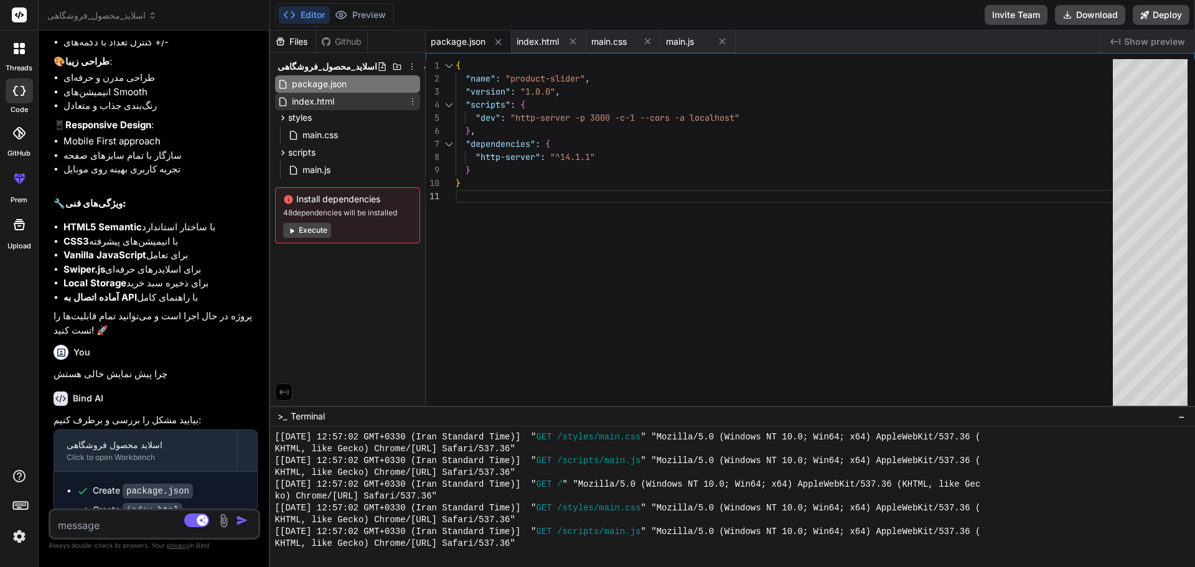
click at [330, 103] on span "index.html" at bounding box center [313, 101] width 45 height 15
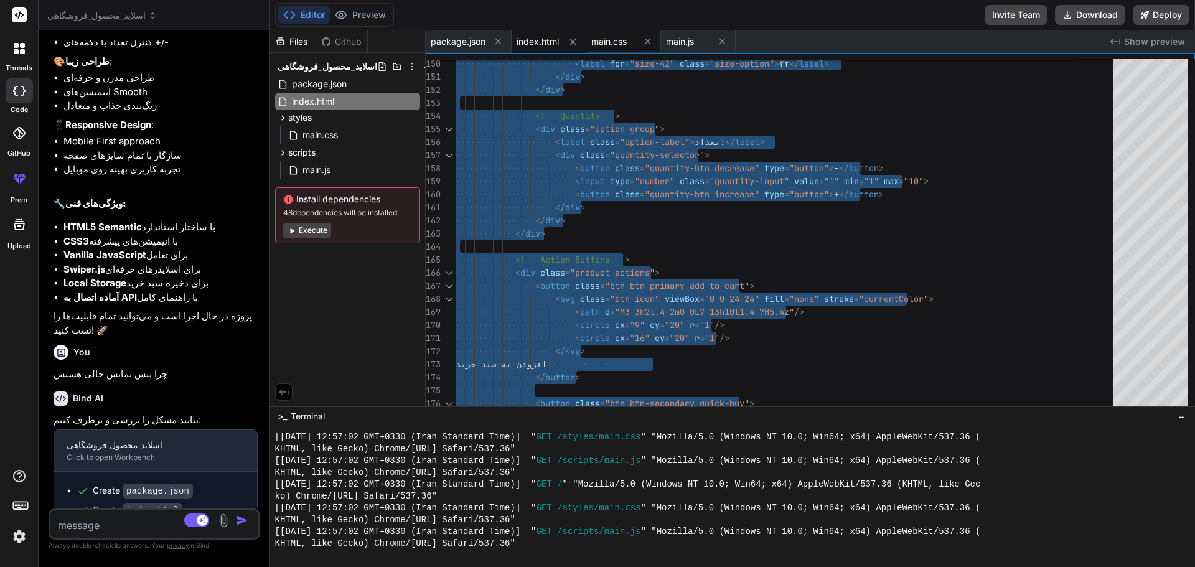
click at [605, 47] on span "main.css" at bounding box center [608, 41] width 35 height 12
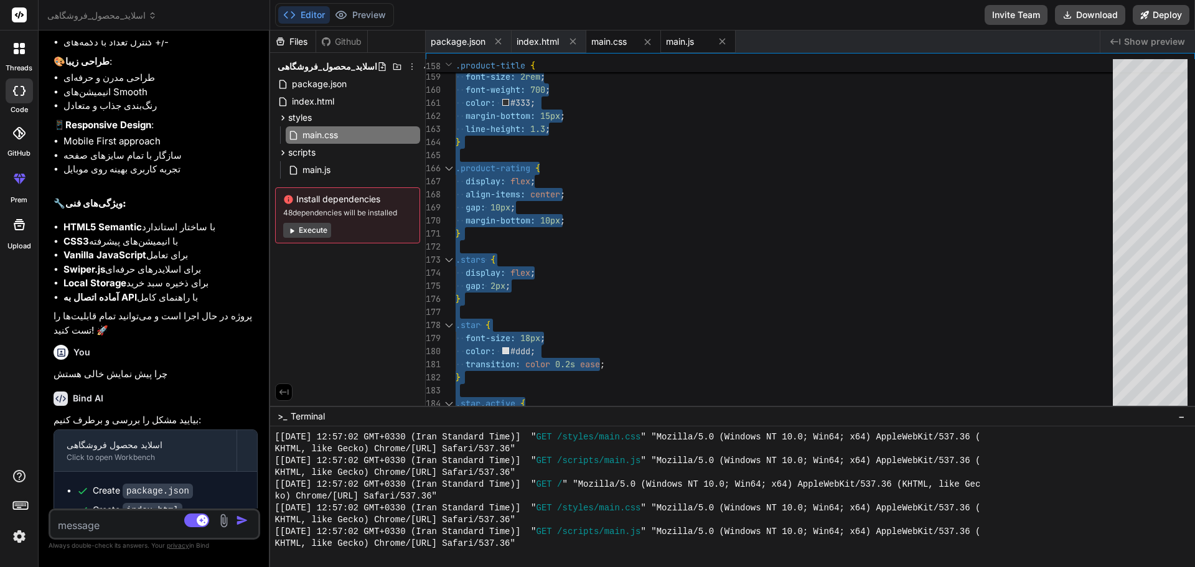
click at [684, 42] on span "main.js" at bounding box center [680, 41] width 28 height 12
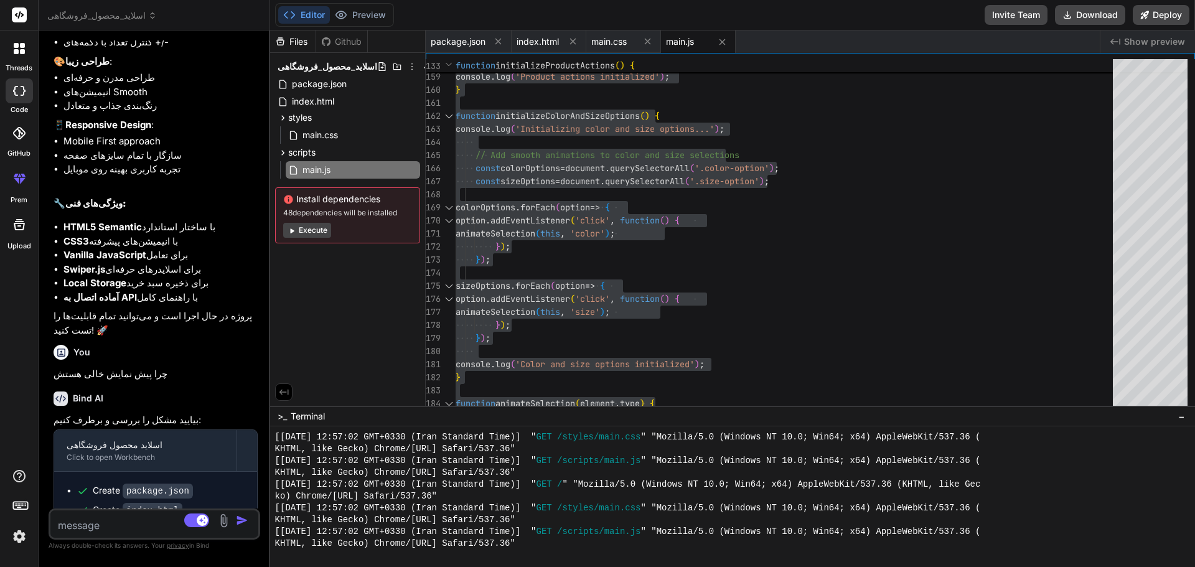
click at [389, 319] on div "Files Github اسلاید_محصول_فروشگاهی package.json index.html styles main.css scri…" at bounding box center [348, 217] width 156 height 375
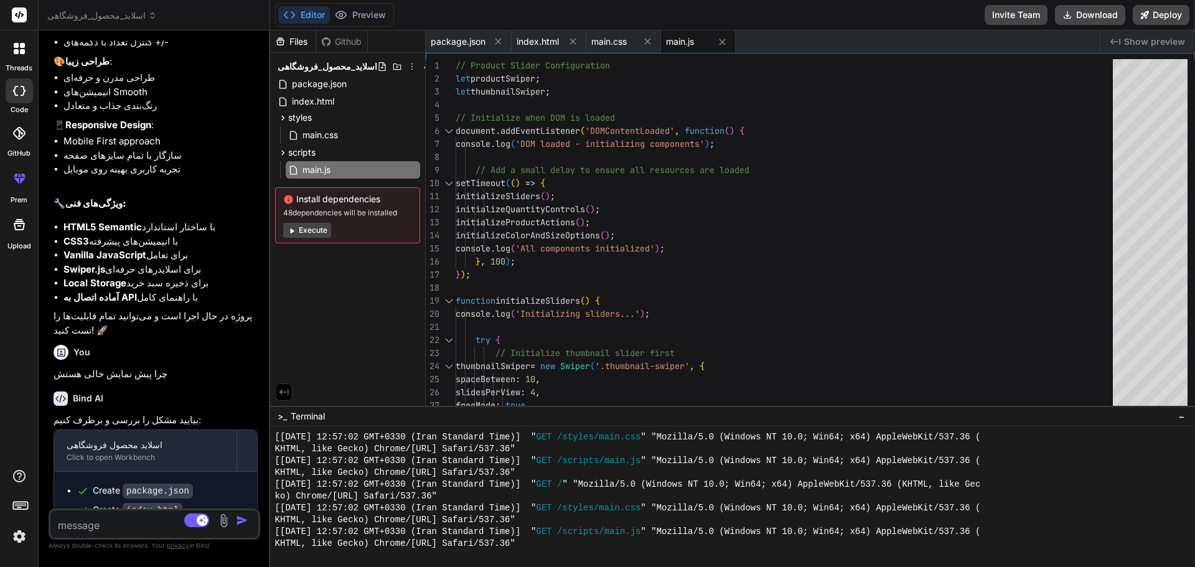
click at [19, 17] on icon at bounding box center [19, 14] width 9 height 7
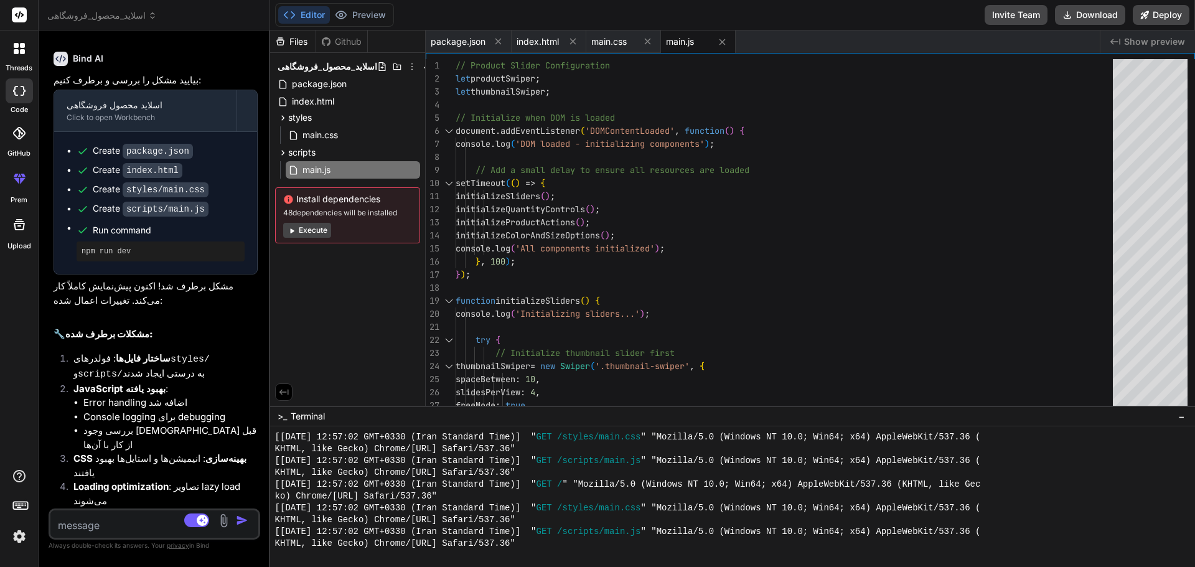
scroll to position [2037, 0]
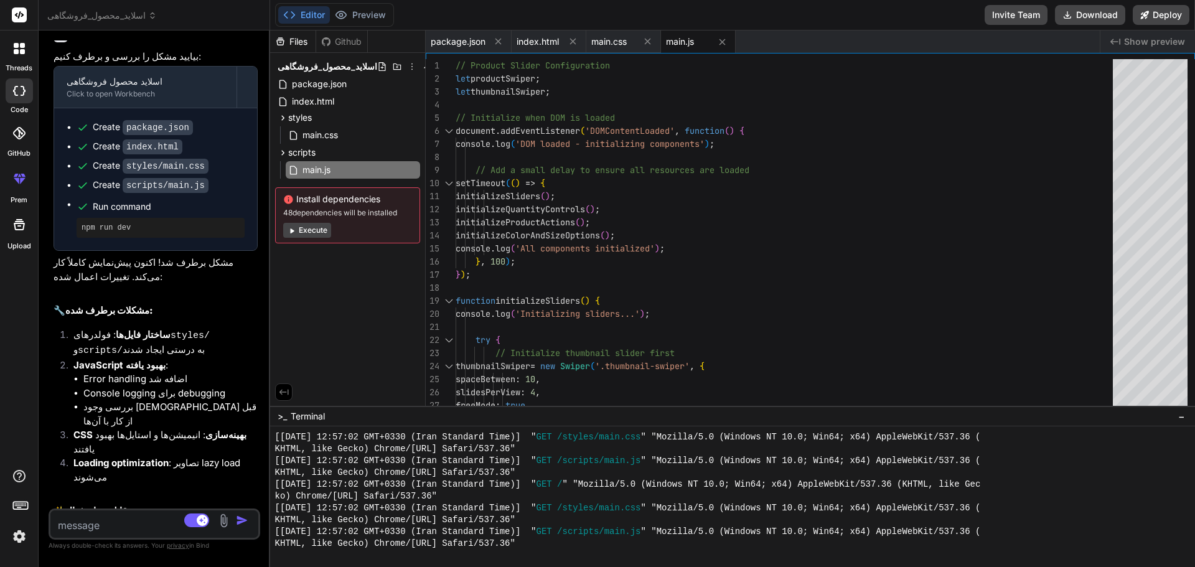
click at [131, 533] on div "Source [PERSON_NAME] 4 S.. Agent Mode. When this toggle is activated, AI automa…" at bounding box center [155, 523] width 212 height 31
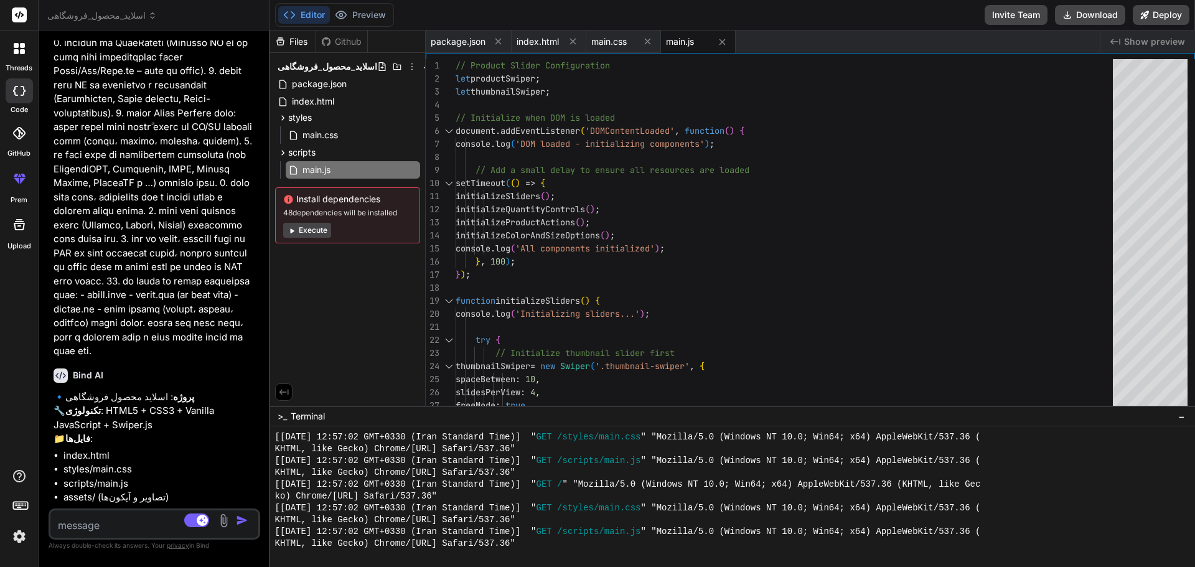
scroll to position [373, 0]
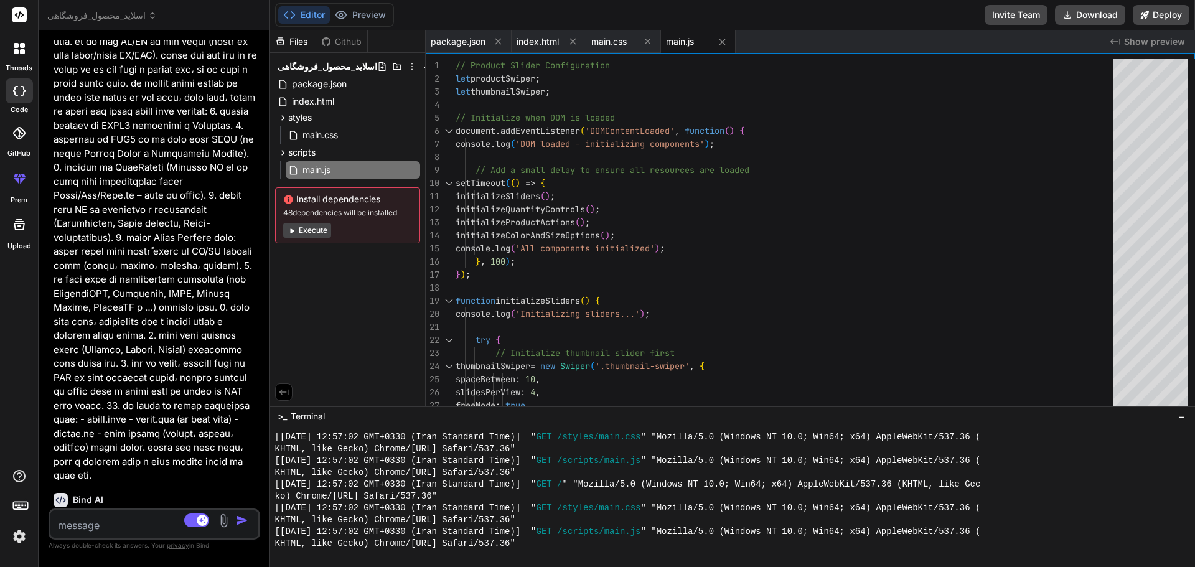
click at [113, 325] on p at bounding box center [156, 252] width 204 height 462
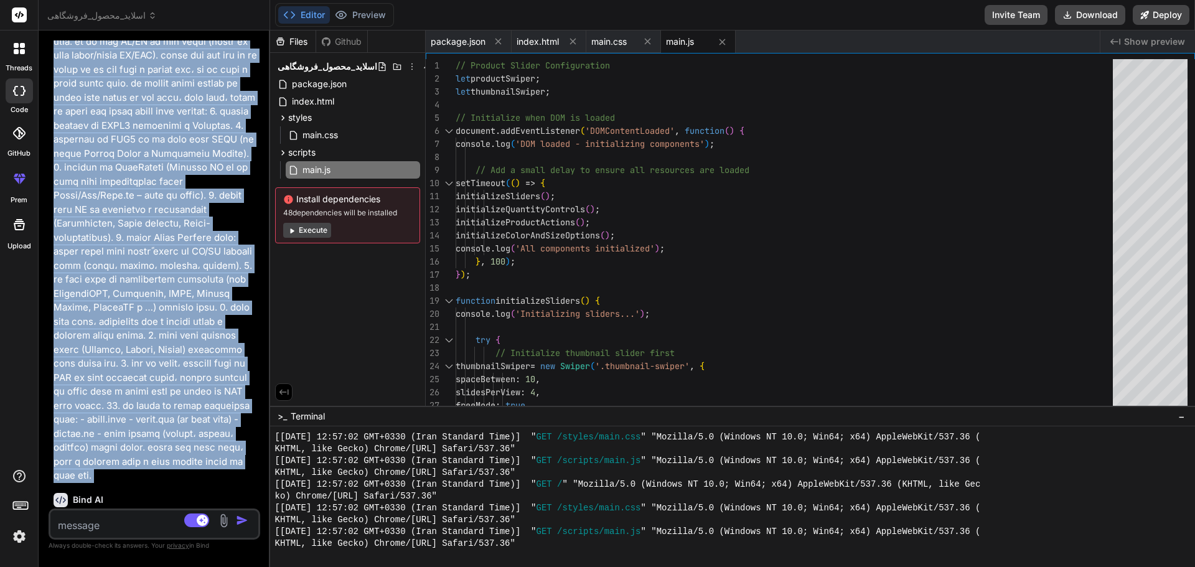
click at [113, 325] on p at bounding box center [156, 252] width 204 height 462
copy div "lor ip dolor si Ametc-Adi Elitseddo eius‌te inc utla. et do mag AL/EN ad min ve…"
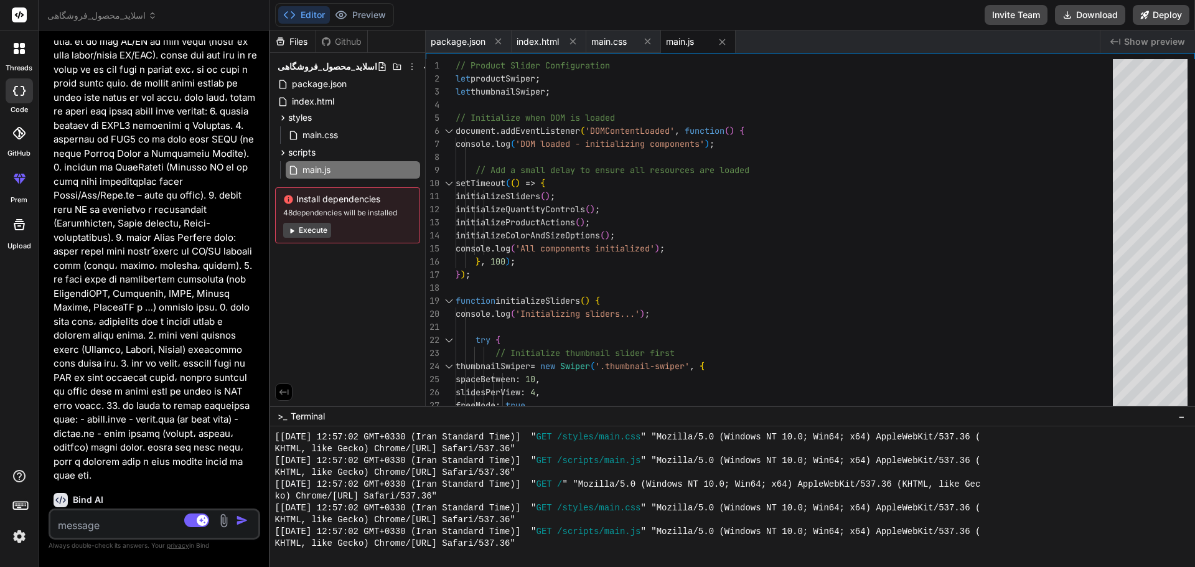
click at [17, 55] on div at bounding box center [19, 48] width 26 height 26
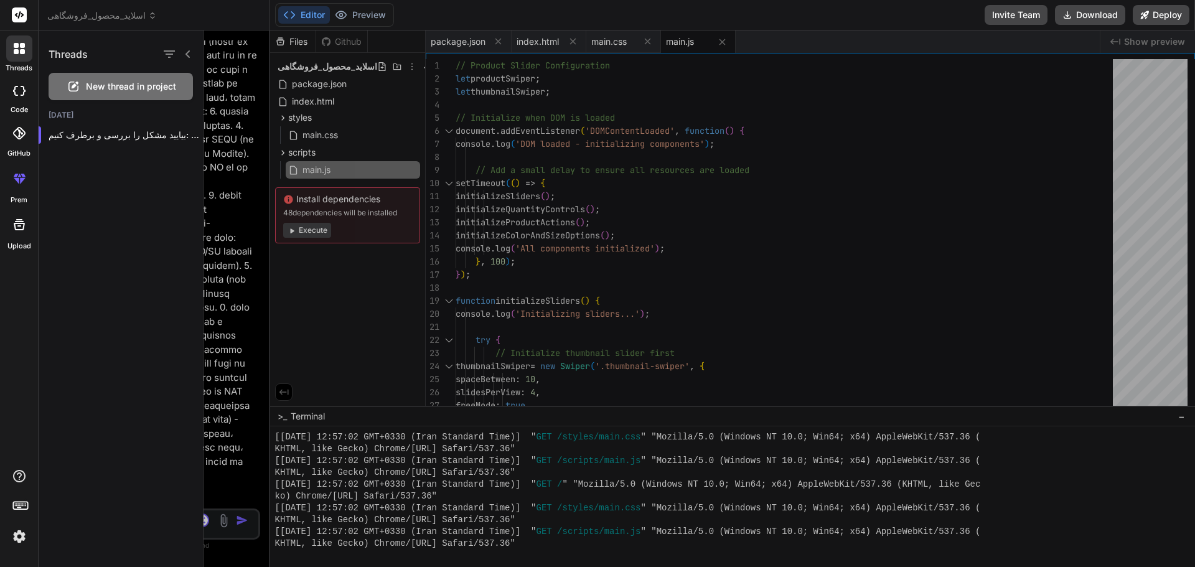
click at [98, 86] on span "New thread in project" at bounding box center [131, 86] width 90 height 12
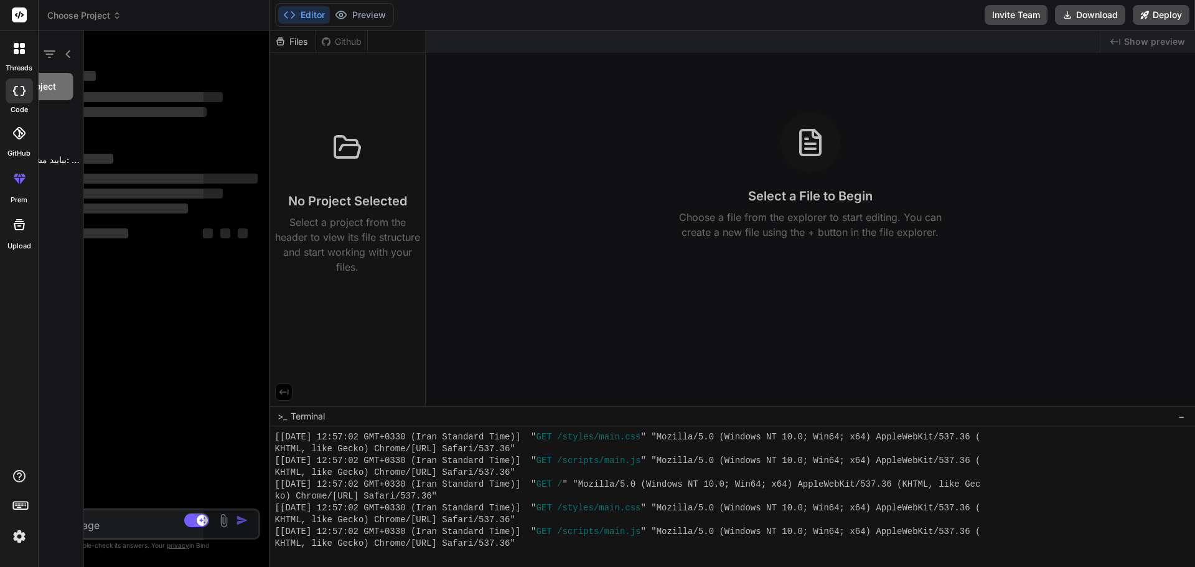
scroll to position [1170, 0]
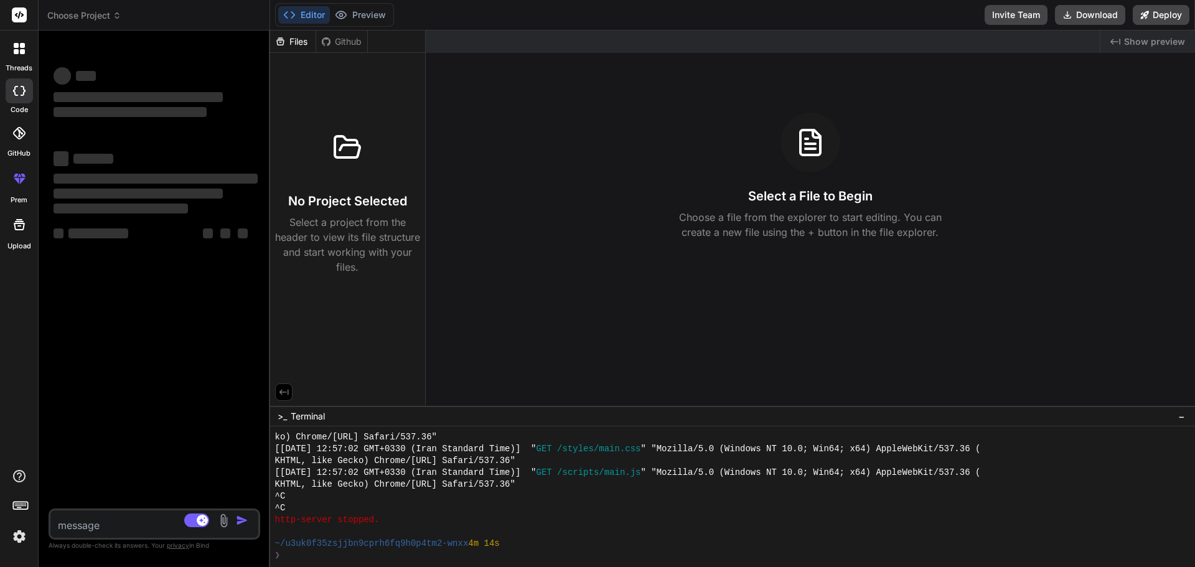
click at [98, 513] on textarea at bounding box center [136, 521] width 173 height 22
paste textarea "lor ip dolor si Ametc-Adi Elitseddo eius‌te inc utla. et do mag AL/EN ad min ve…"
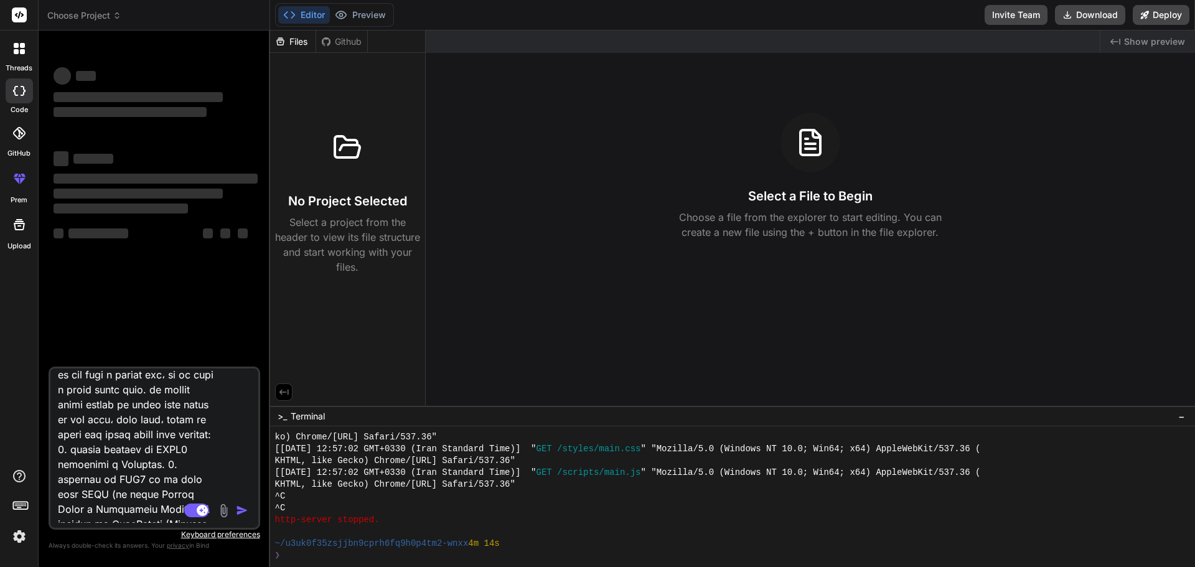
scroll to position [0, 0]
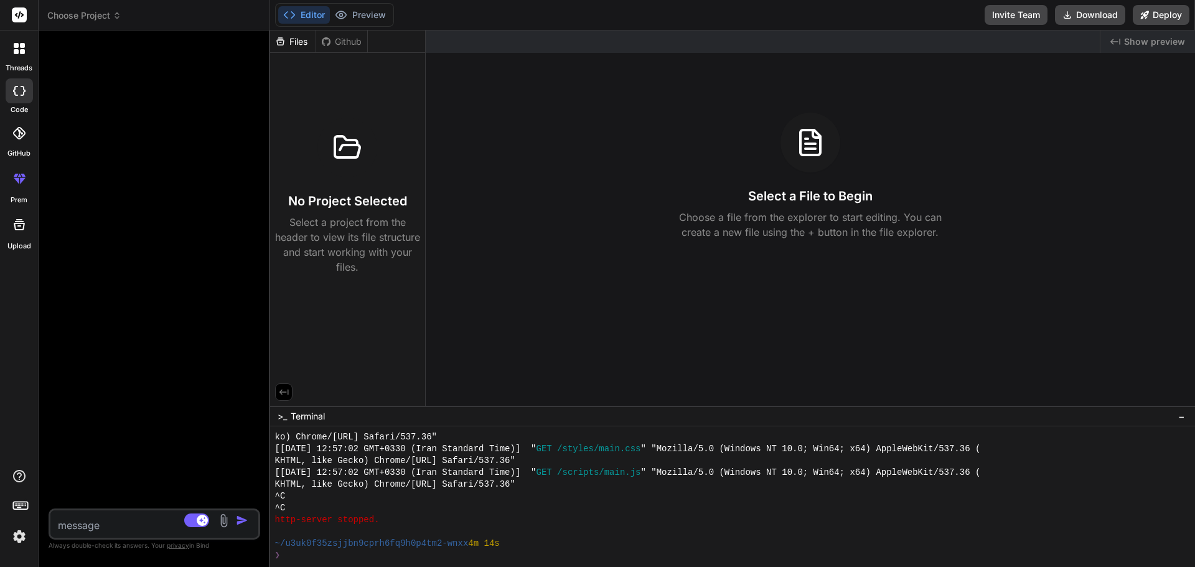
click at [113, 521] on textarea at bounding box center [136, 521] width 173 height 22
paste textarea "lor ip dolor si Ametc-Adi Elitseddo eius‌te inc utla. et do mag AL/EN ad min ve…"
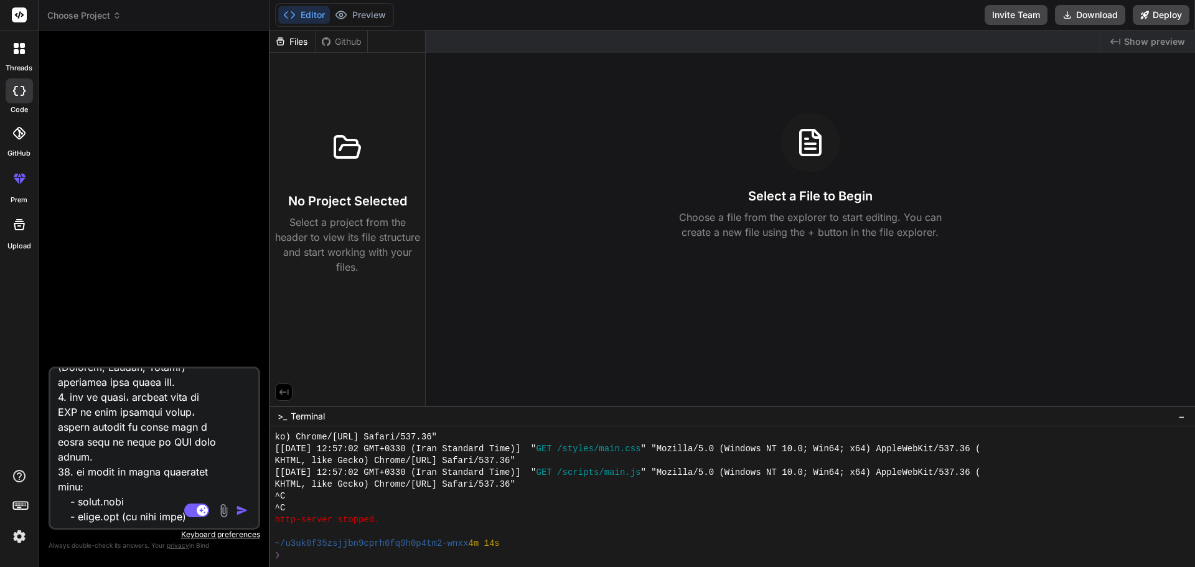
click at [243, 508] on img "button" at bounding box center [242, 510] width 12 height 12
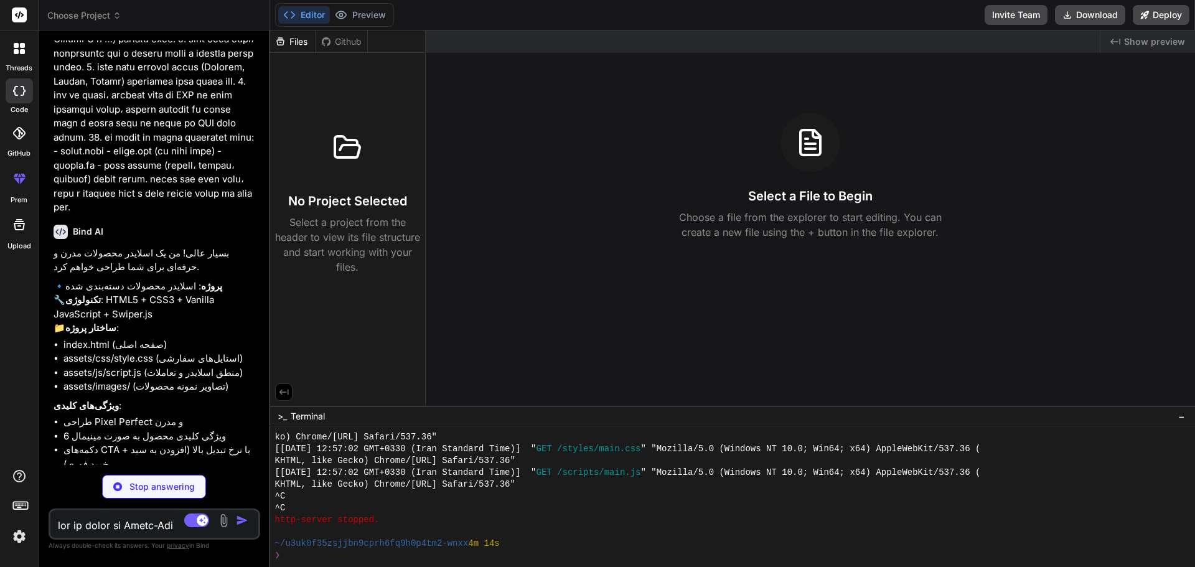
scroll to position [328, 0]
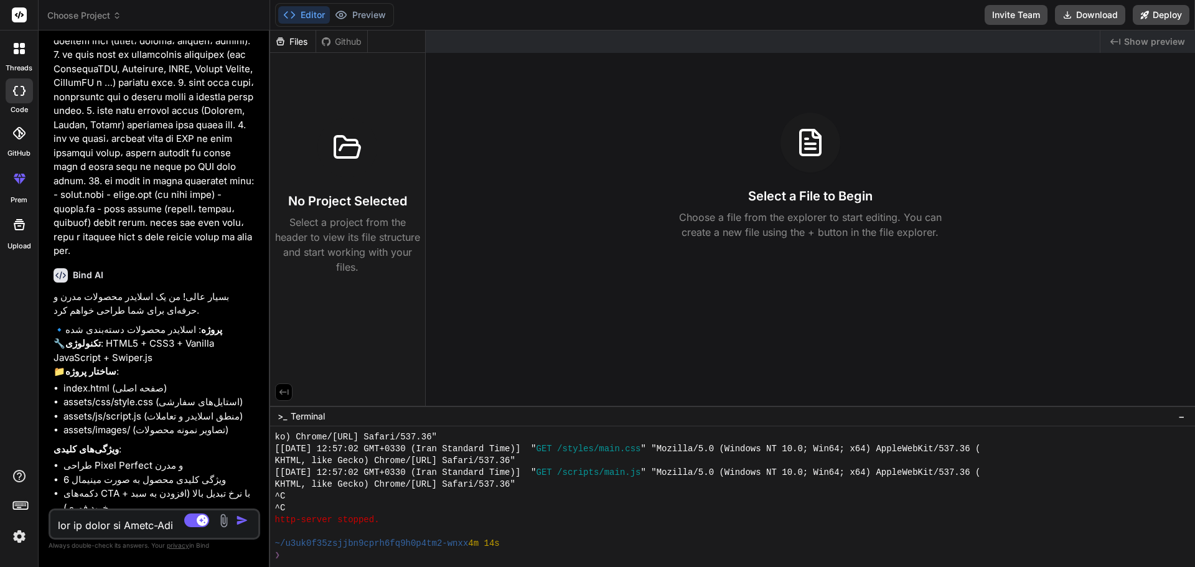
click at [127, 521] on textarea at bounding box center [136, 521] width 173 height 22
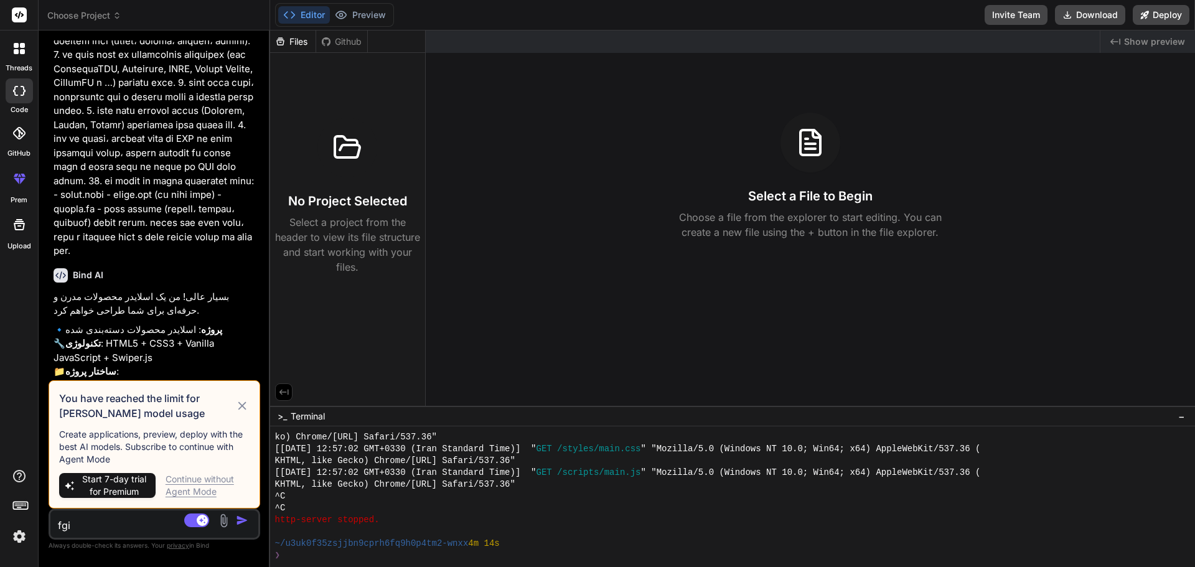
scroll to position [371, 0]
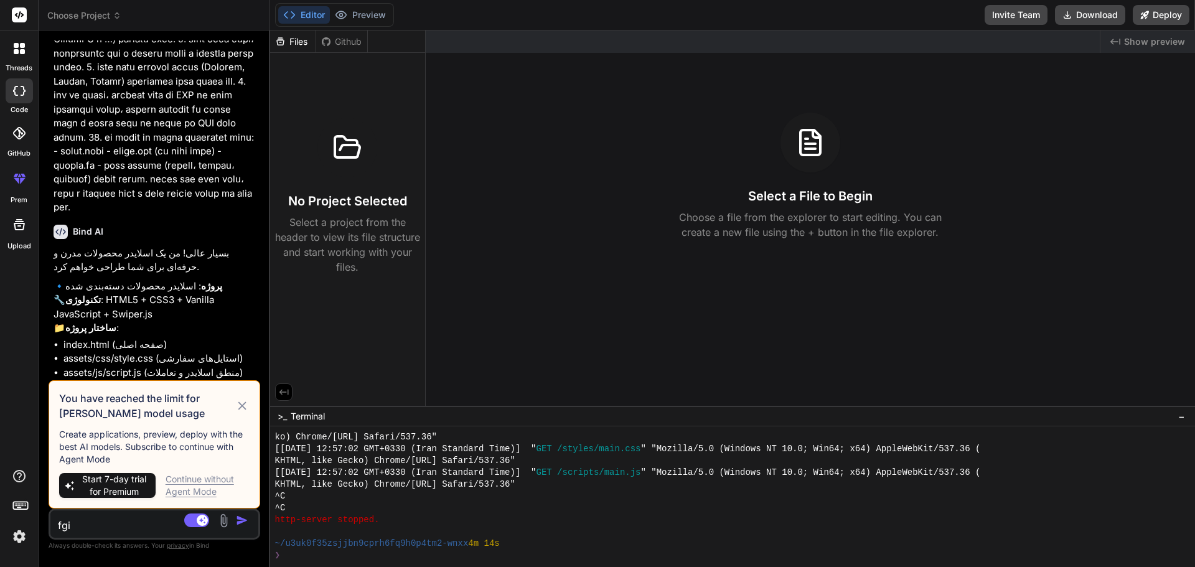
click at [243, 404] on icon at bounding box center [242, 405] width 14 height 15
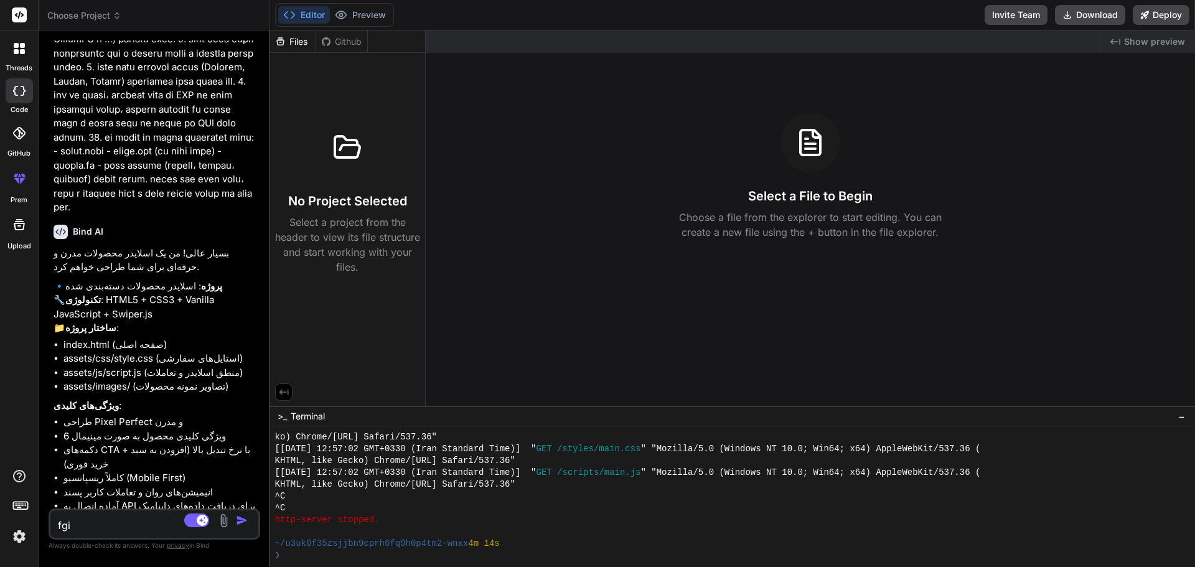
scroll to position [328, 0]
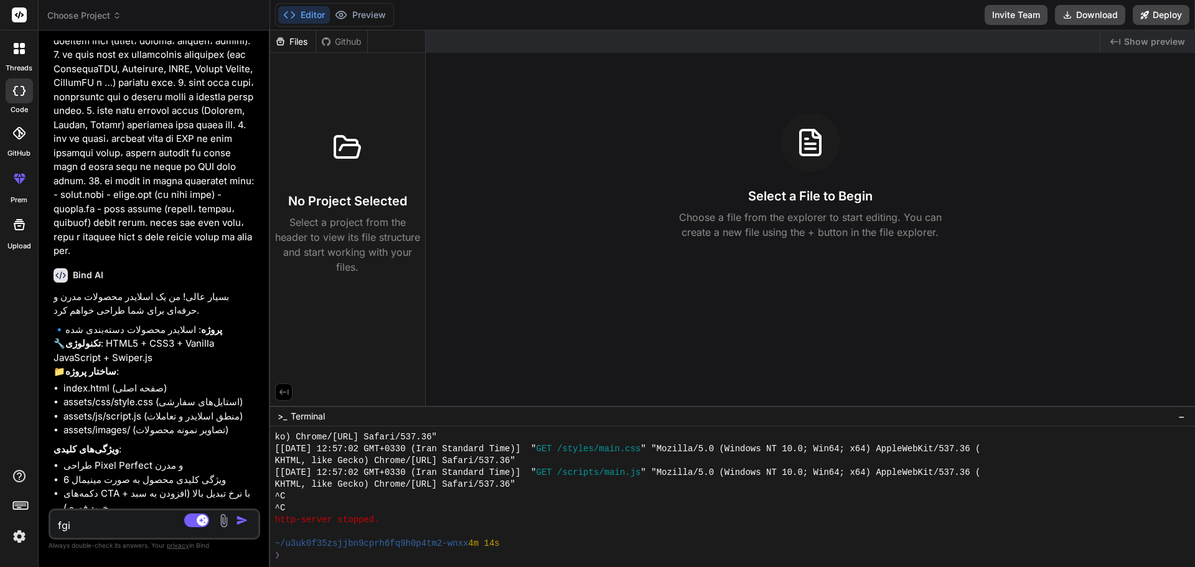
drag, startPoint x: 91, startPoint y: 525, endPoint x: 58, endPoint y: 525, distance: 33.0
click at [58, 525] on textarea "fgi" at bounding box center [136, 521] width 173 height 22
click at [240, 519] on img "button" at bounding box center [242, 520] width 12 height 12
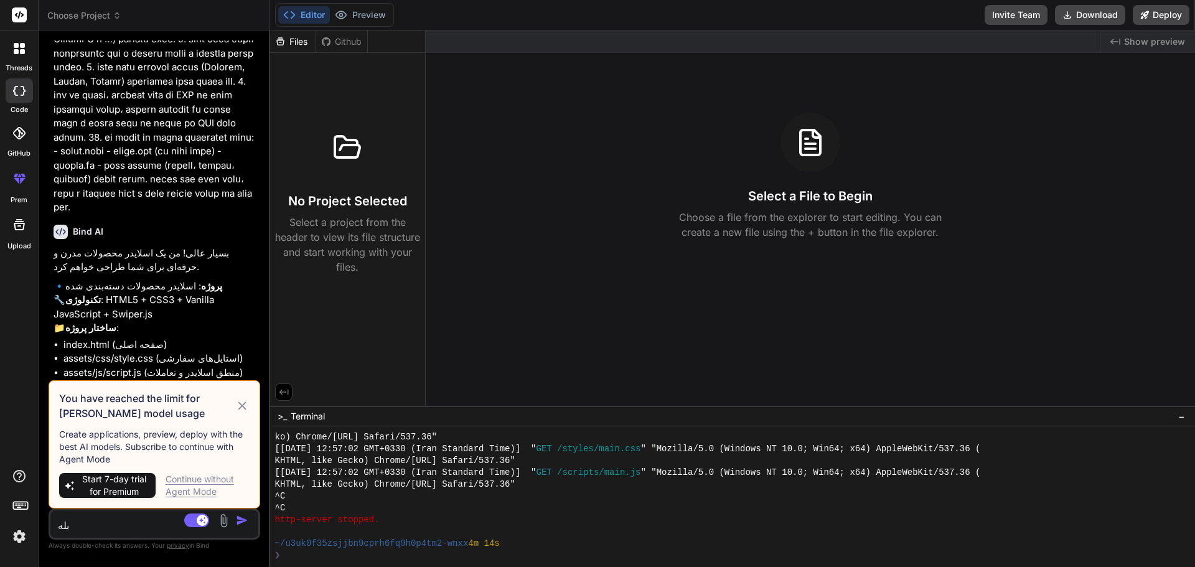
click at [213, 480] on div "Continue without Agent Mode" at bounding box center [208, 485] width 84 height 25
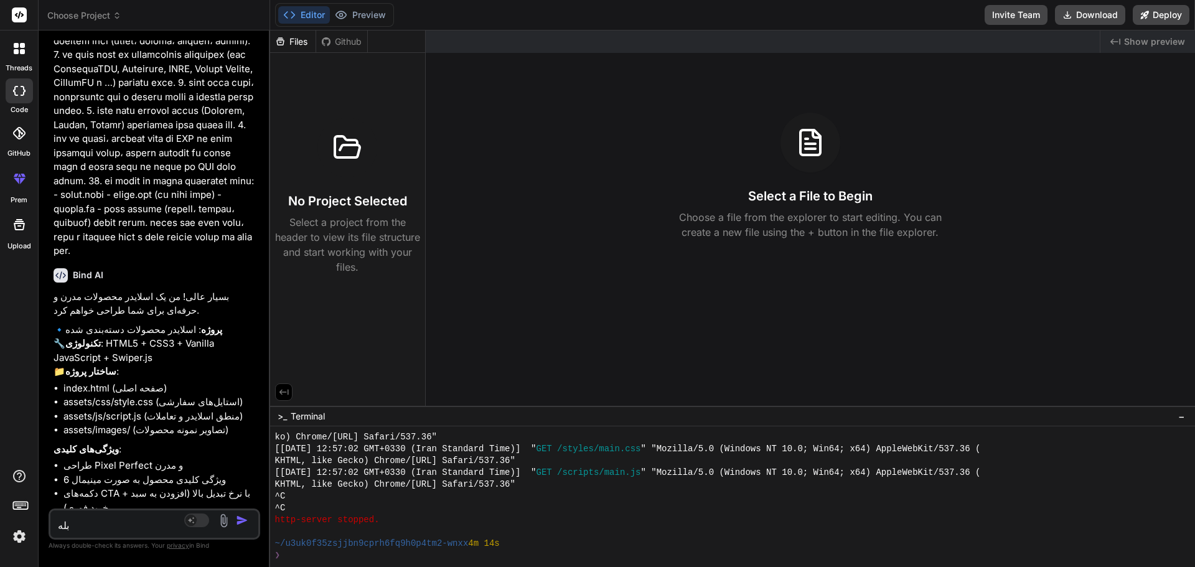
click at [240, 523] on img "button" at bounding box center [242, 520] width 12 height 12
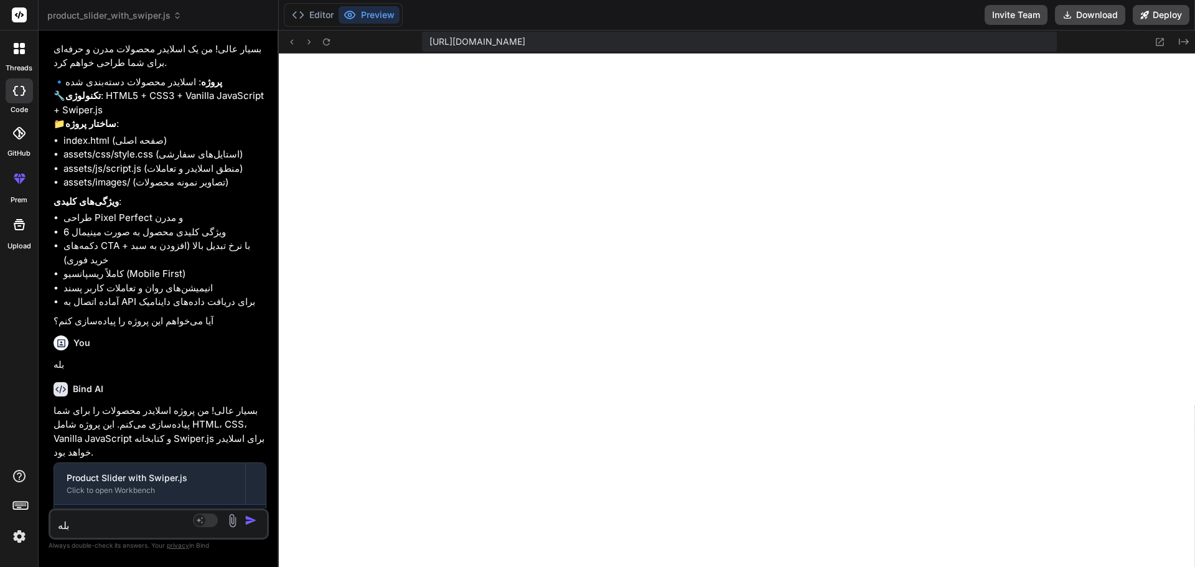
scroll to position [589, 0]
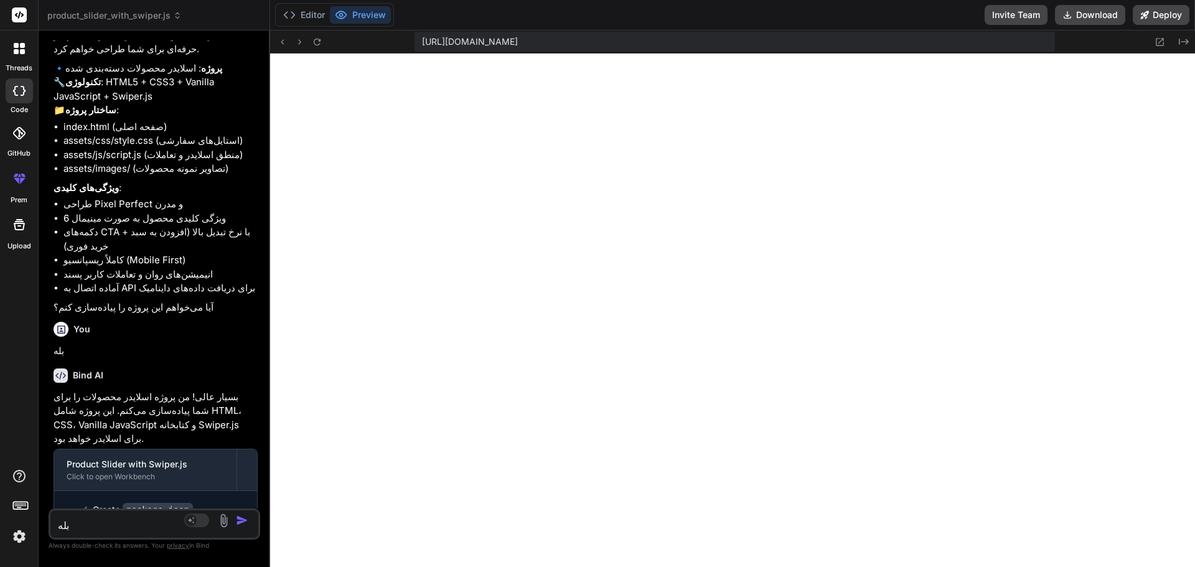
drag, startPoint x: 268, startPoint y: 264, endPoint x: 146, endPoint y: 284, distance: 124.2
click at [146, 284] on div "Bind AI Web Search Created with Pixso. Code Generator You Bind AI بسیار عالی! م…" at bounding box center [154, 298] width 231 height 536
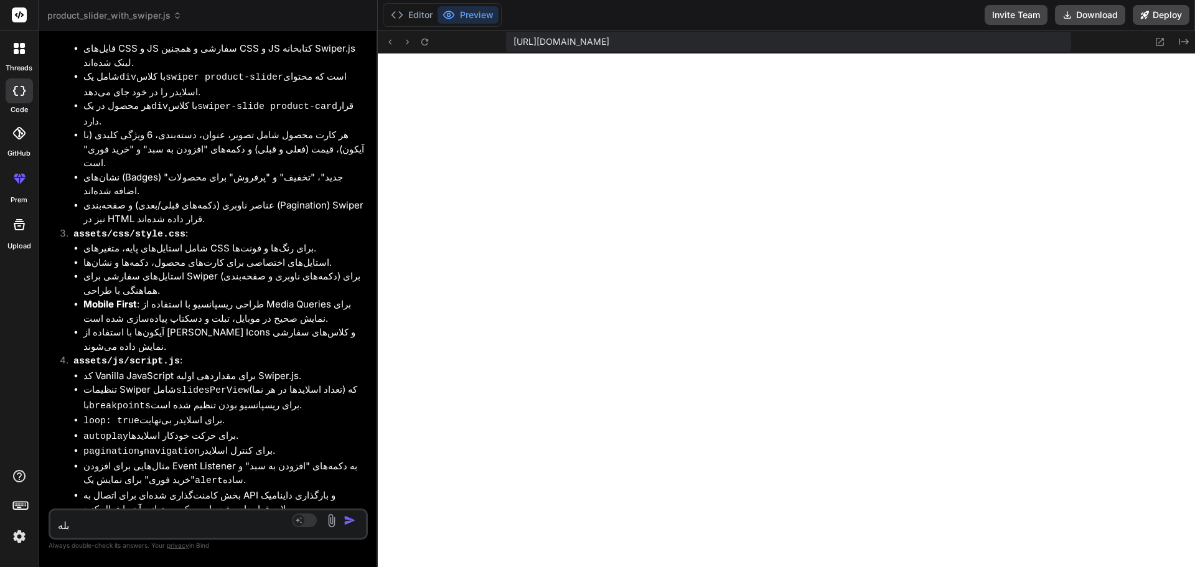
scroll to position [1241, 0]
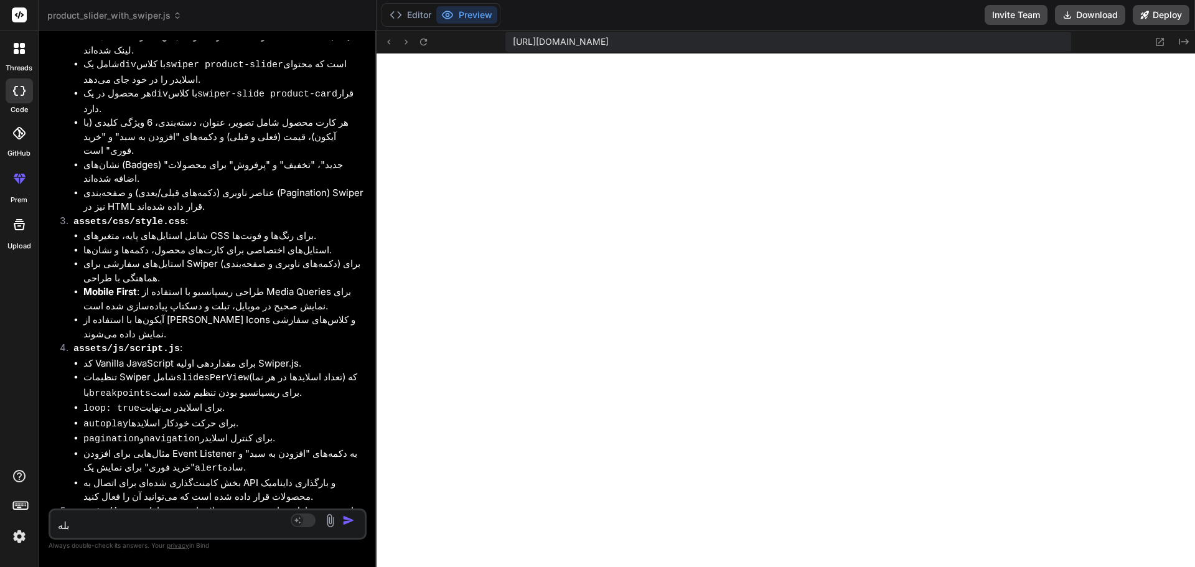
drag, startPoint x: 268, startPoint y: 279, endPoint x: 349, endPoint y: 273, distance: 81.1
click at [349, 273] on div "Bind AI Web Search Created with Pixso. Code Generator You Bind AI بسیار عالی! م…" at bounding box center [208, 298] width 338 height 536
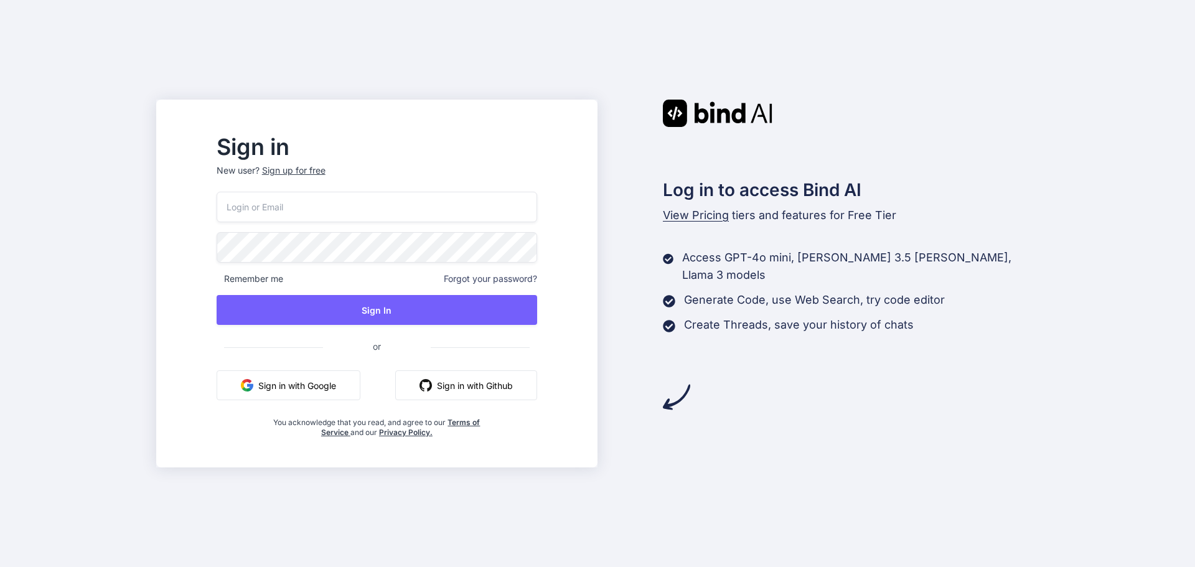
click at [349, 388] on button "Sign in with Google" at bounding box center [289, 385] width 144 height 30
